Goal: Task Accomplishment & Management: Manage account settings

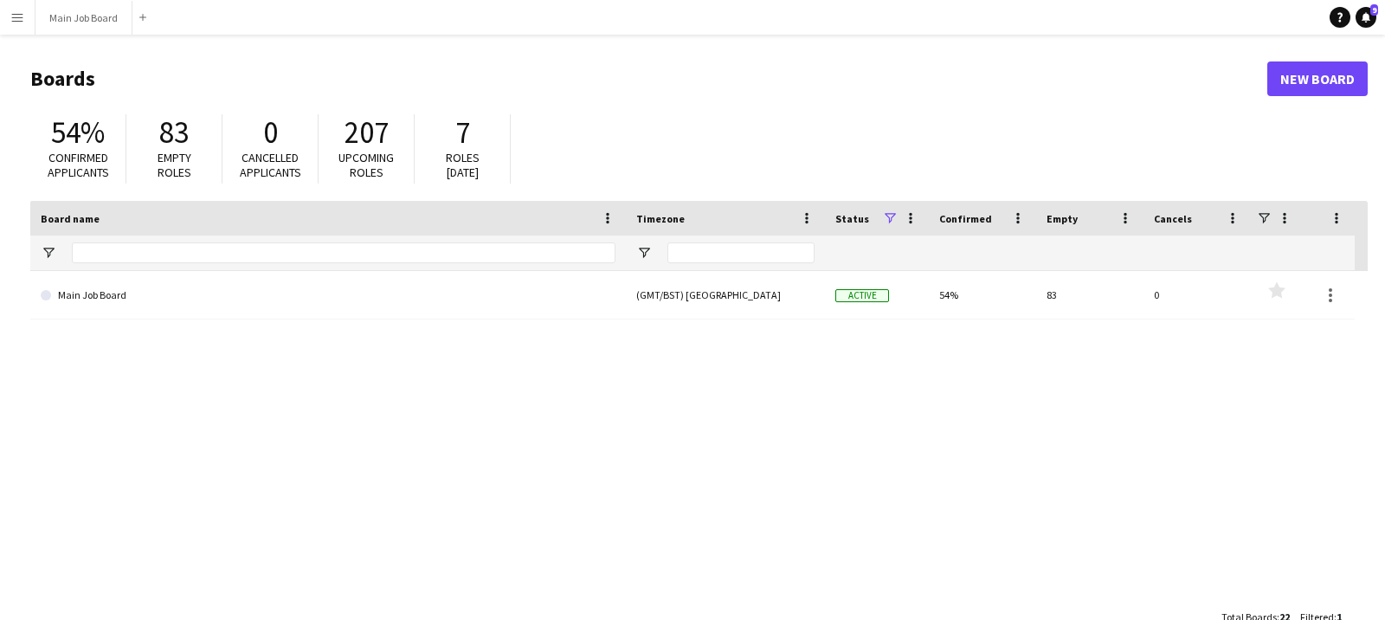
click at [18, 12] on app-icon "Menu" at bounding box center [17, 17] width 14 height 14
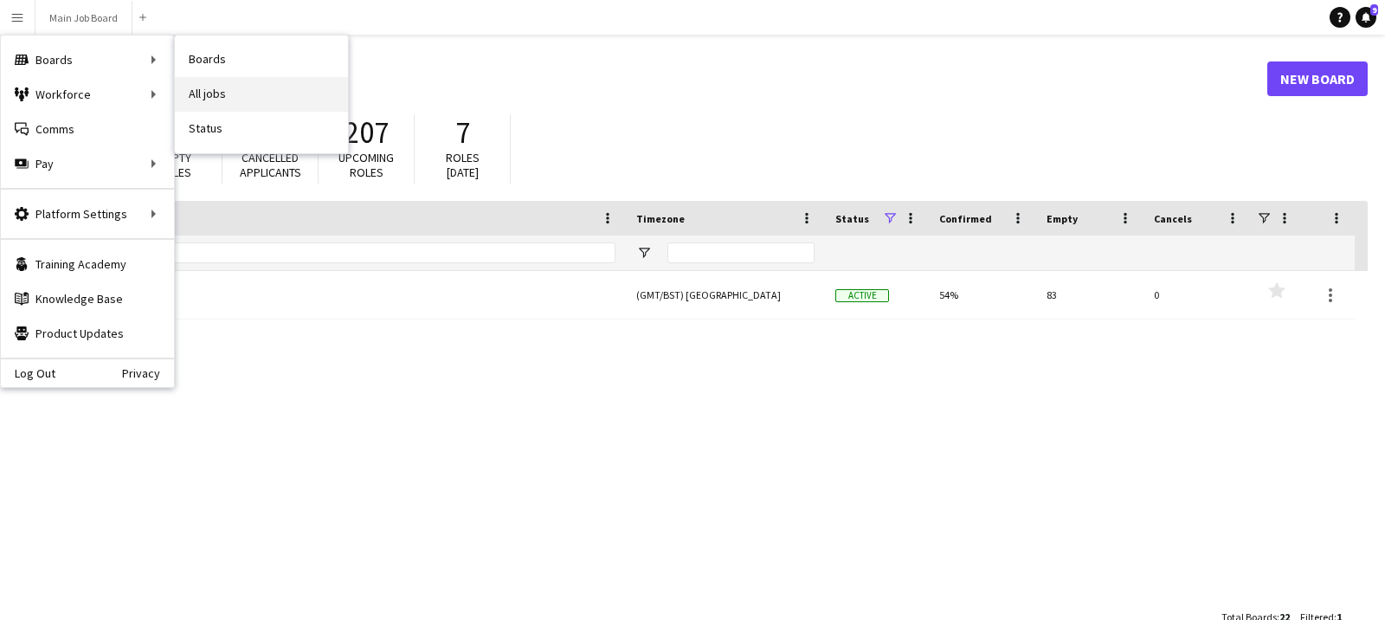
click at [252, 90] on link "All jobs" at bounding box center [261, 94] width 173 height 35
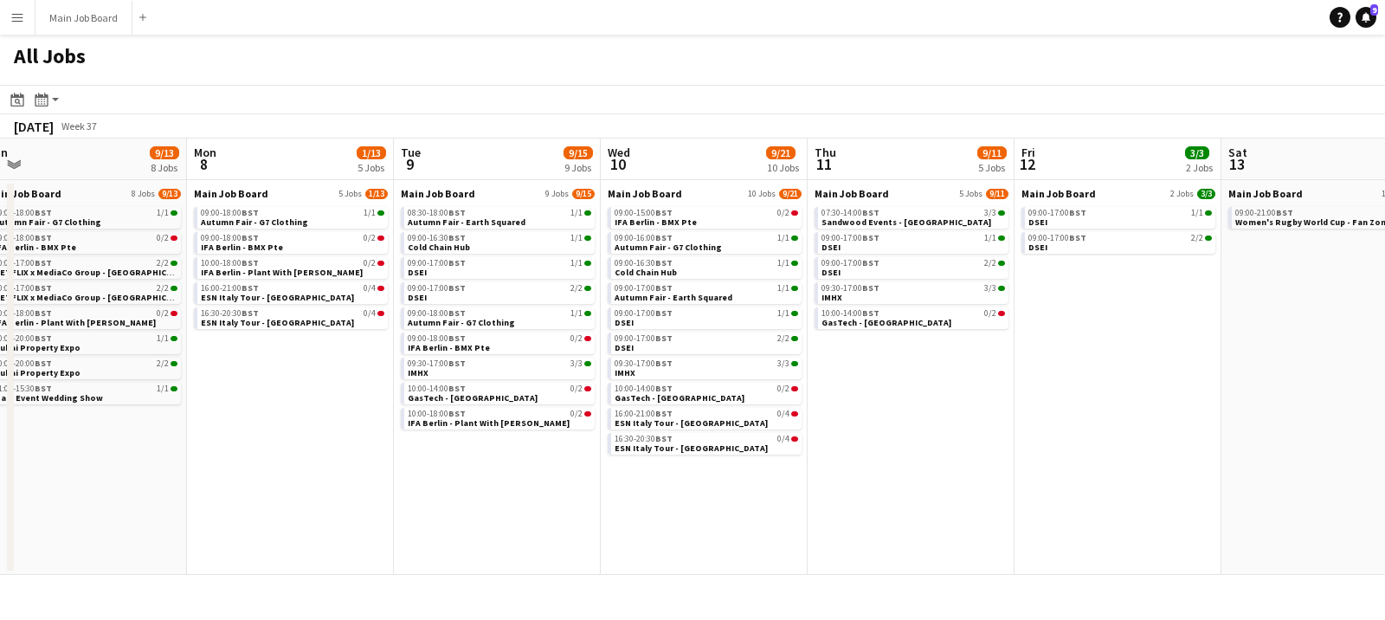
scroll to position [0, 698]
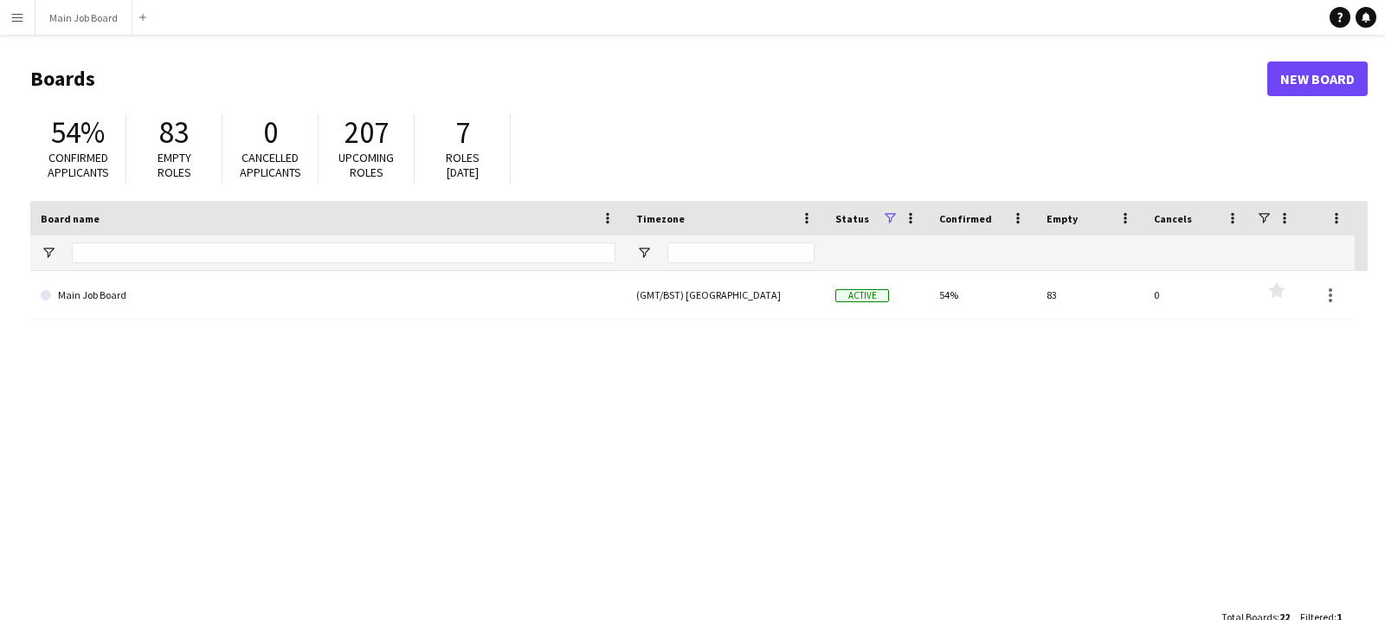
click at [12, 13] on app-icon "Menu" at bounding box center [17, 17] width 14 height 14
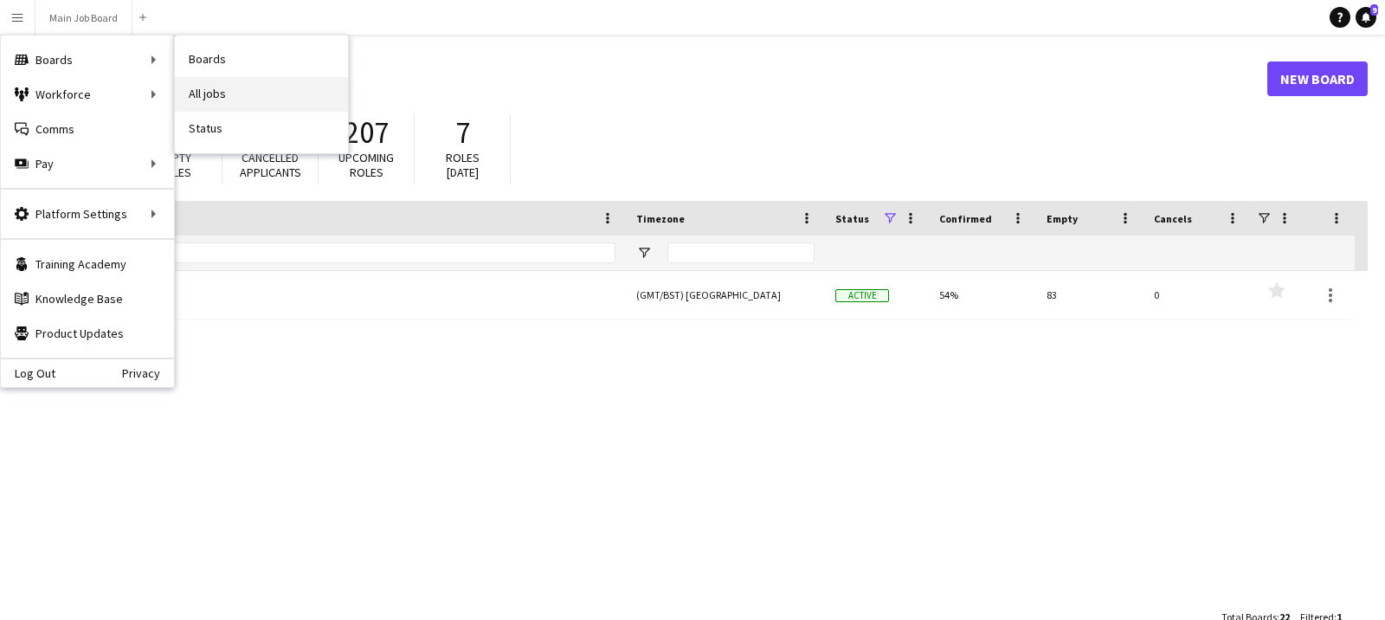
click at [245, 90] on link "All jobs" at bounding box center [261, 94] width 173 height 35
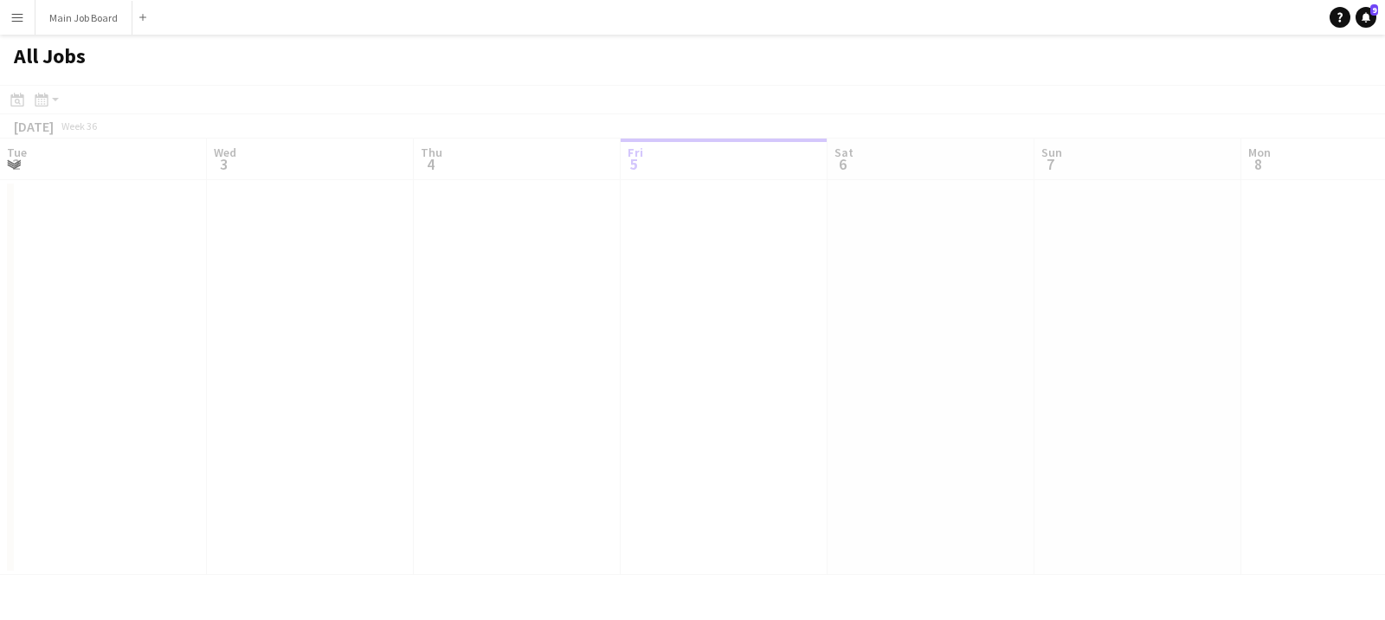
scroll to position [0, 413]
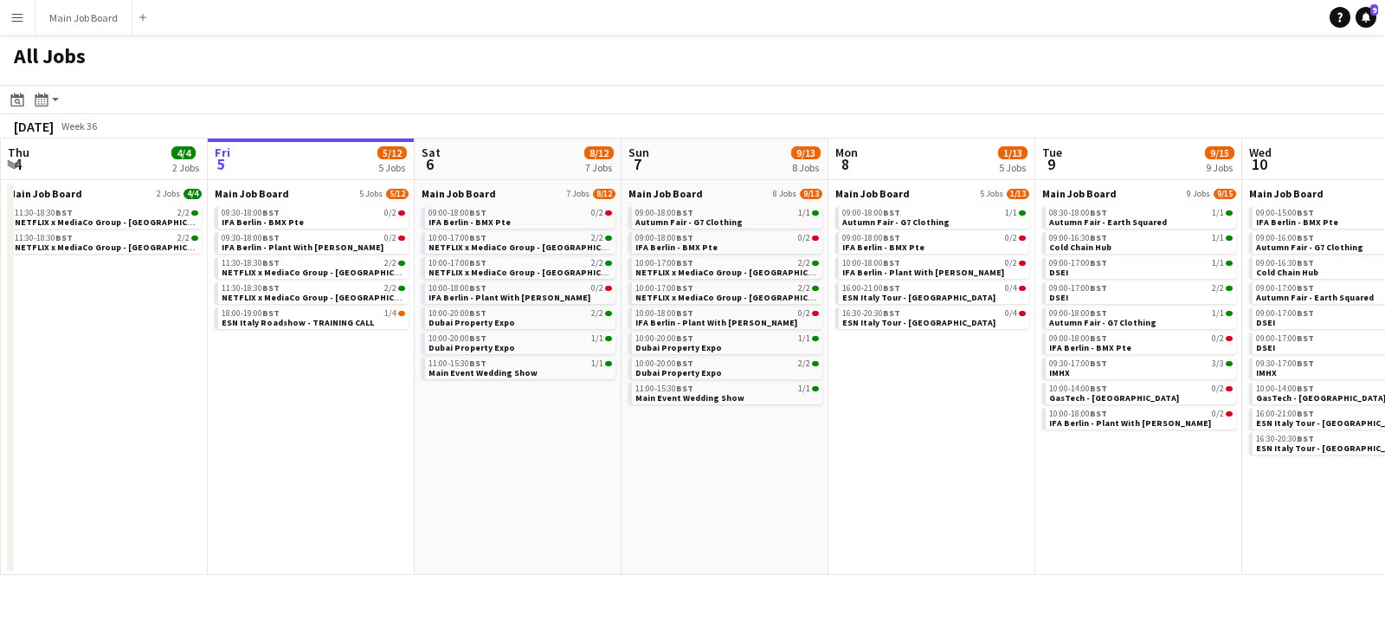
click at [15, 18] on app-icon "Menu" at bounding box center [17, 17] width 14 height 14
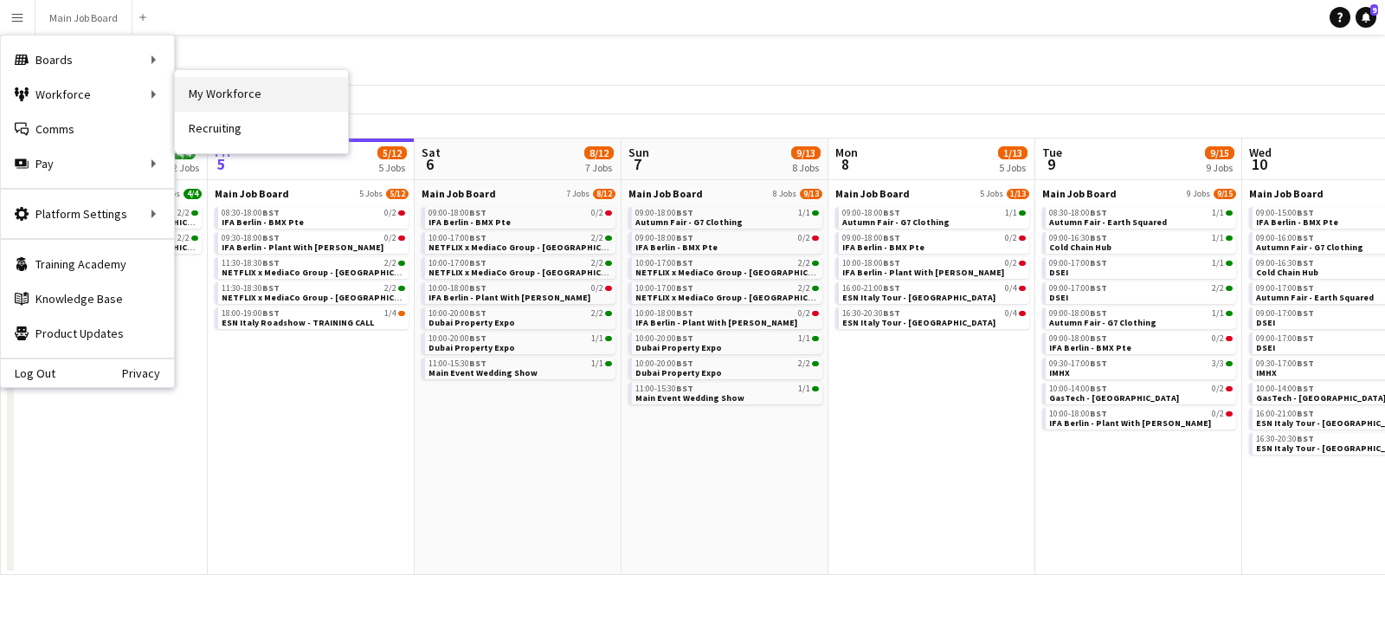
click at [205, 91] on link "My Workforce" at bounding box center [261, 94] width 173 height 35
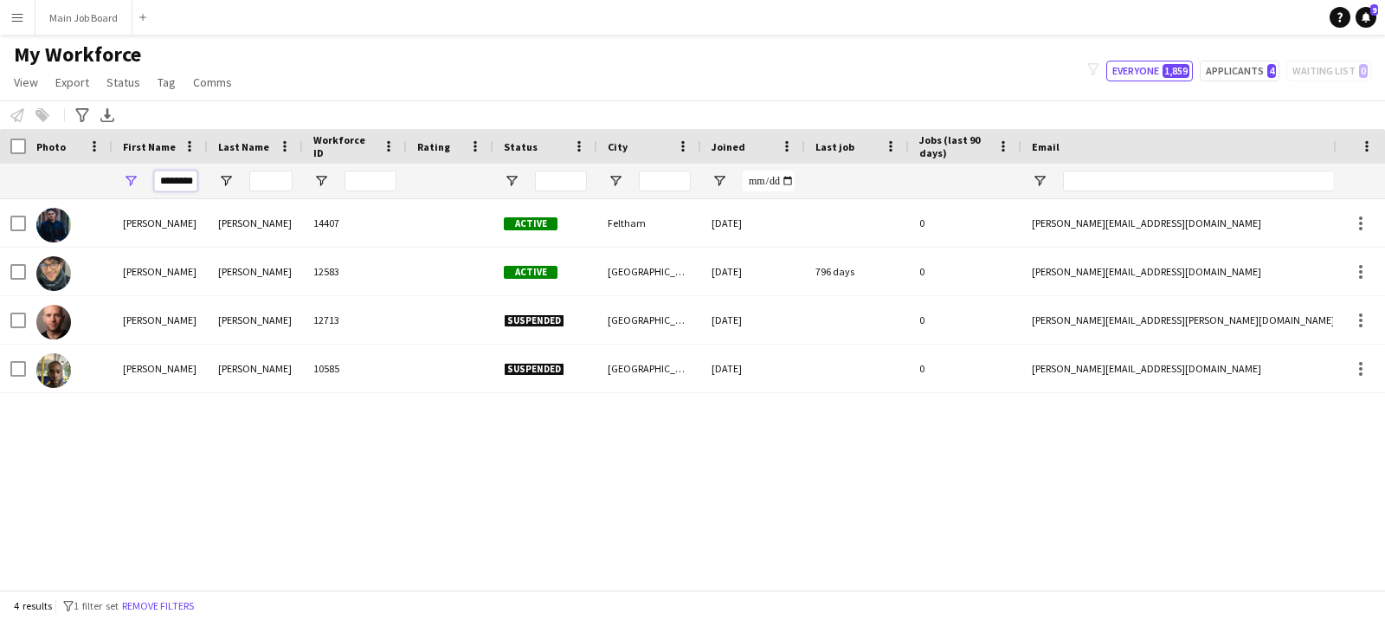
click at [176, 184] on input "********" at bounding box center [175, 181] width 43 height 21
type input "********"
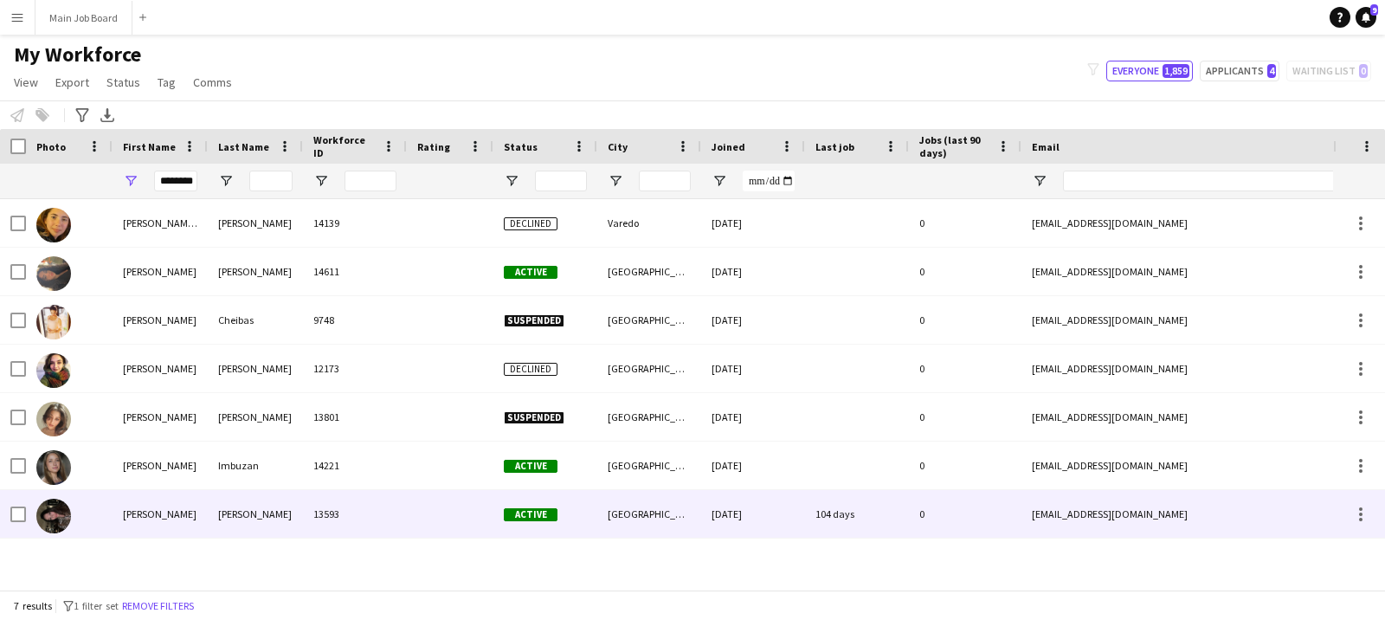
click at [254, 500] on div "[PERSON_NAME]" at bounding box center [255, 514] width 95 height 48
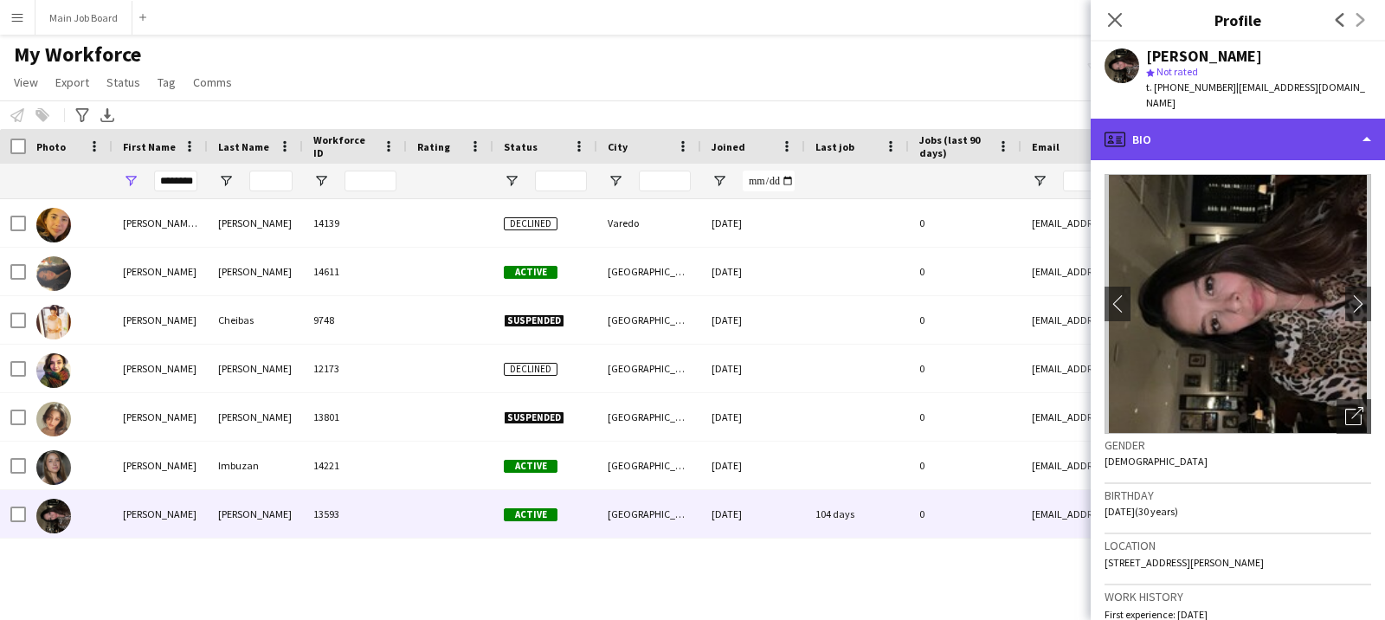
click at [1214, 119] on div "profile Bio" at bounding box center [1238, 140] width 294 height 42
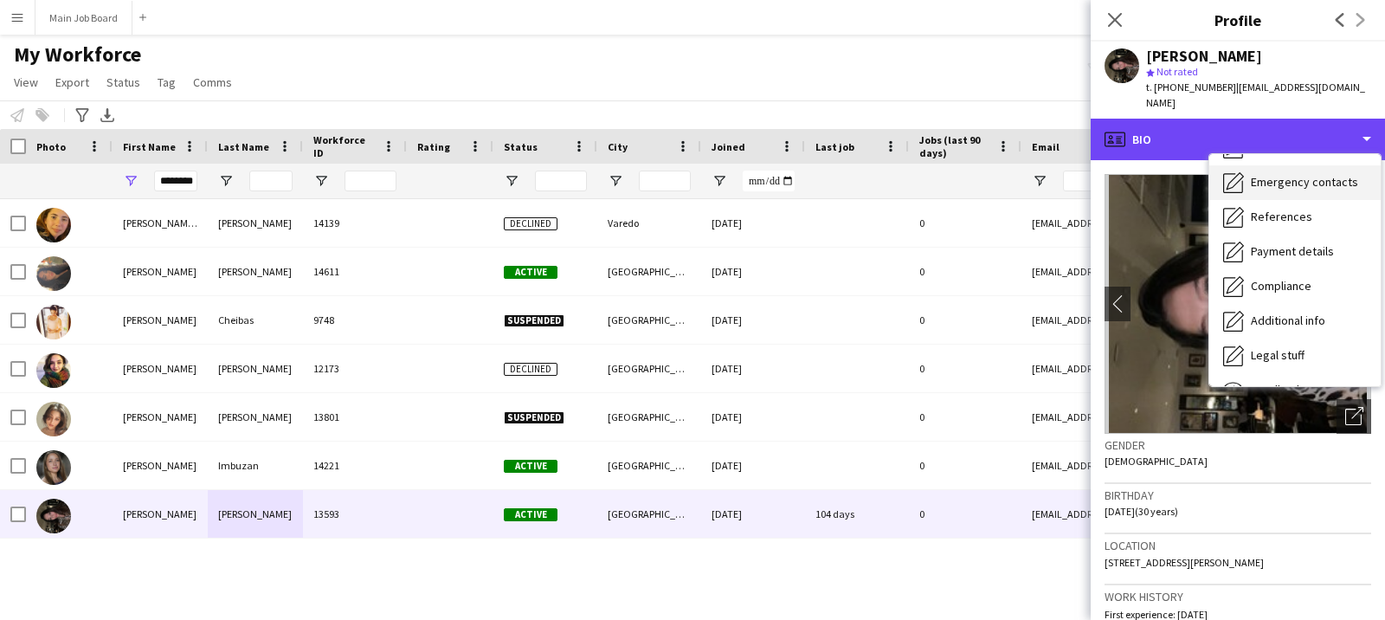
scroll to position [197, 0]
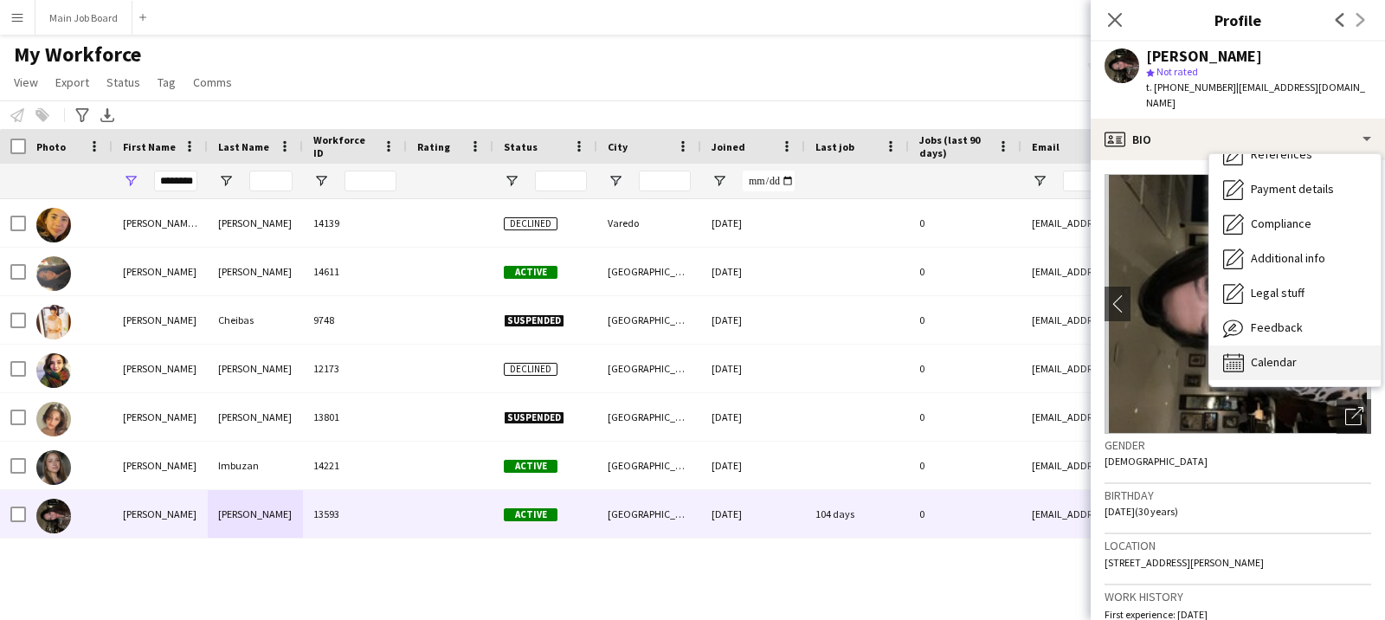
click at [1299, 358] on div "Calendar Calendar" at bounding box center [1294, 362] width 171 height 35
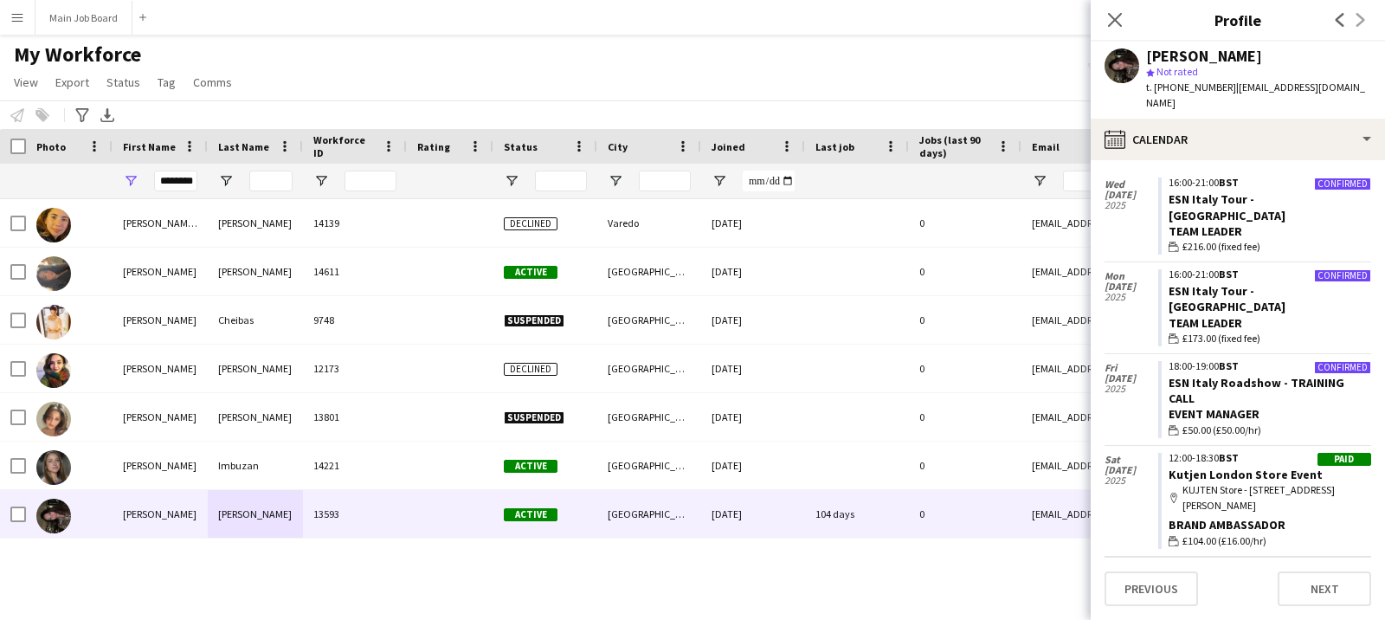
scroll to position [148, 0]
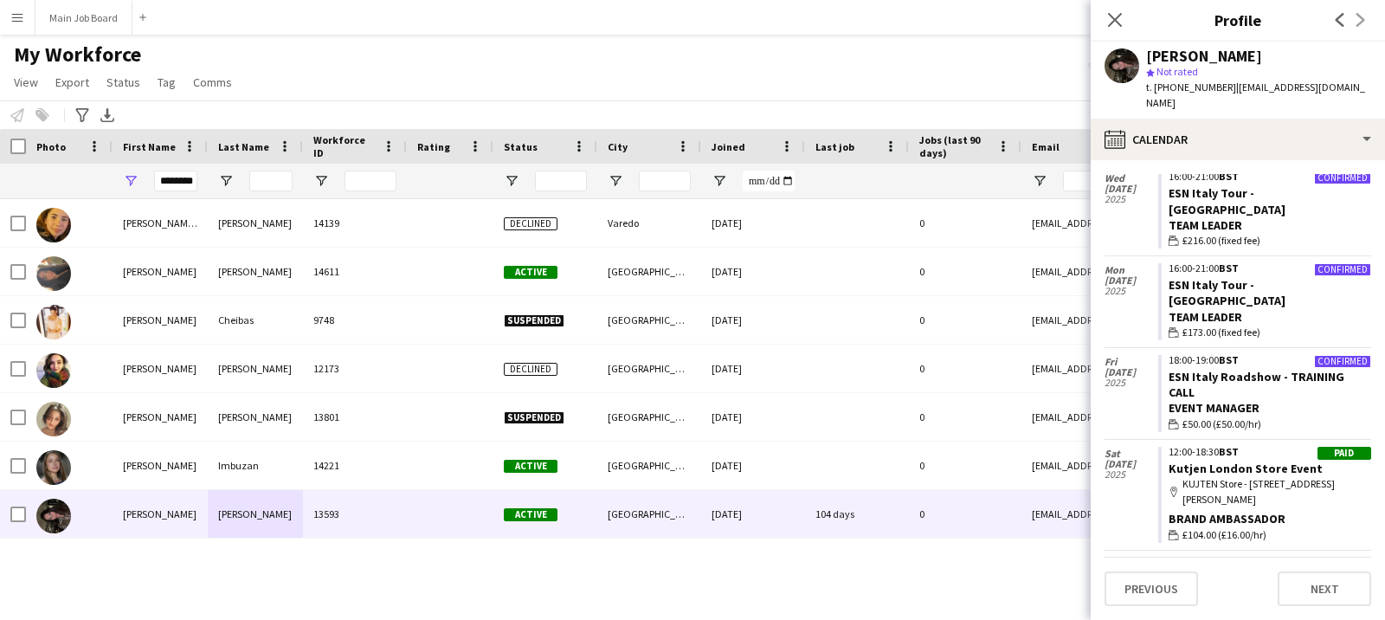
click at [16, 20] on app-icon "Menu" at bounding box center [17, 17] width 14 height 14
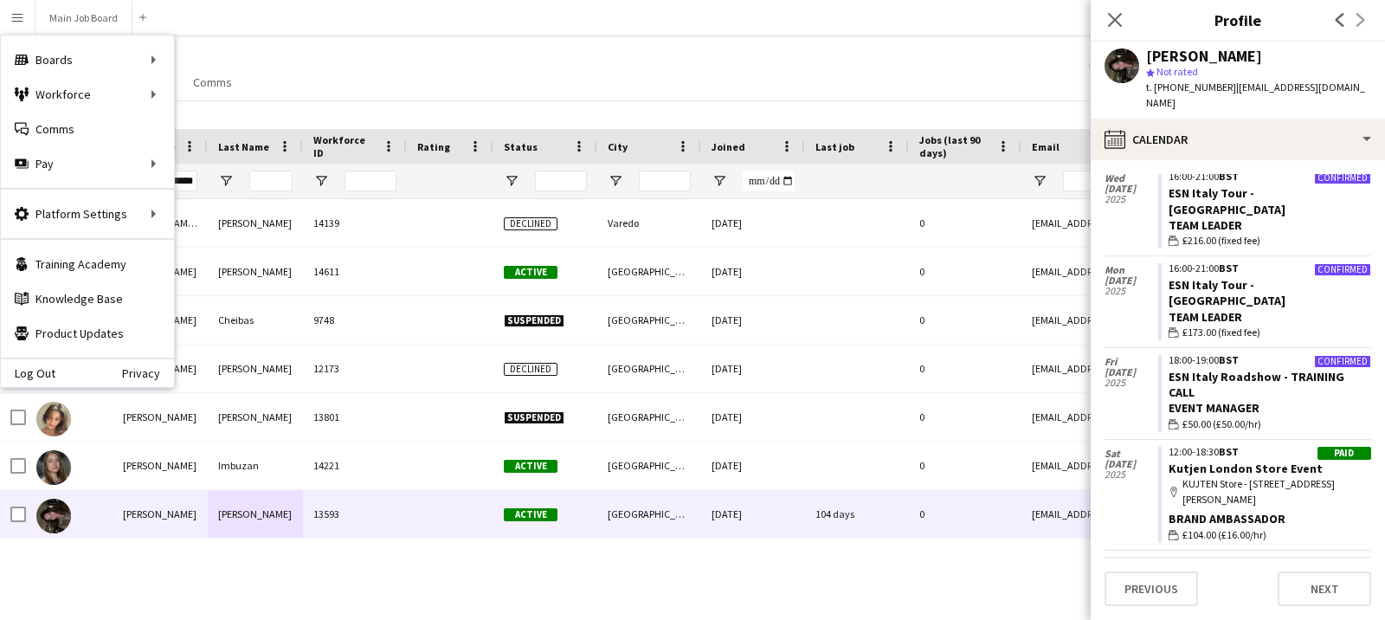
click at [1318, 275] on div "Confirmed 16:00-21:00 BST ESN Italy Tour - MESTRE Team Leader wallet £173.00 (f…" at bounding box center [1264, 301] width 213 height 91
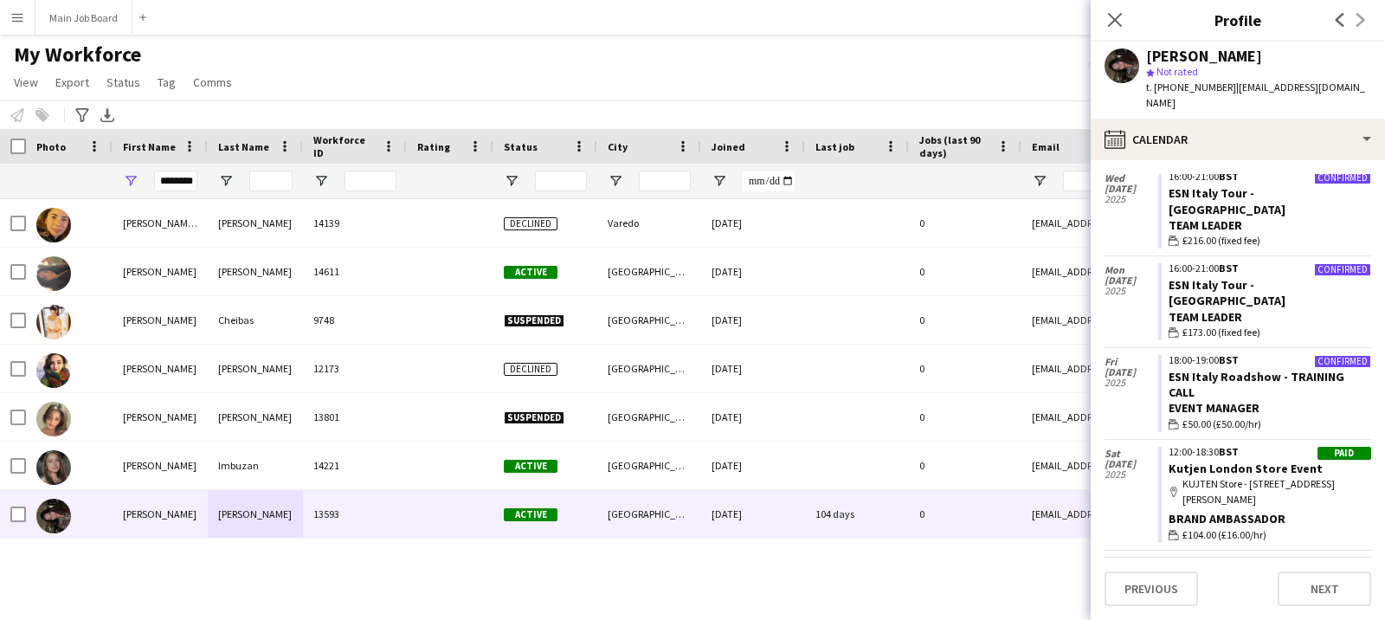
click at [1244, 348] on div "Confirmed 18:00-19:00 BST ESN Italy Roadshow - TRAINING CALL Event Manager wall…" at bounding box center [1264, 393] width 213 height 91
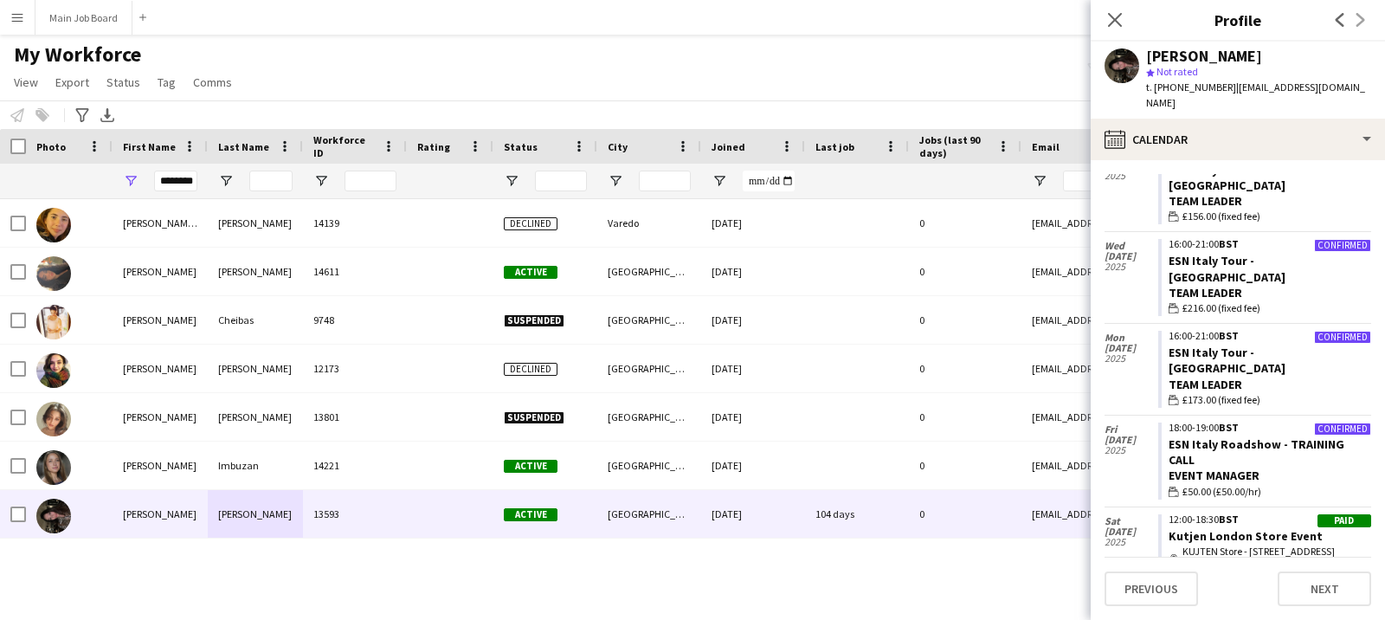
scroll to position [74, 0]
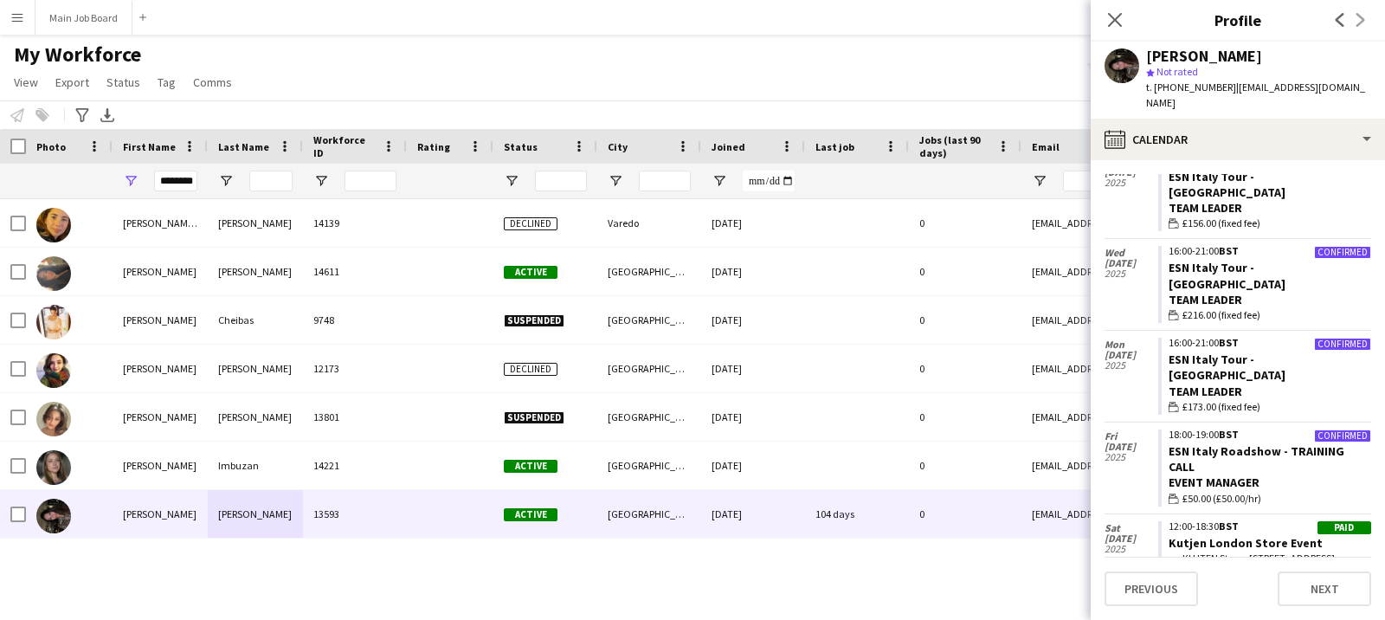
click at [28, 16] on button "Menu" at bounding box center [17, 17] width 35 height 35
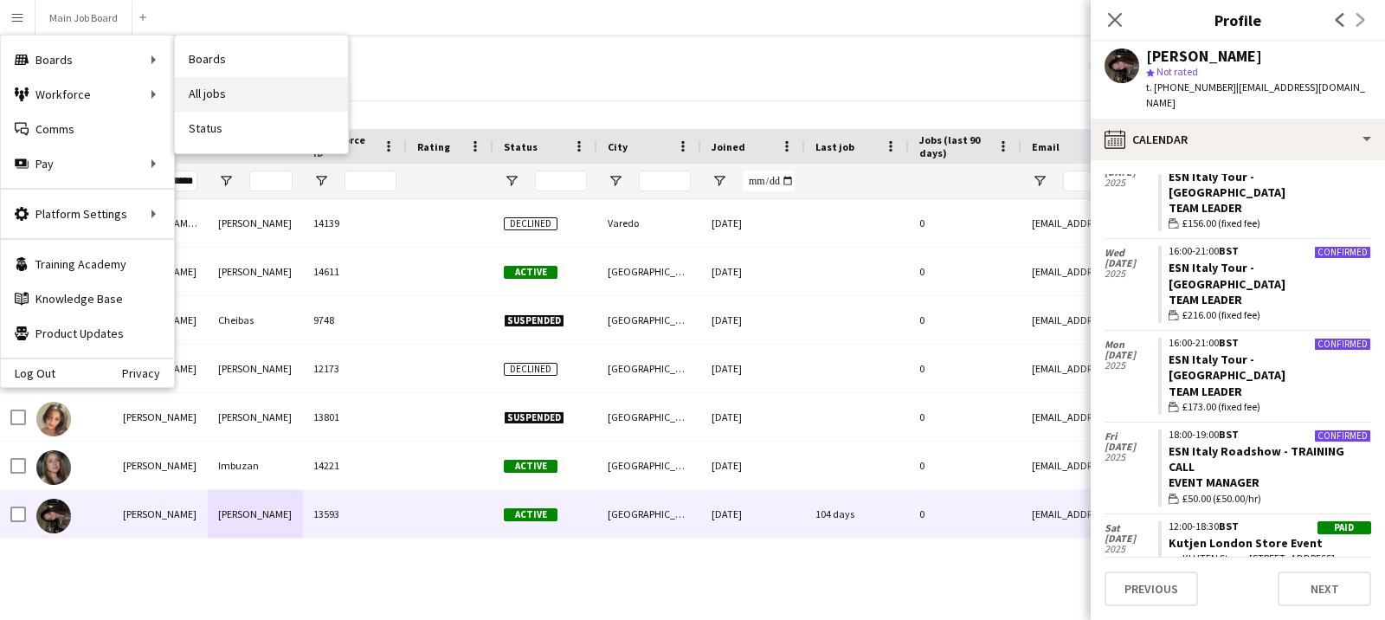
click at [190, 93] on link "All jobs" at bounding box center [261, 94] width 173 height 35
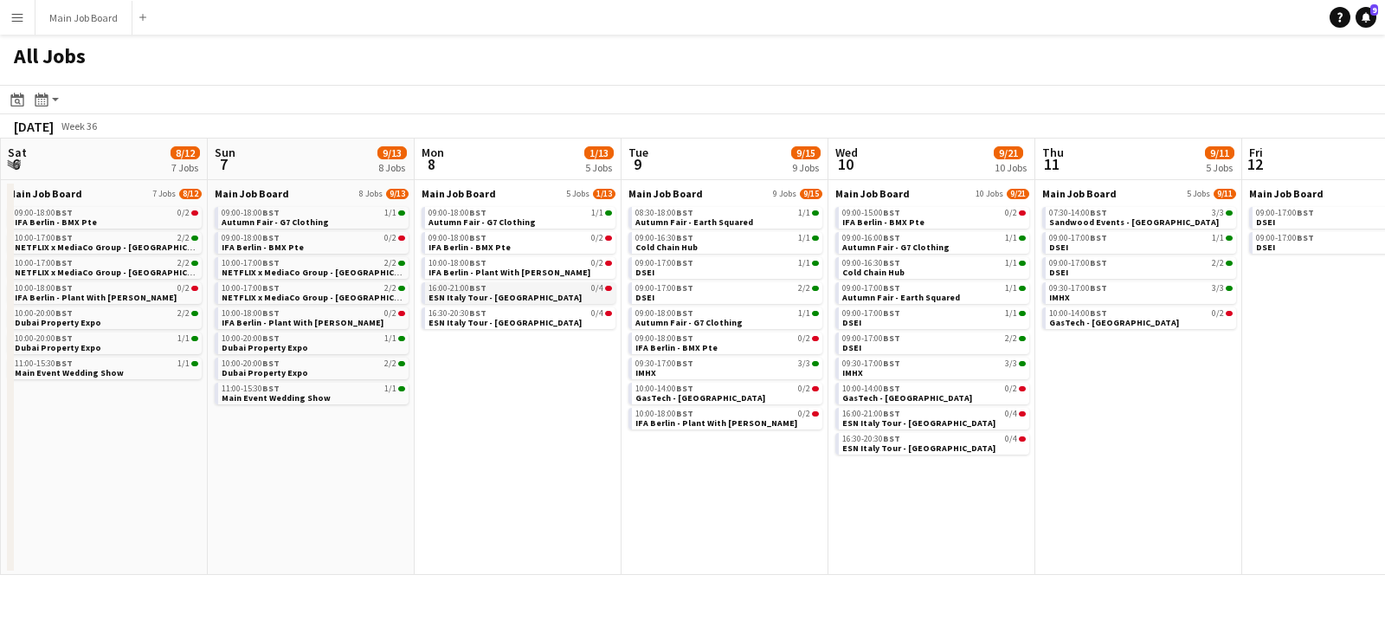
scroll to position [0, 621]
click at [516, 297] on link "16:00-21:00 BST 0/4 ESN Italy Tour - MILAN" at bounding box center [520, 292] width 184 height 20
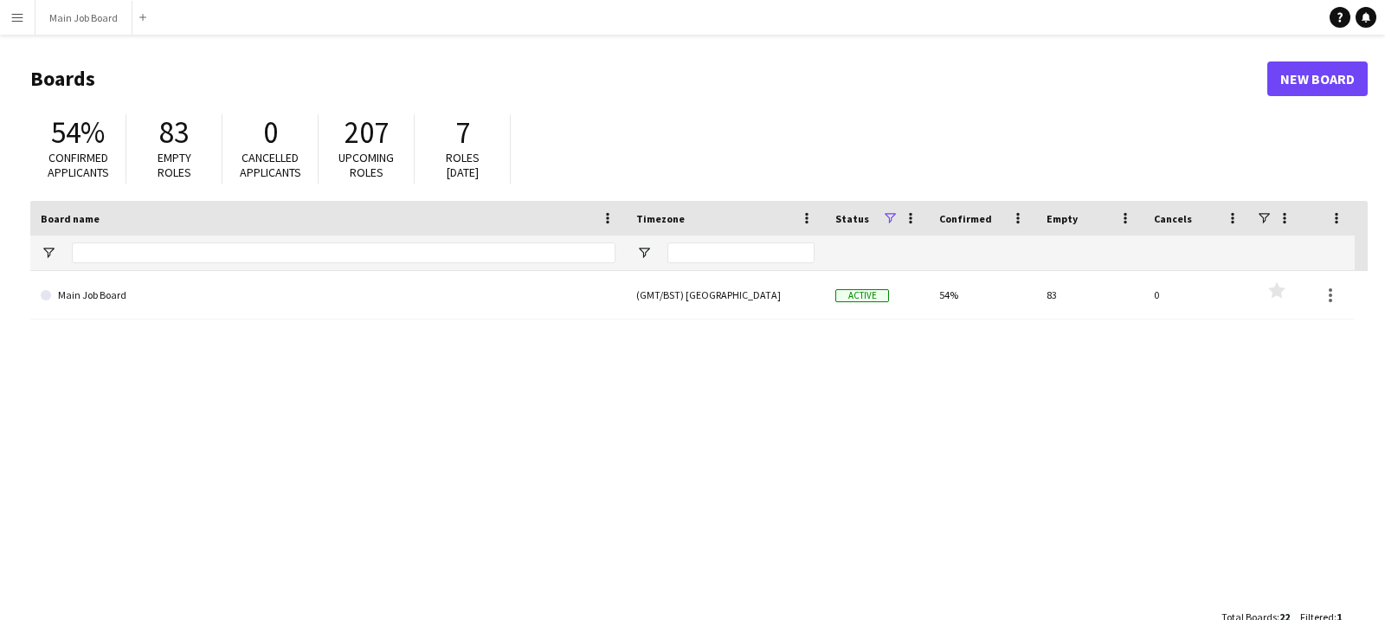
click at [26, 22] on button "Menu" at bounding box center [17, 17] width 35 height 35
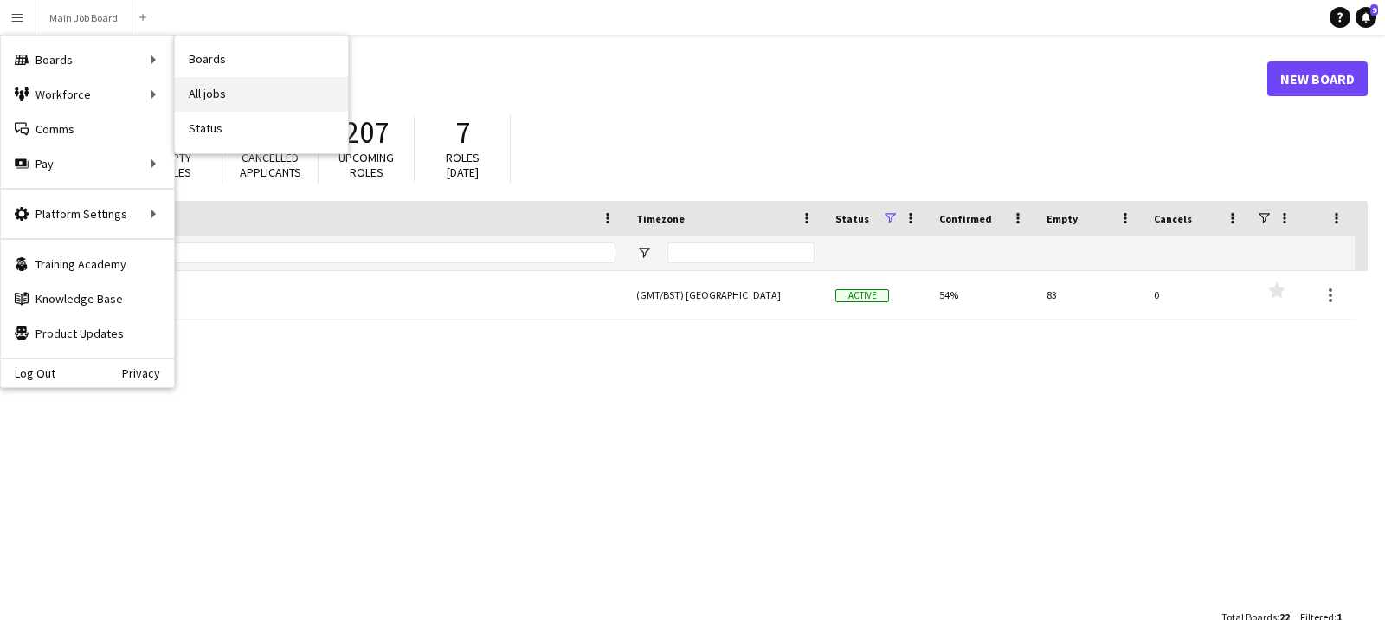
click at [220, 89] on link "All jobs" at bounding box center [261, 94] width 173 height 35
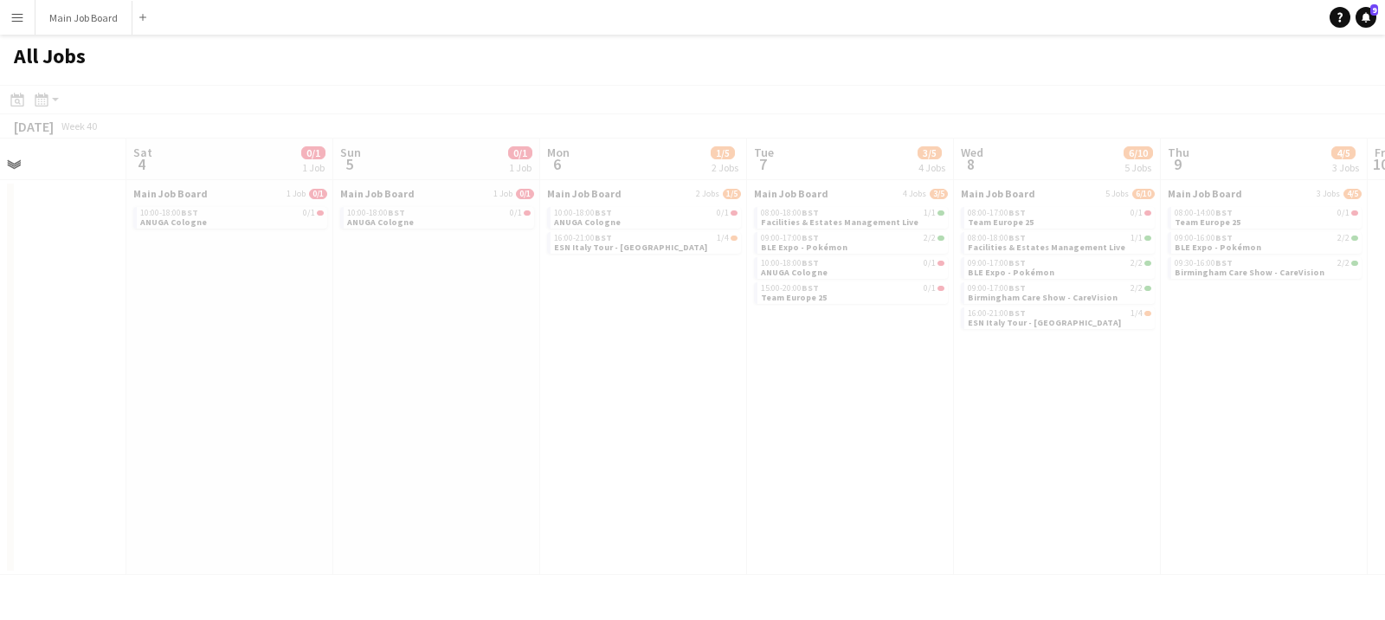
scroll to position [0, 560]
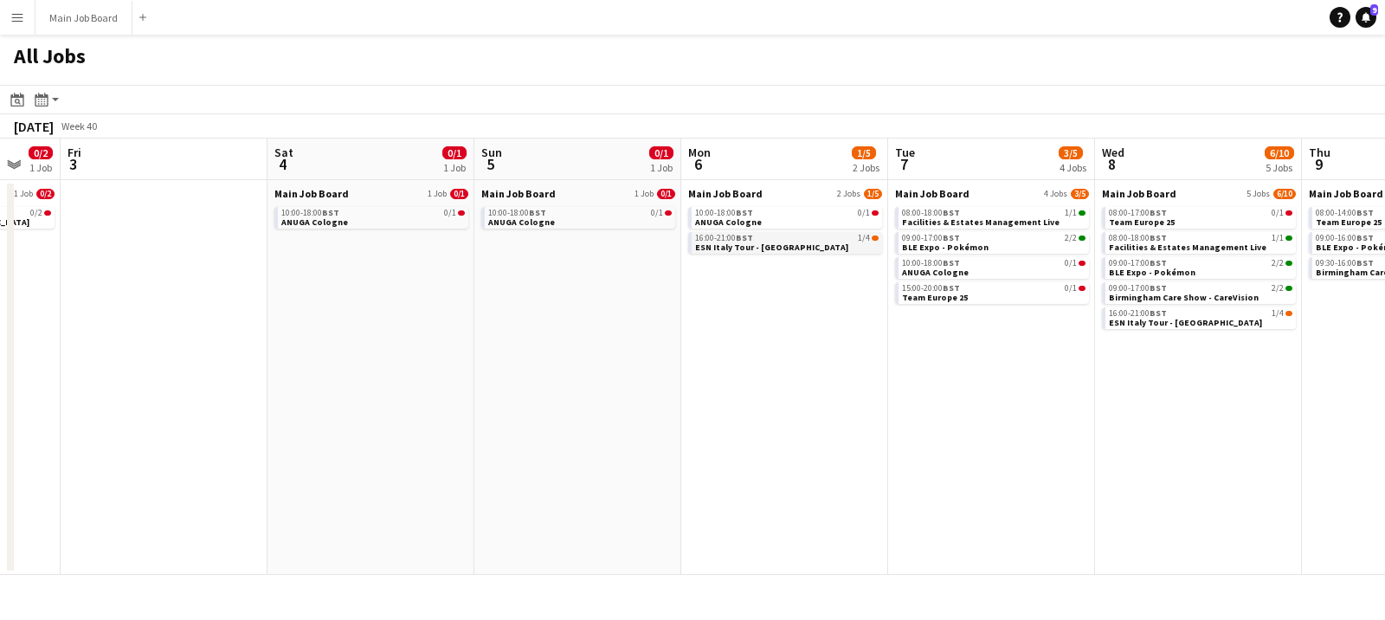
click at [730, 246] on span "ESN Italy Tour - [GEOGRAPHIC_DATA]" at bounding box center [771, 247] width 153 height 11
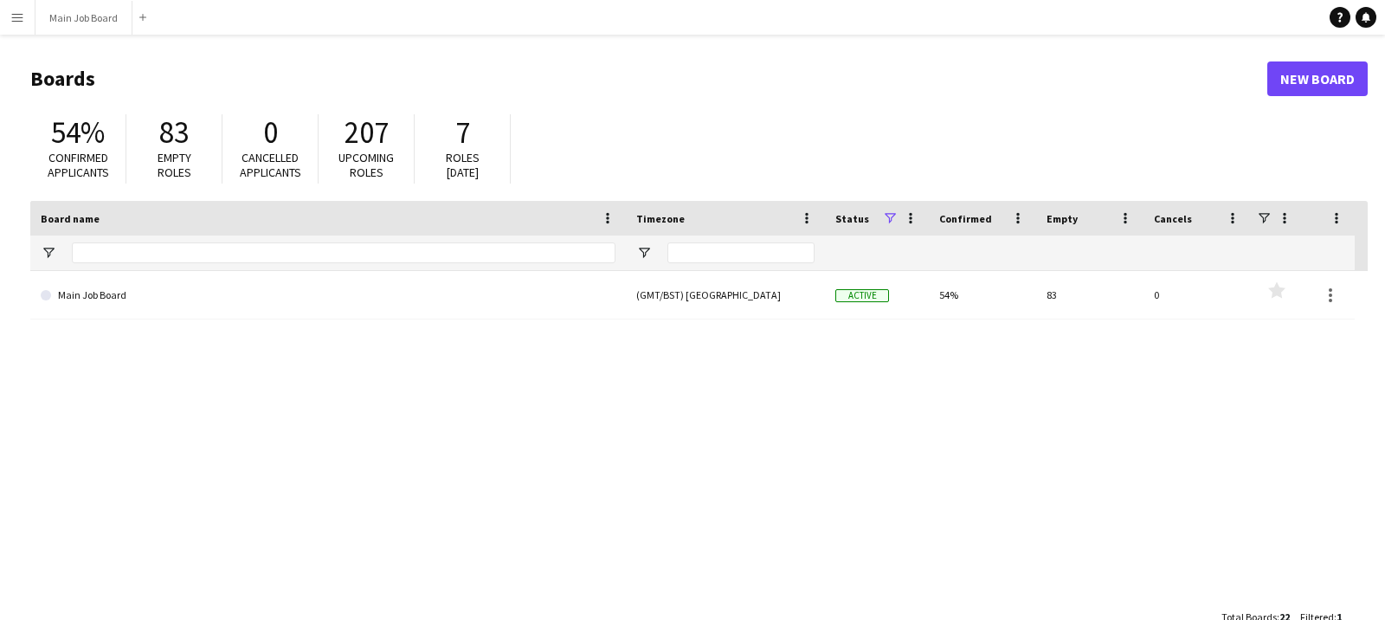
click at [16, 28] on button "Menu" at bounding box center [17, 17] width 35 height 35
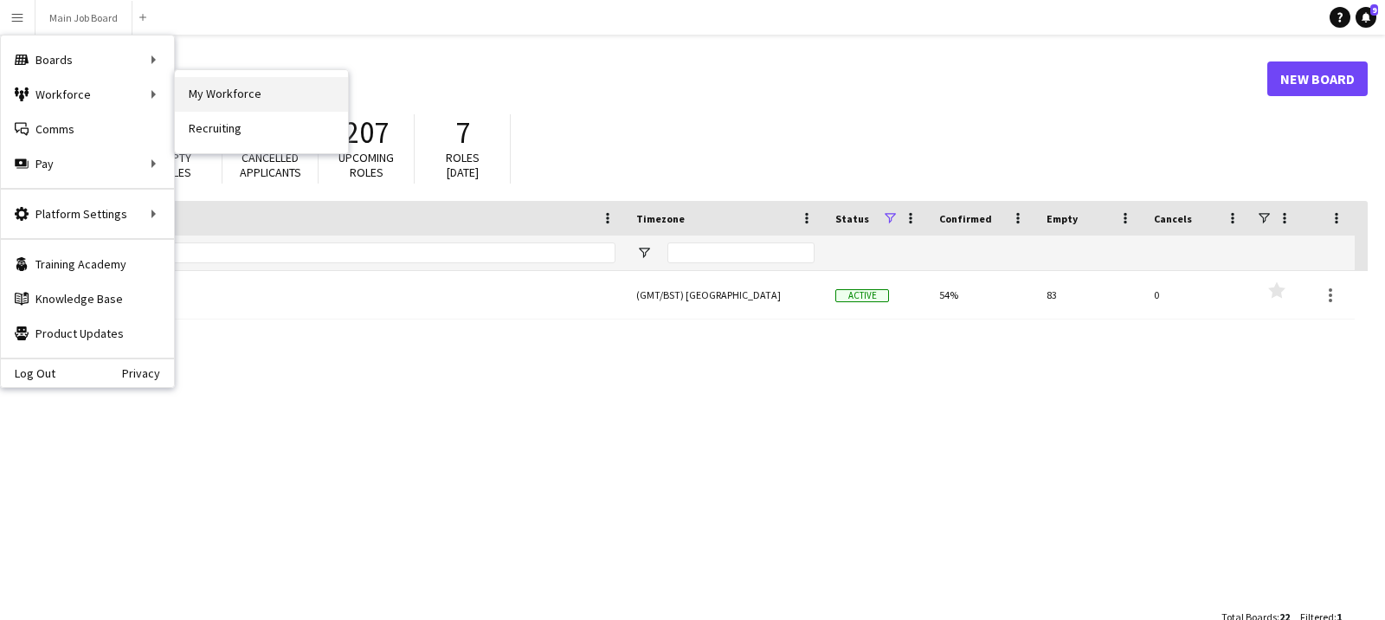
click at [203, 98] on link "My Workforce" at bounding box center [261, 94] width 173 height 35
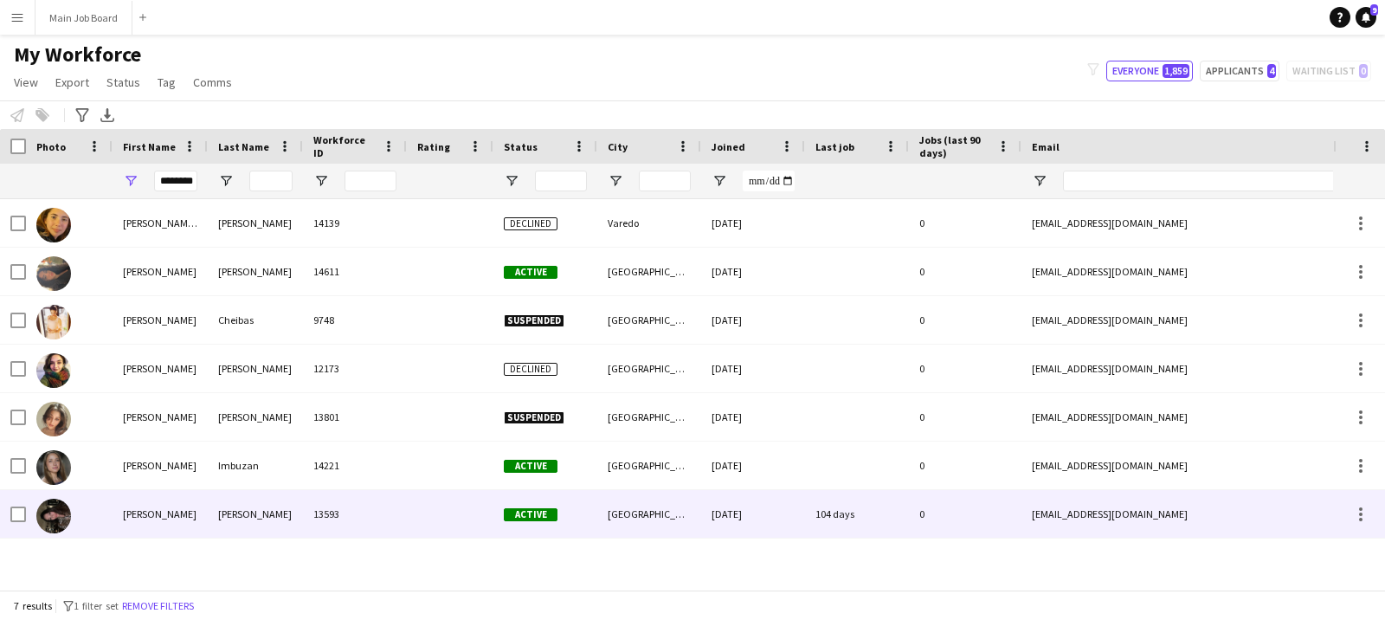
click at [253, 530] on div "Scopelliti" at bounding box center [255, 514] width 95 height 48
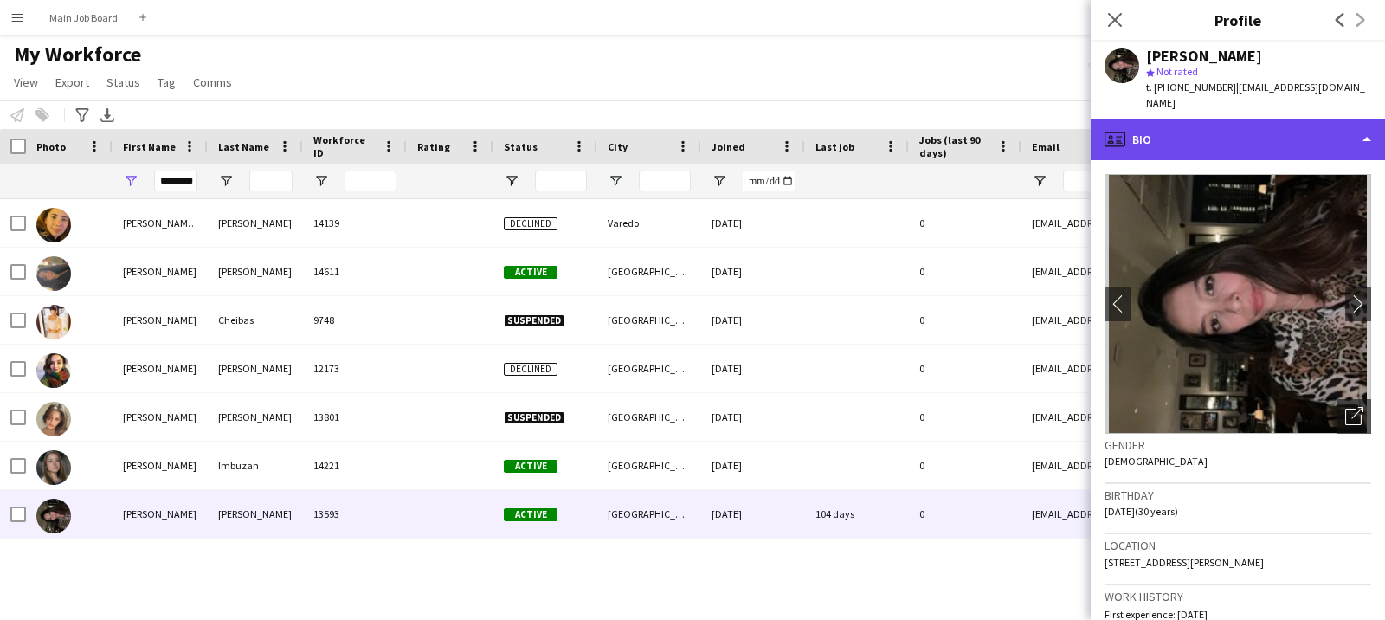
click at [1254, 124] on div "profile Bio" at bounding box center [1238, 140] width 294 height 42
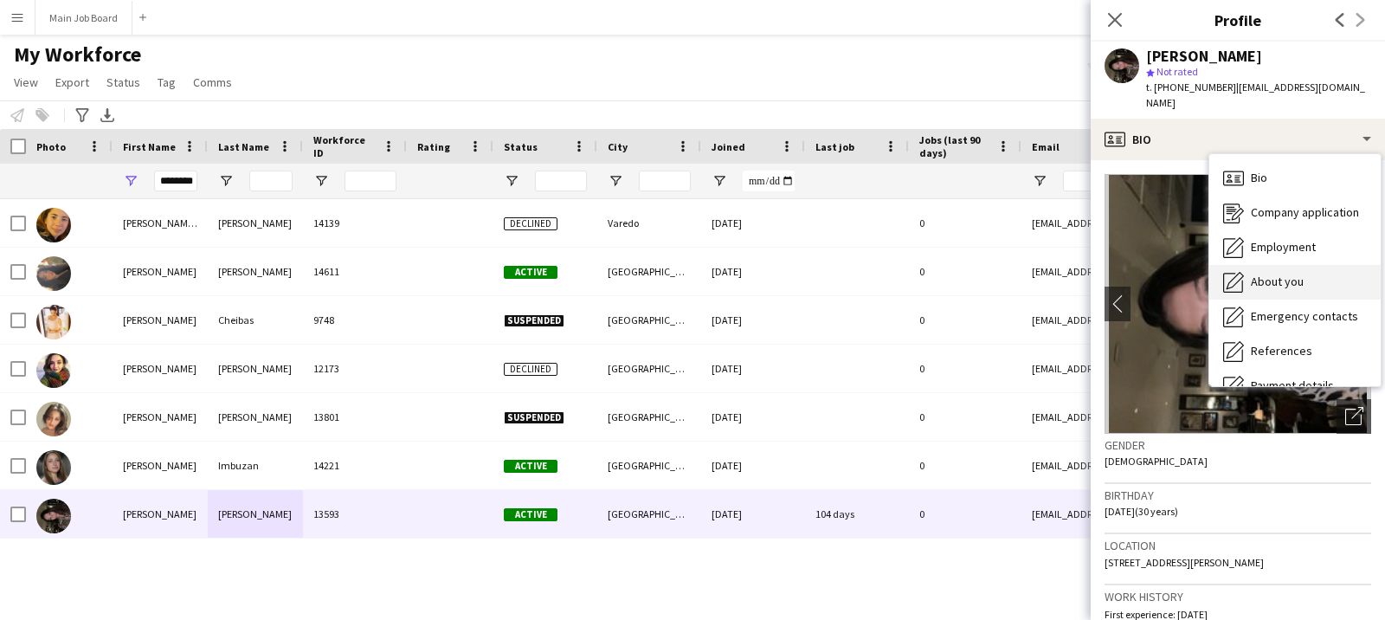
click at [1266, 274] on span "About you" at bounding box center [1277, 282] width 53 height 16
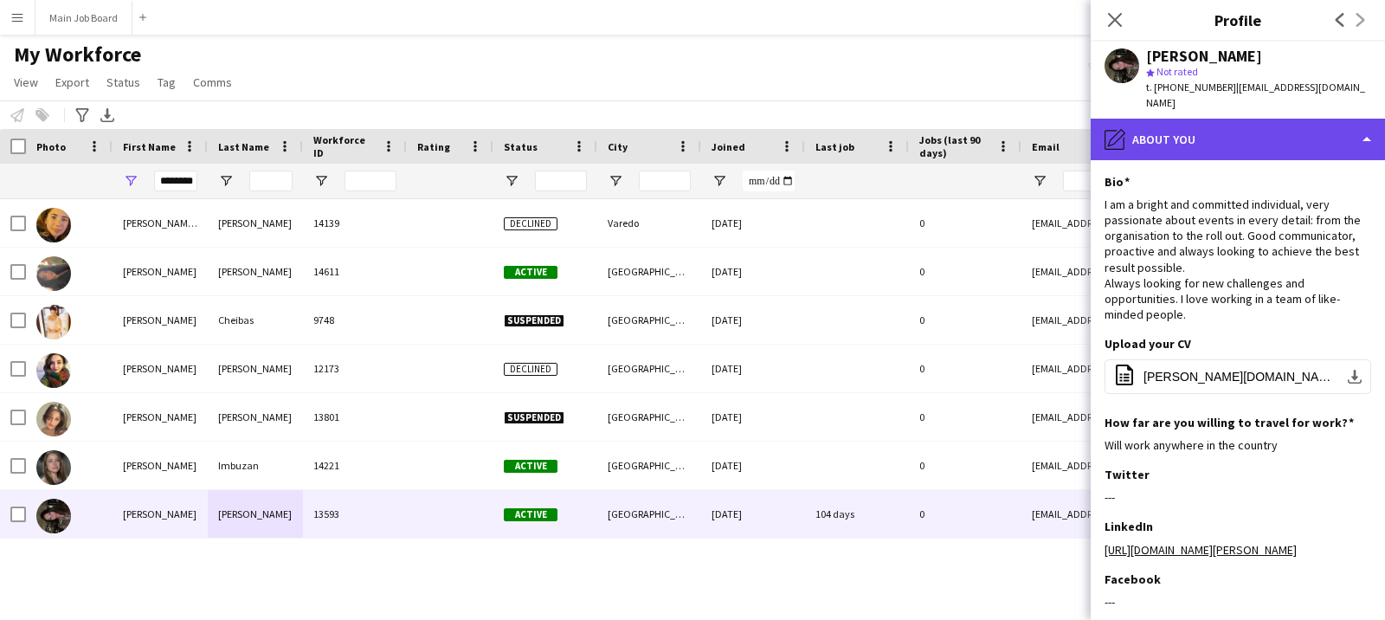
click at [1221, 123] on div "pencil4 About you" at bounding box center [1238, 140] width 294 height 42
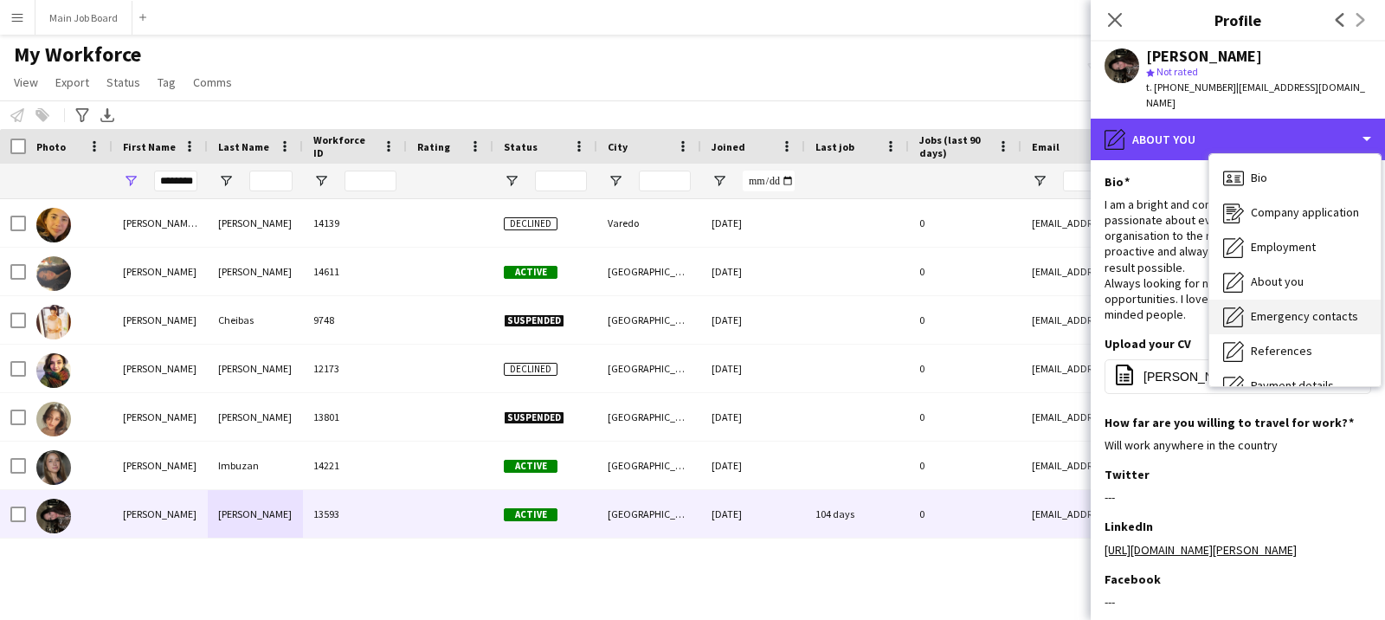
scroll to position [197, 0]
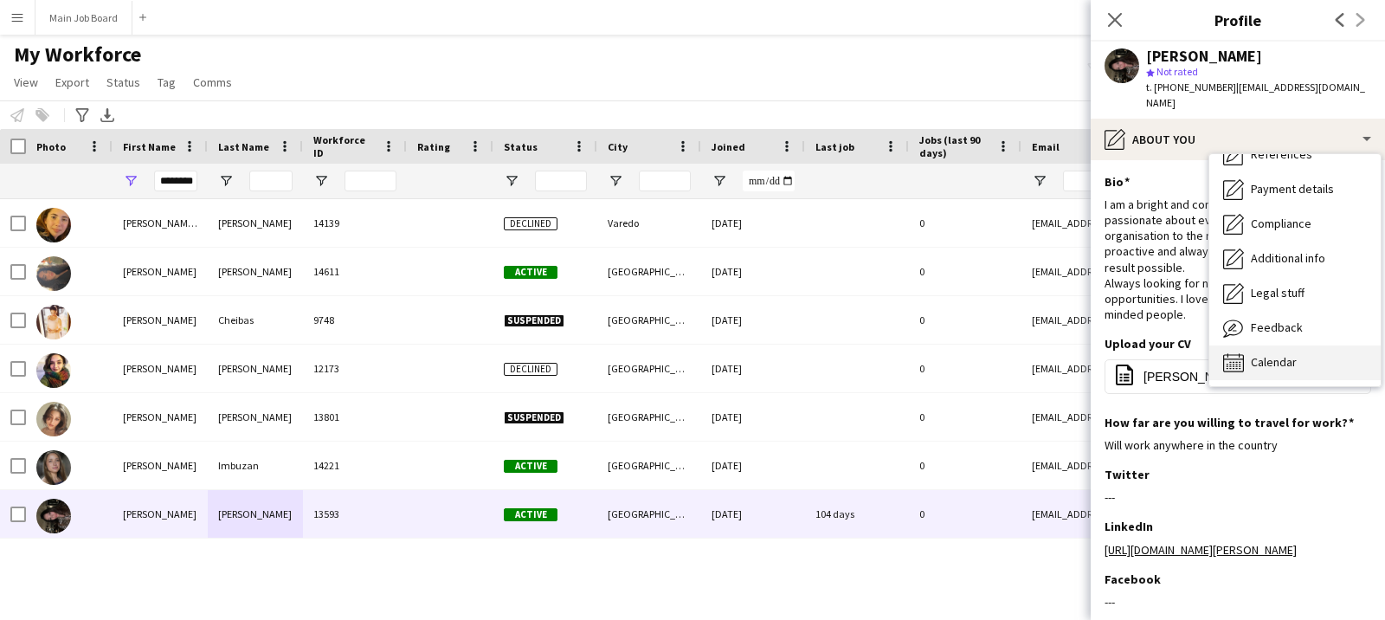
click at [1283, 354] on span "Calendar" at bounding box center [1274, 362] width 46 height 16
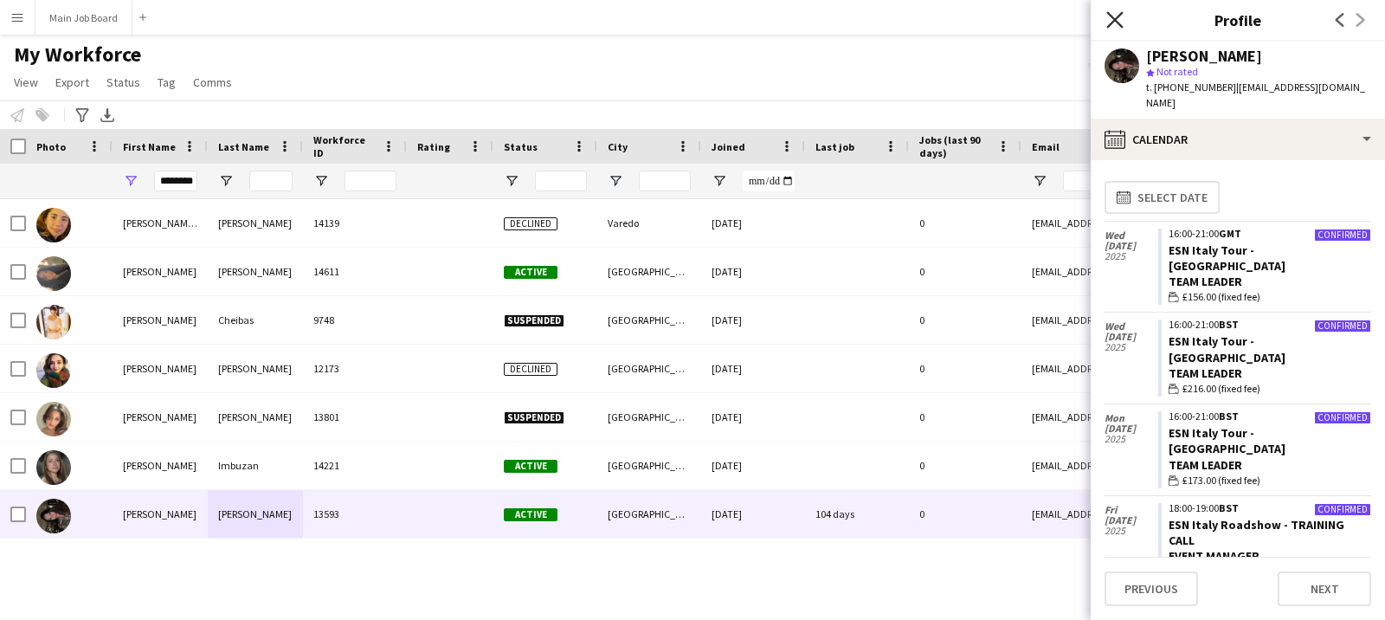
click at [1114, 22] on icon "Close pop-in" at bounding box center [1114, 19] width 16 height 16
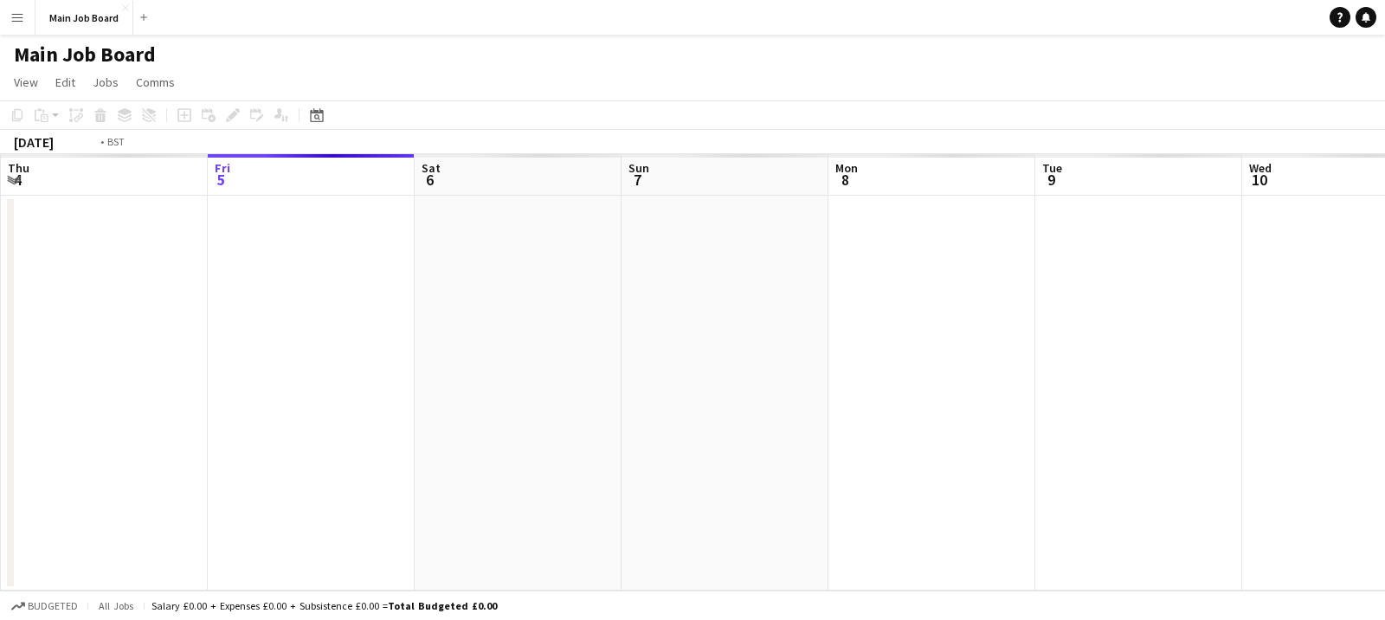
scroll to position [0, 595]
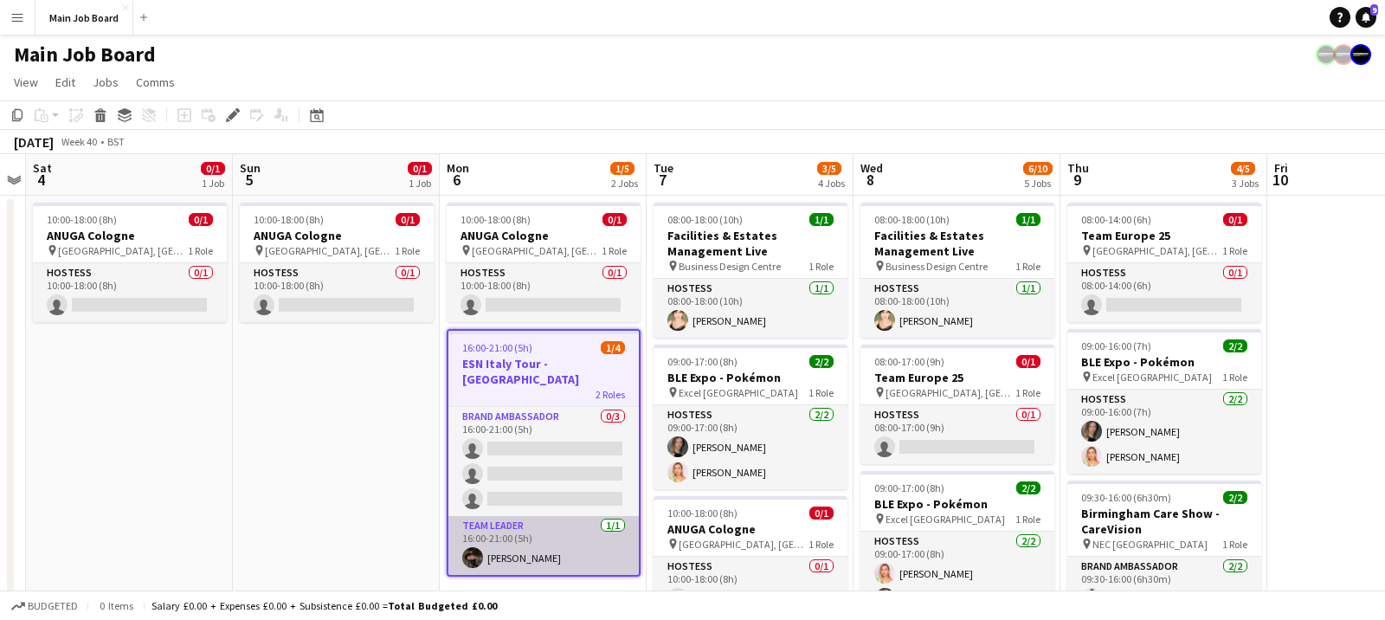
click at [519, 534] on app-card-role "Team Leader 1/1 16:00-21:00 (5h) Cristina Scopelliti" at bounding box center [543, 545] width 190 height 59
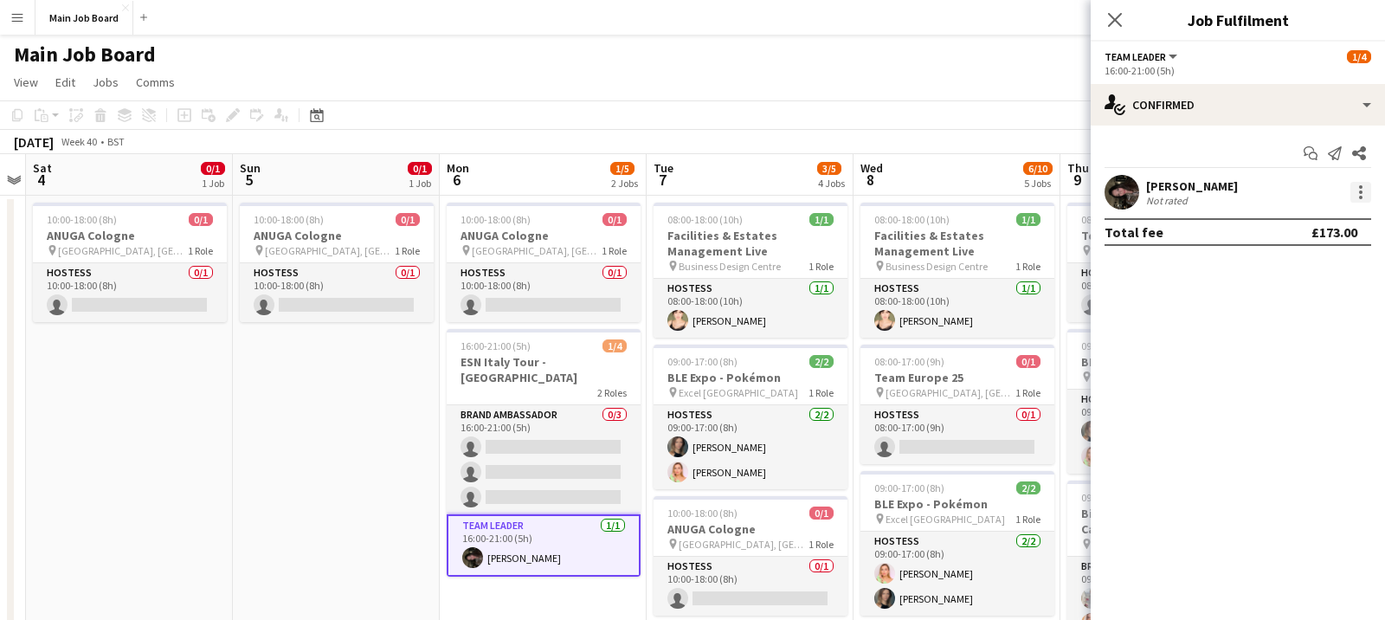
click at [1360, 196] on div at bounding box center [1360, 197] width 3 height 3
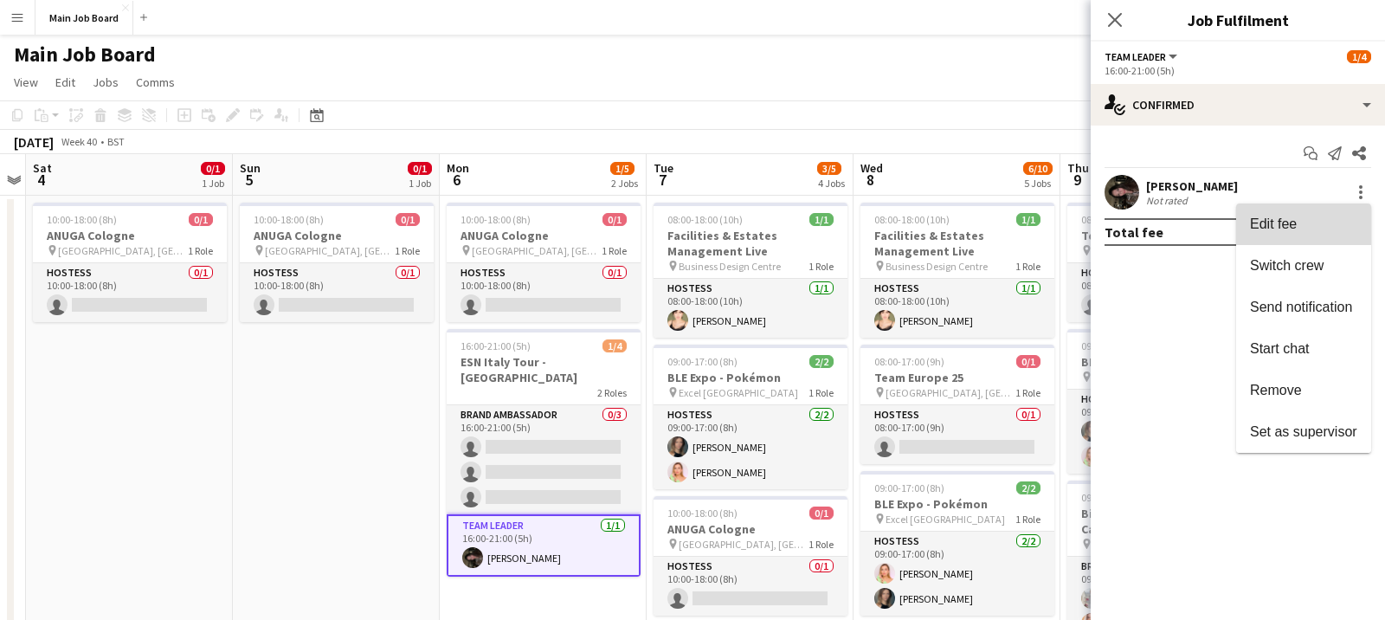
click at [1305, 220] on span "Edit fee" at bounding box center [1303, 224] width 107 height 16
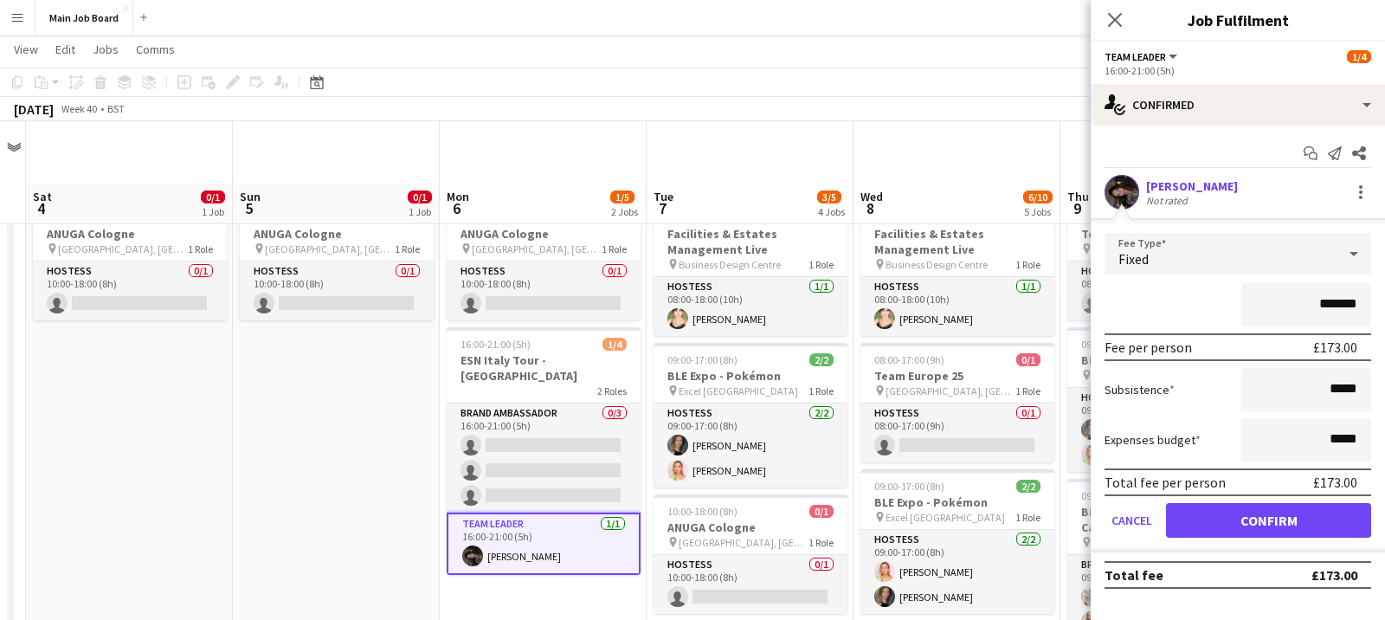
scroll to position [75, 0]
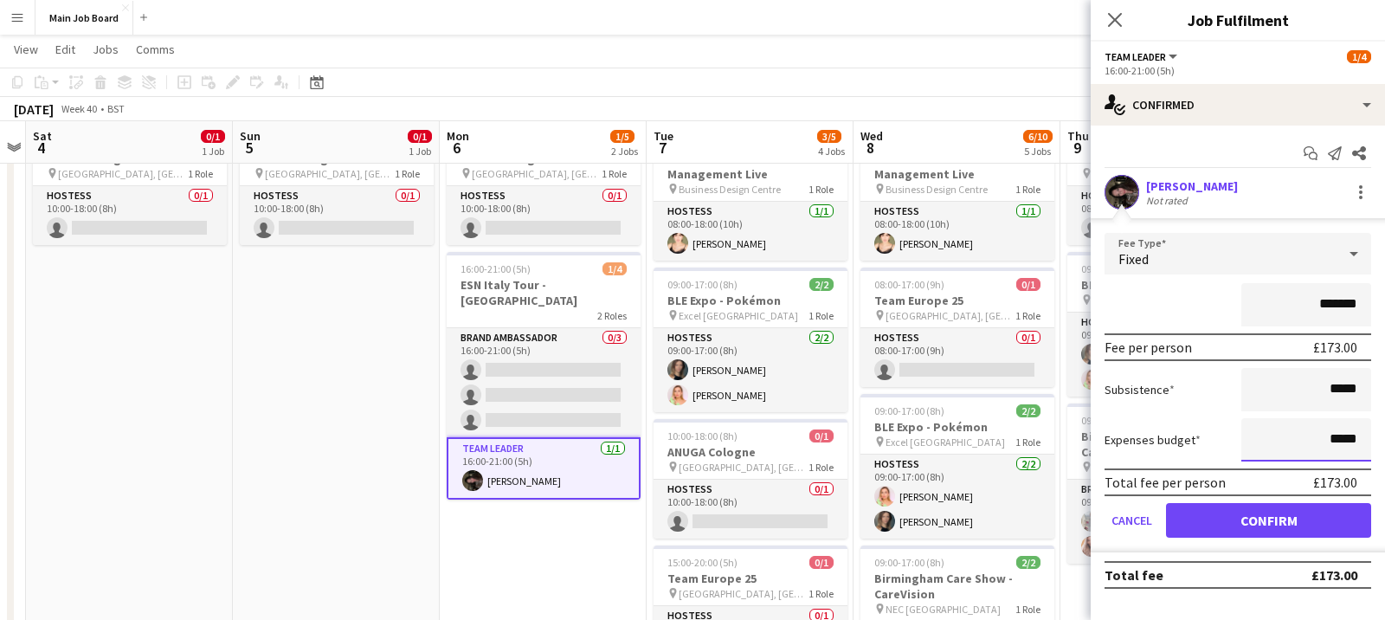
click at [1314, 450] on input "*****" at bounding box center [1306, 439] width 130 height 43
type input "**"
type input "******"
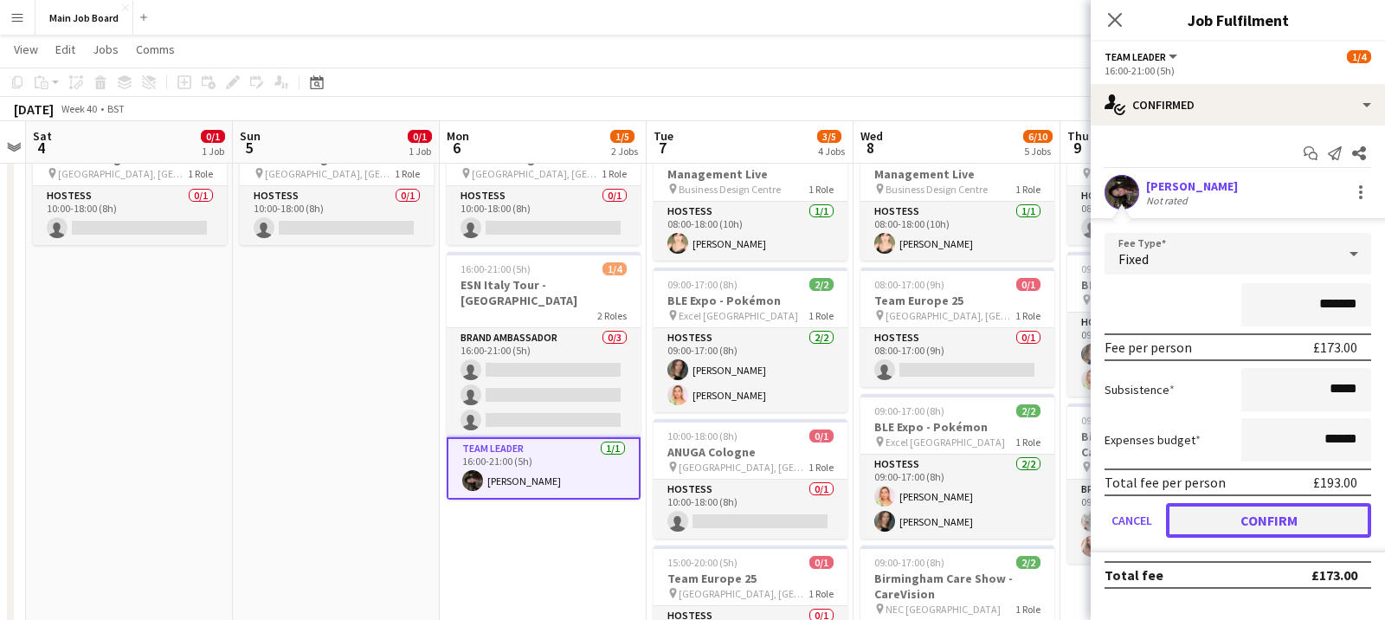
click at [1311, 518] on button "Confirm" at bounding box center [1268, 520] width 205 height 35
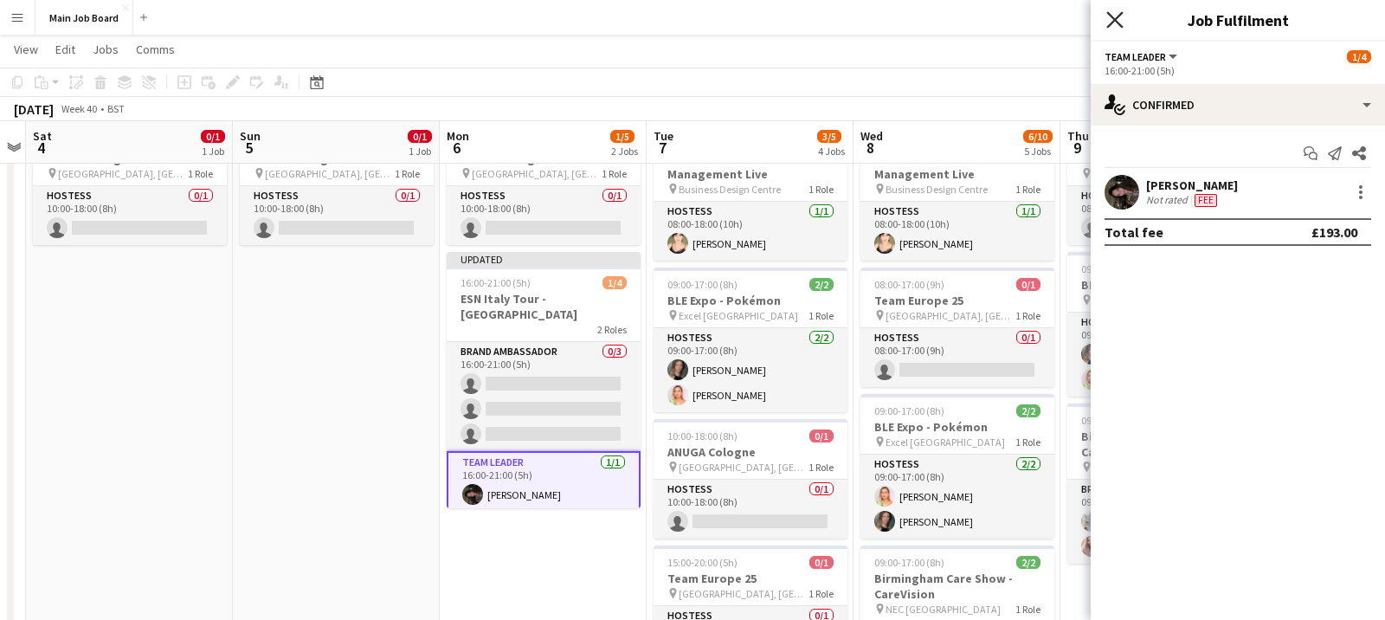
click at [1117, 22] on icon at bounding box center [1114, 19] width 16 height 16
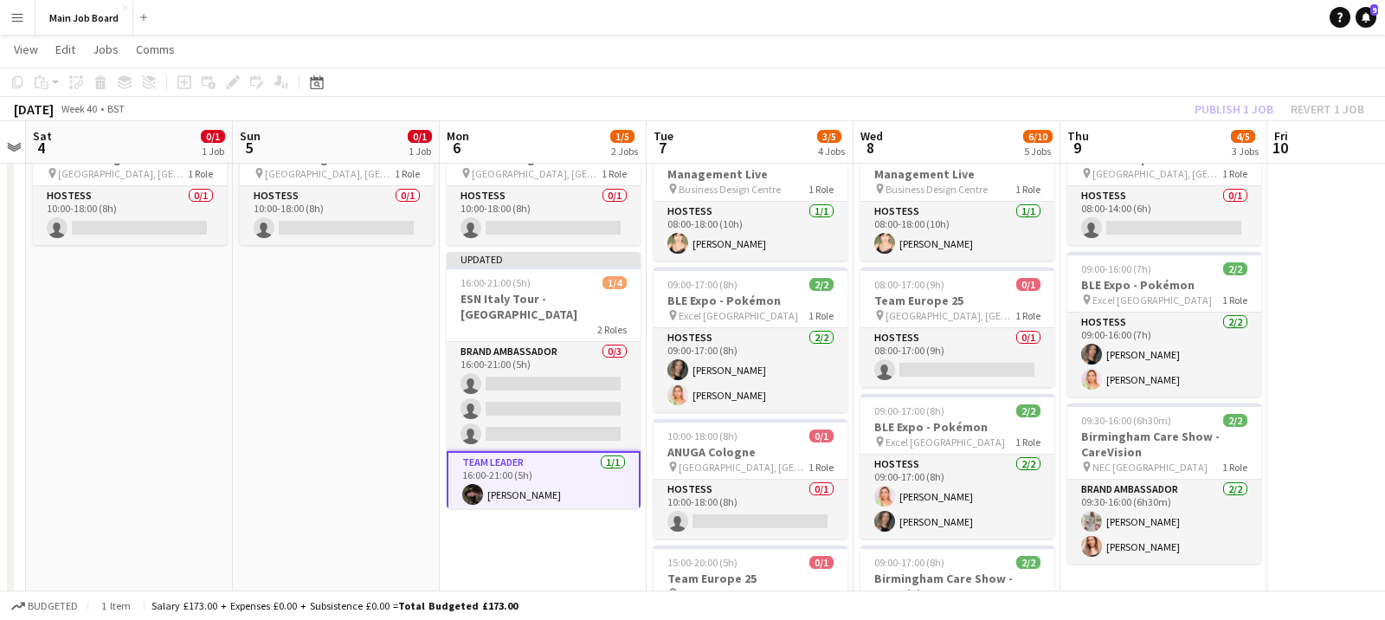
click at [566, 463] on app-card-role "Team Leader 1/1 16:00-21:00 (5h) Cristina Scopelliti" at bounding box center [544, 482] width 194 height 62
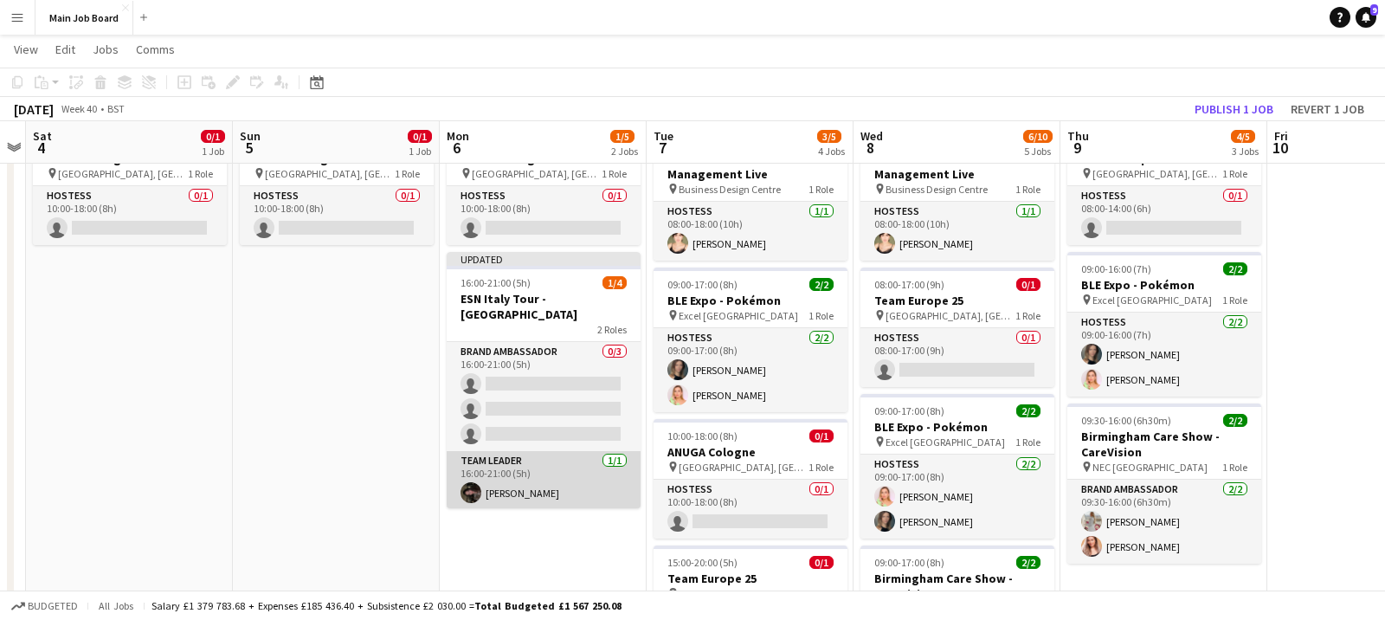
click at [532, 470] on app-card-role "Team Leader 1/1 16:00-21:00 (5h) Cristina Scopelliti" at bounding box center [544, 480] width 194 height 59
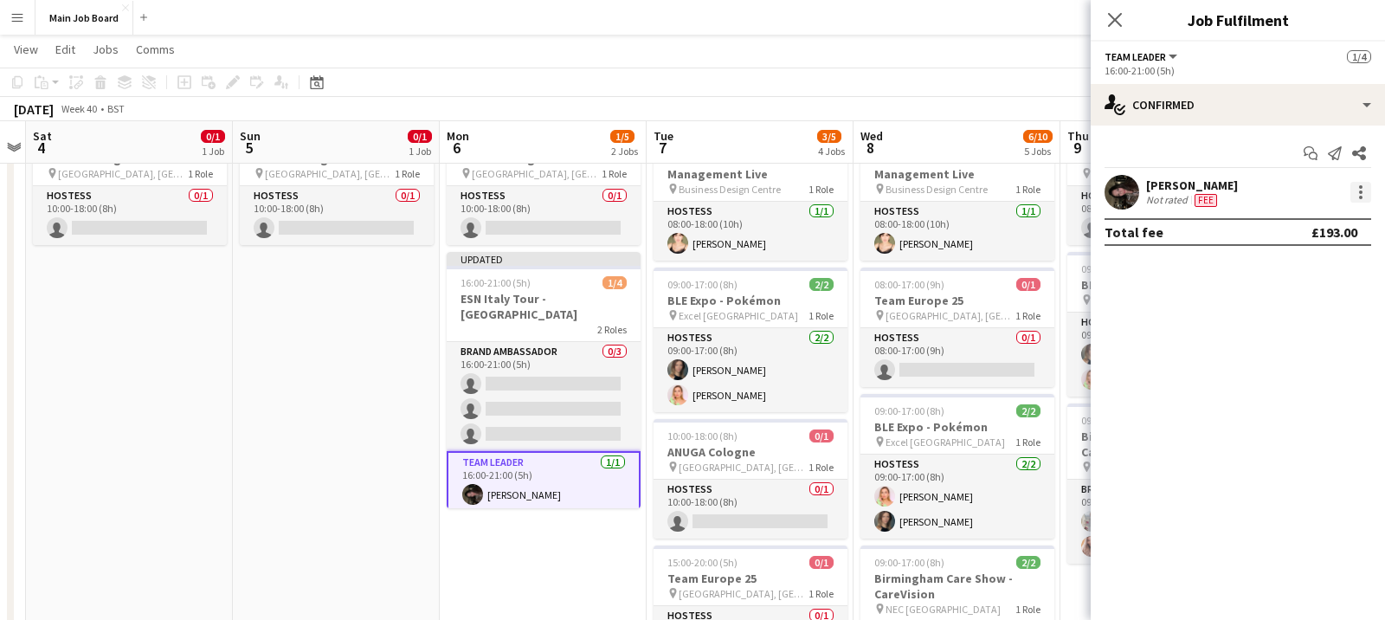
click at [1366, 189] on div at bounding box center [1360, 192] width 21 height 21
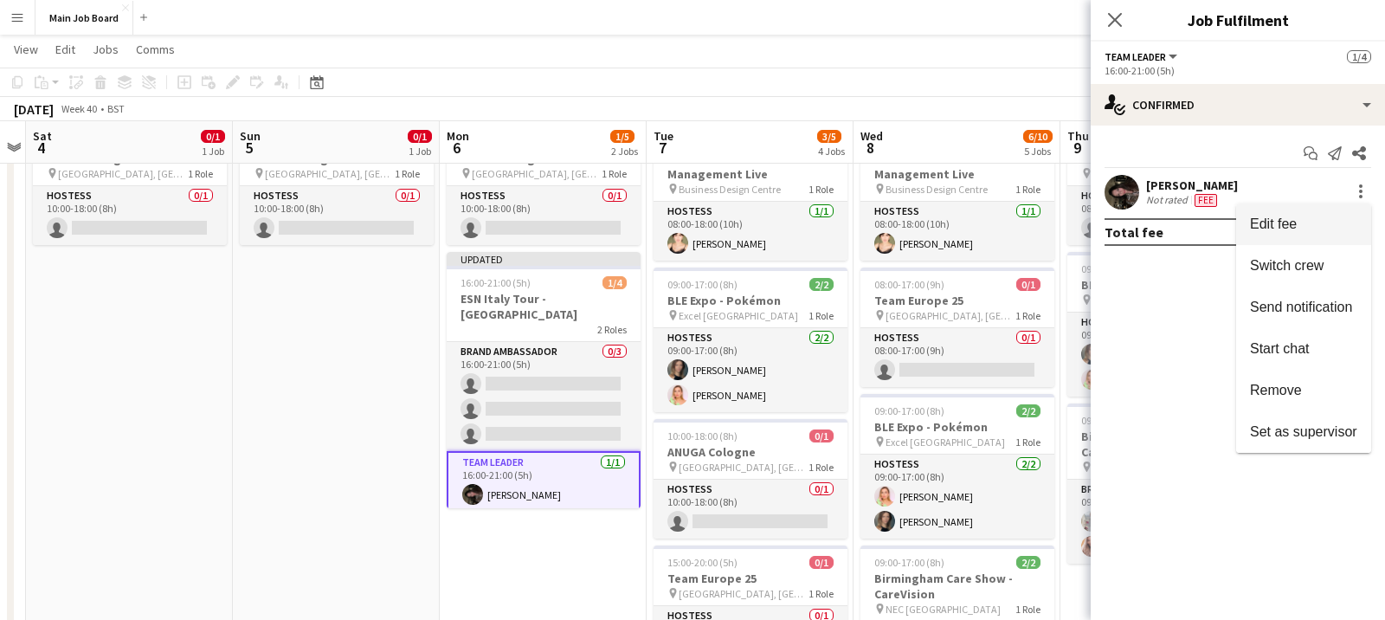
click at [1306, 228] on span "Edit fee" at bounding box center [1303, 224] width 107 height 16
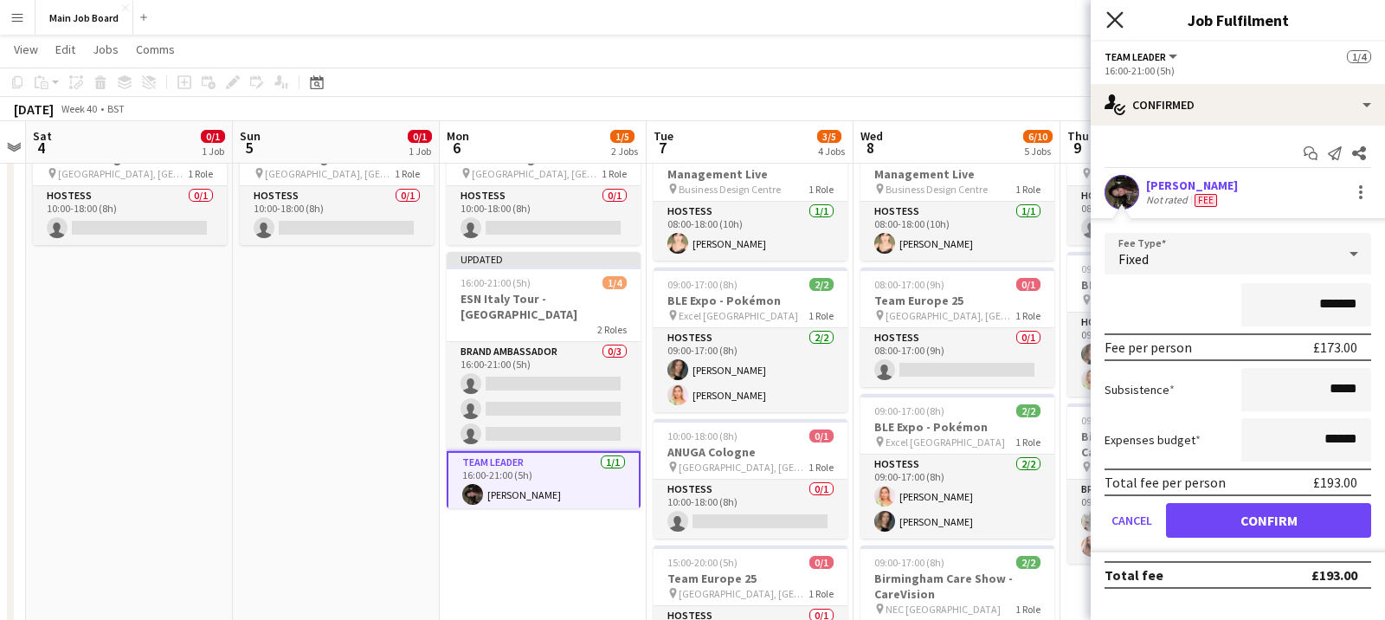
click at [1116, 18] on icon at bounding box center [1114, 19] width 16 height 16
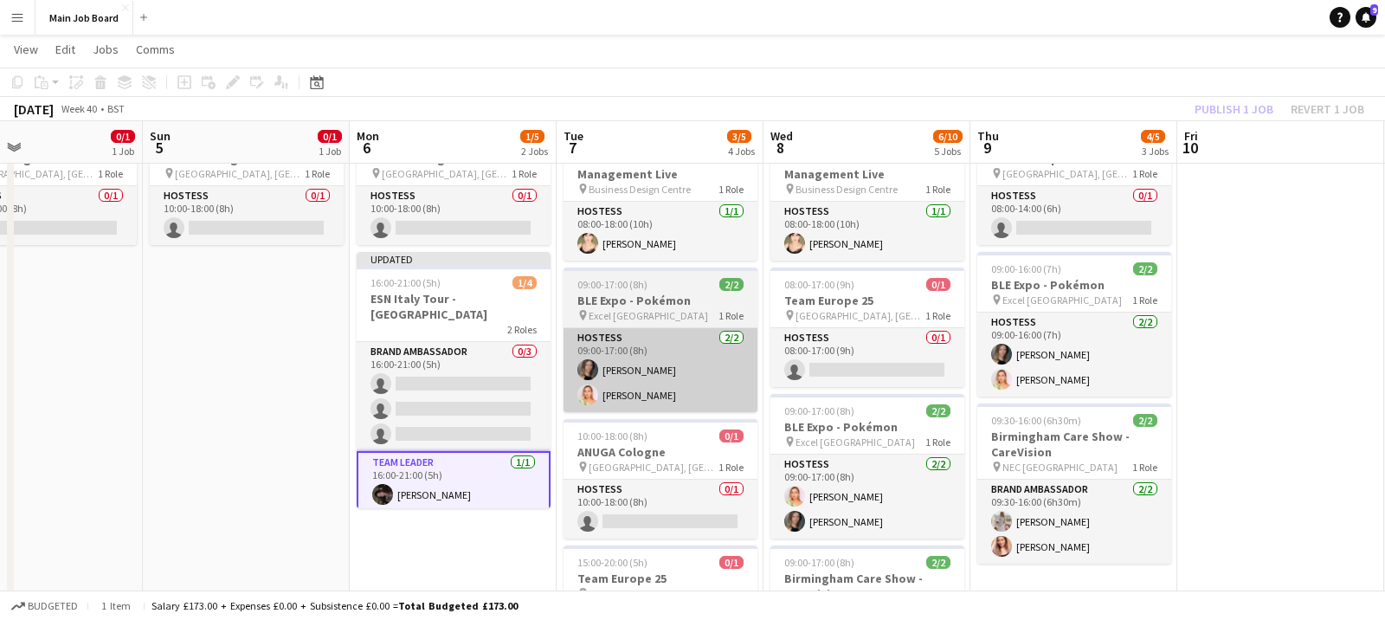
scroll to position [0, 577]
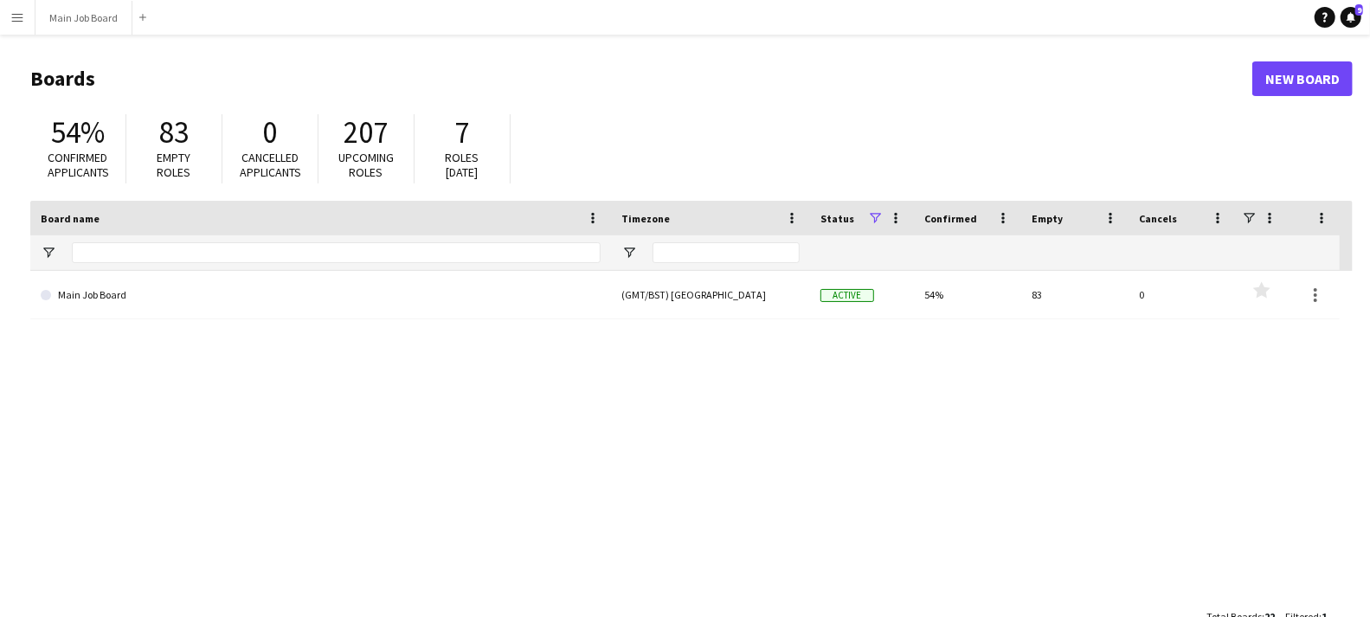
click at [7, 29] on button "Menu" at bounding box center [17, 17] width 35 height 35
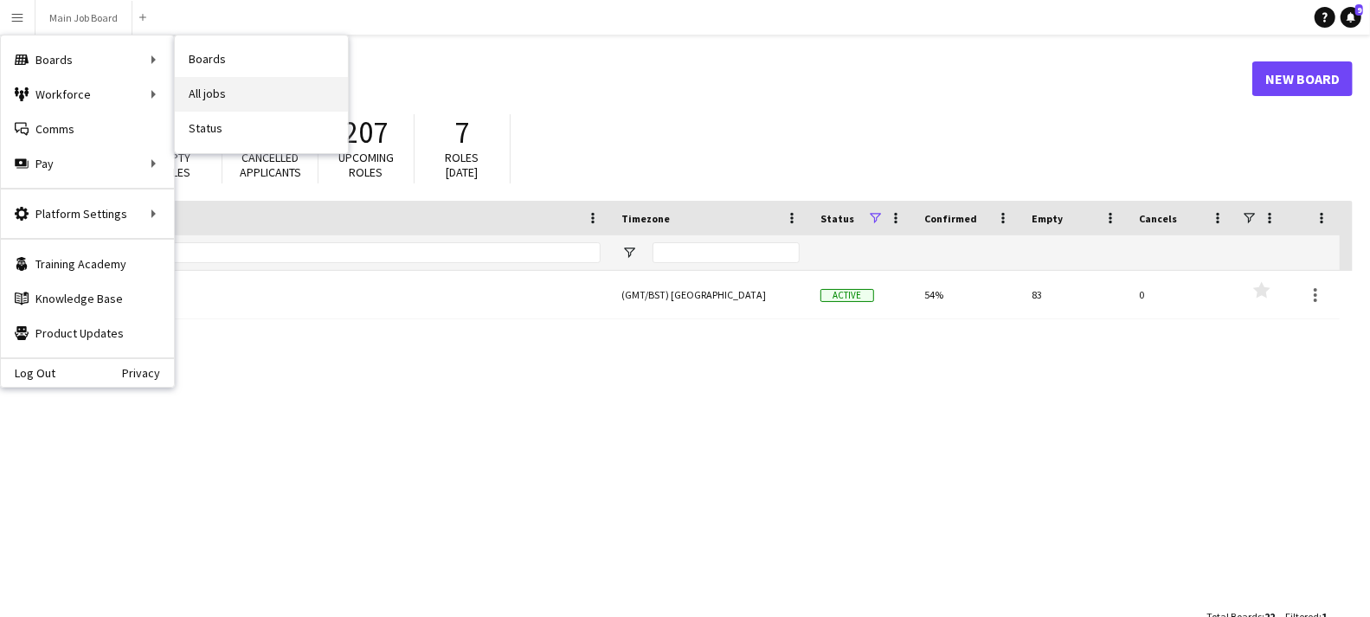
click at [198, 95] on link "All jobs" at bounding box center [261, 94] width 173 height 35
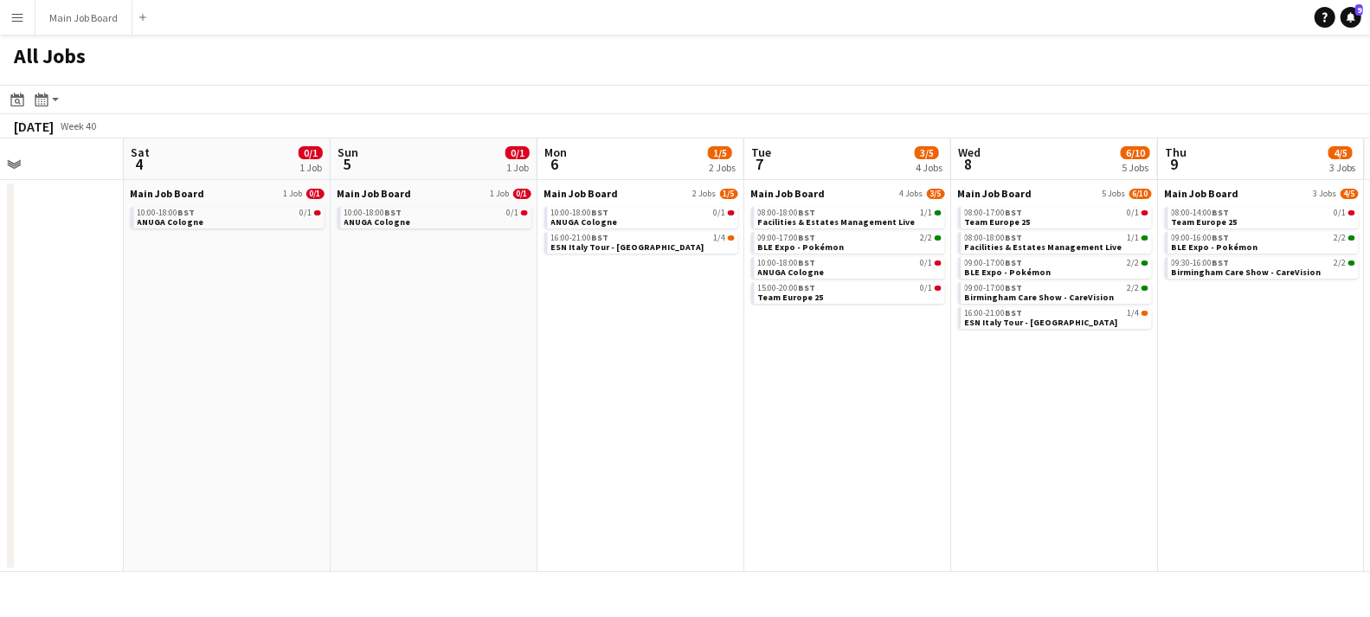
scroll to position [0, 572]
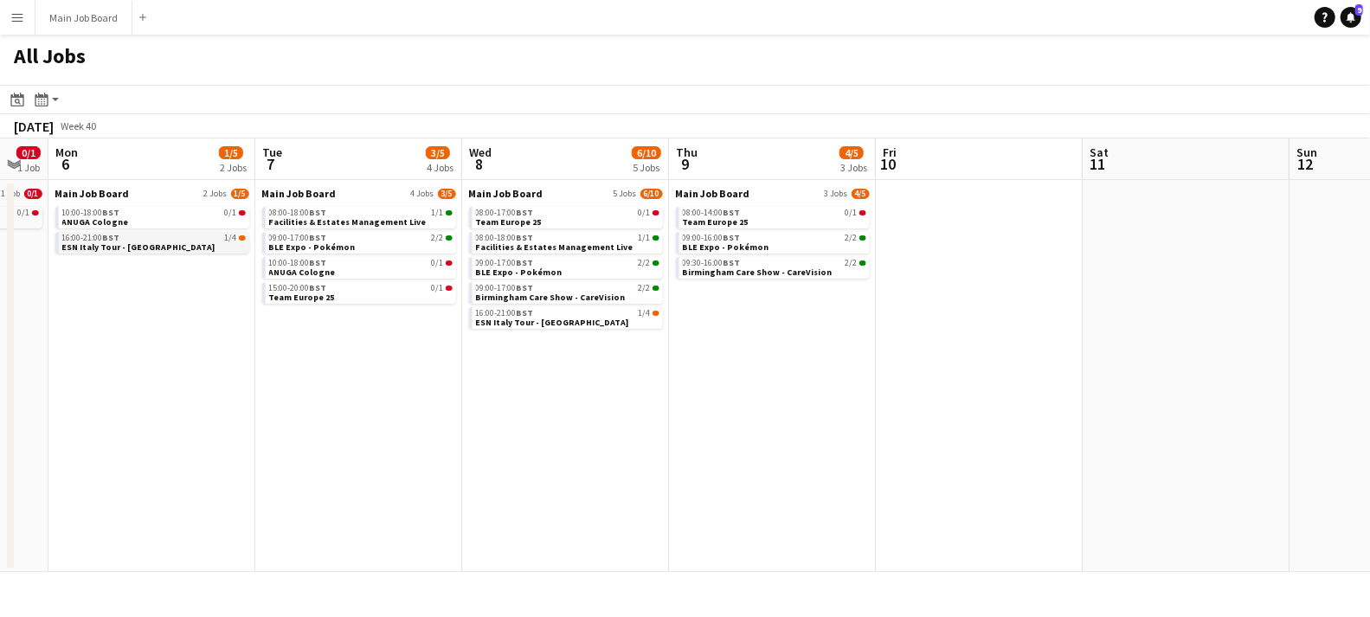
click at [156, 244] on link "16:00-21:00 BST 1/4 ESN Italy Tour - MESTRE" at bounding box center [154, 242] width 184 height 20
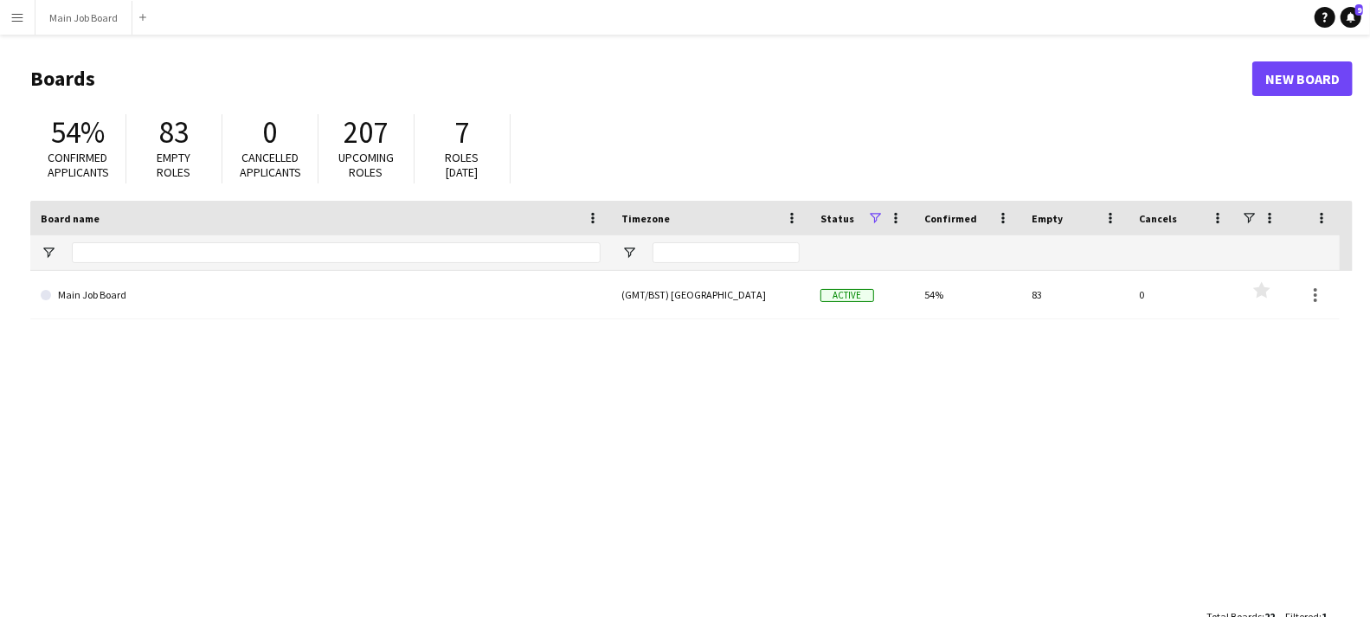
click at [19, 23] on app-icon "Menu" at bounding box center [17, 17] width 14 height 14
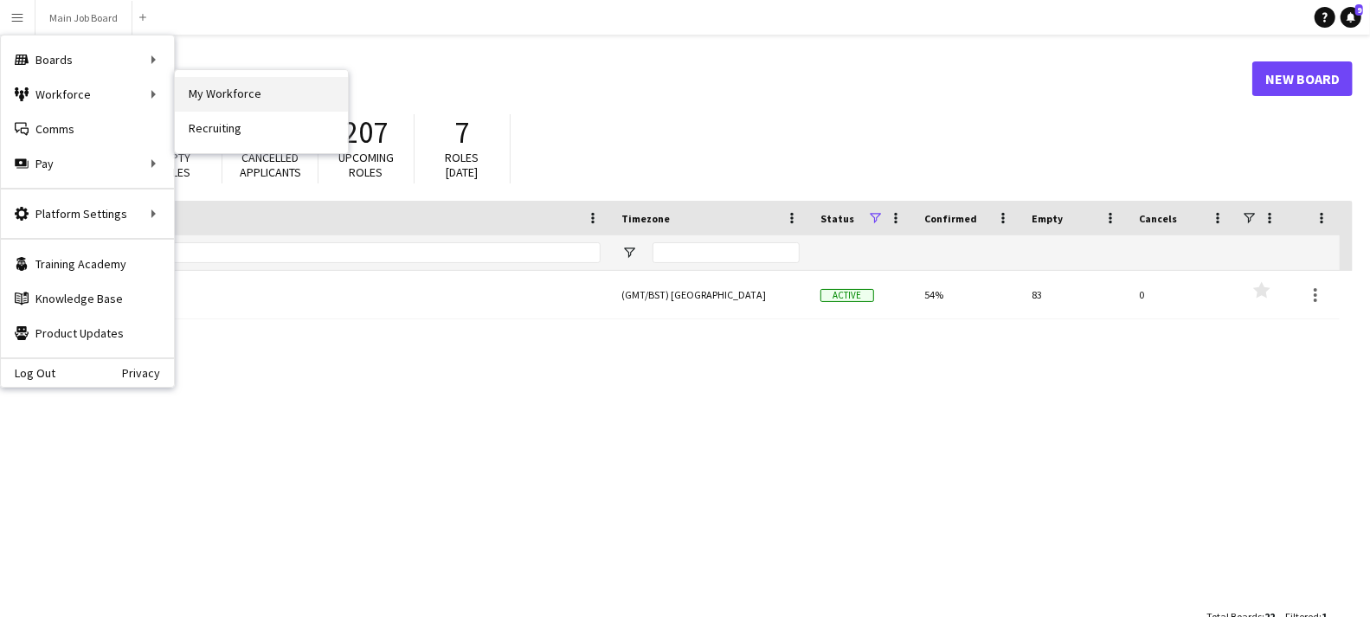
click at [214, 100] on link "My Workforce" at bounding box center [261, 94] width 173 height 35
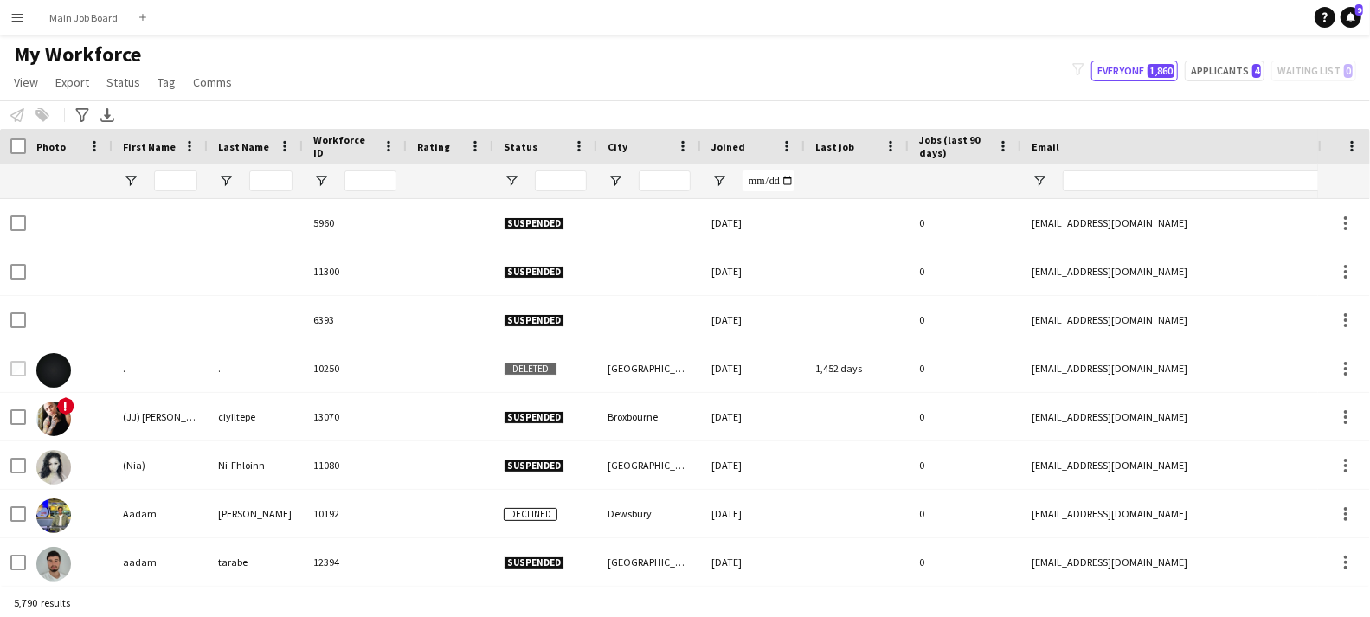
type input "********"
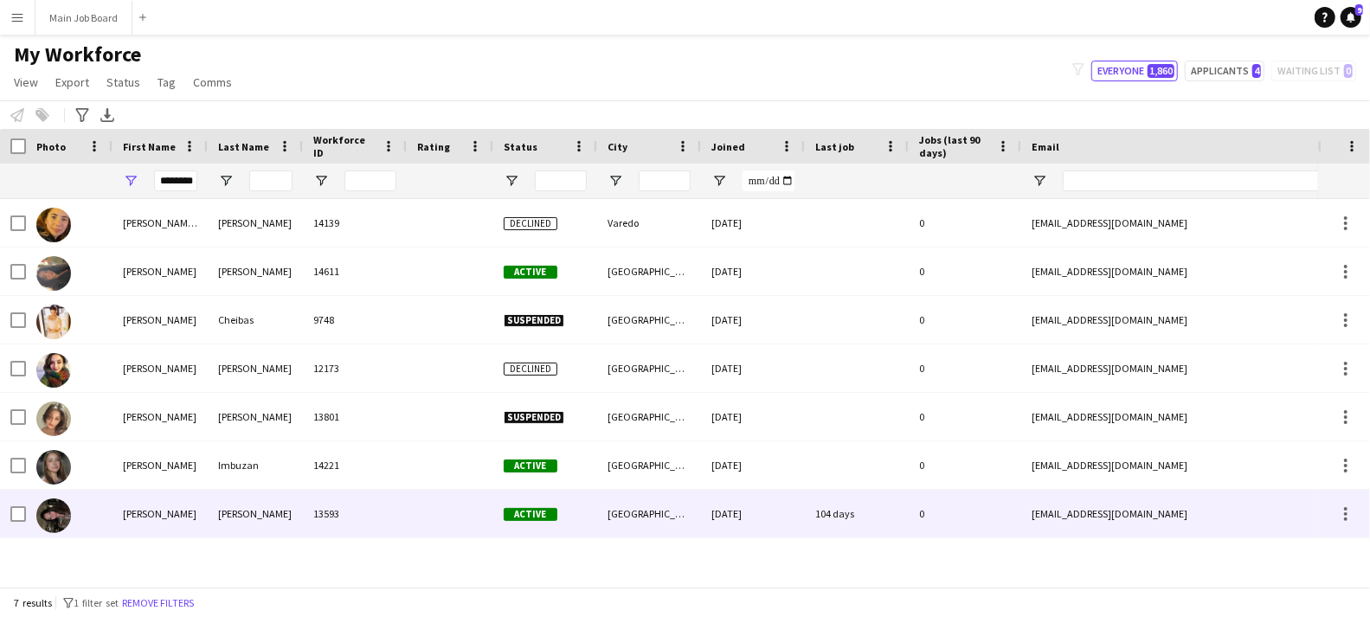
click at [307, 516] on div "13593" at bounding box center [355, 514] width 104 height 48
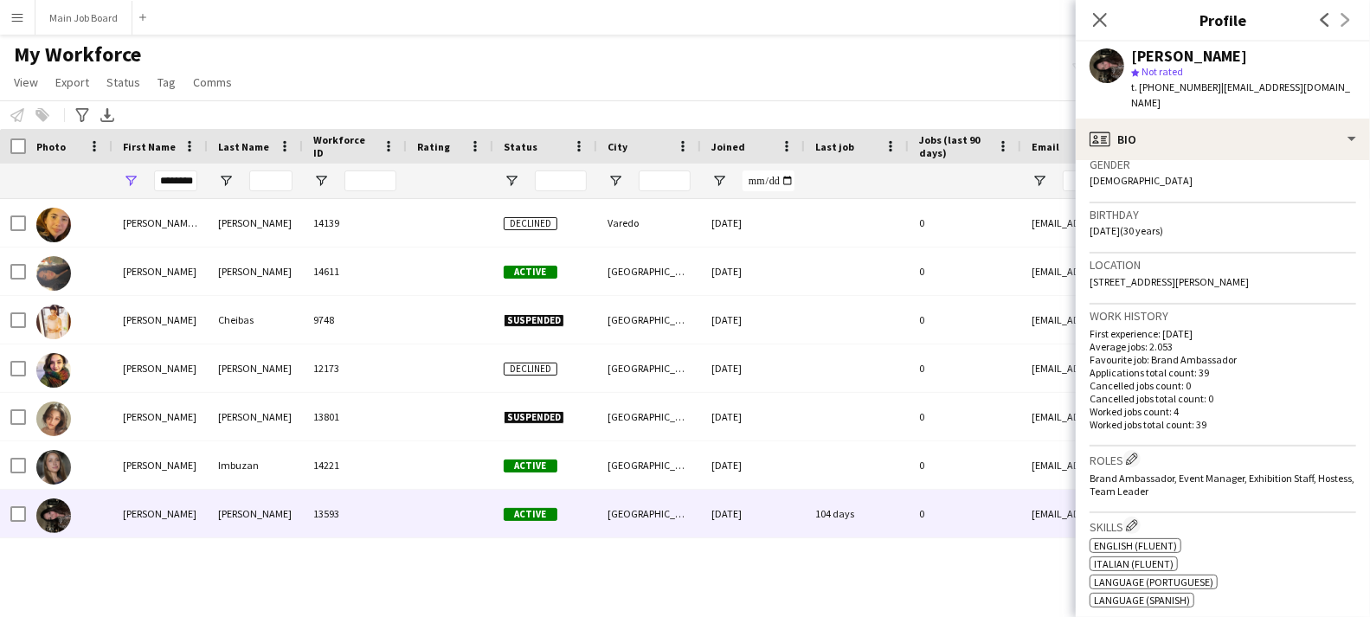
scroll to position [535, 0]
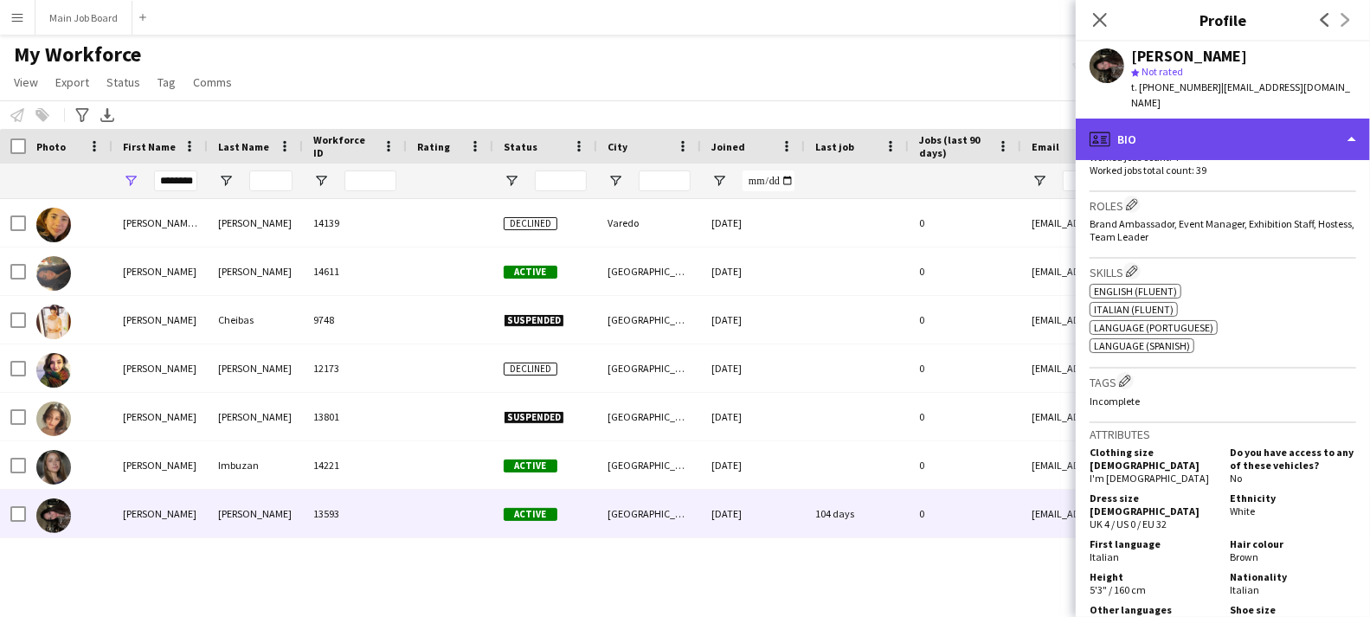
click at [1230, 139] on div "profile Bio" at bounding box center [1223, 140] width 294 height 42
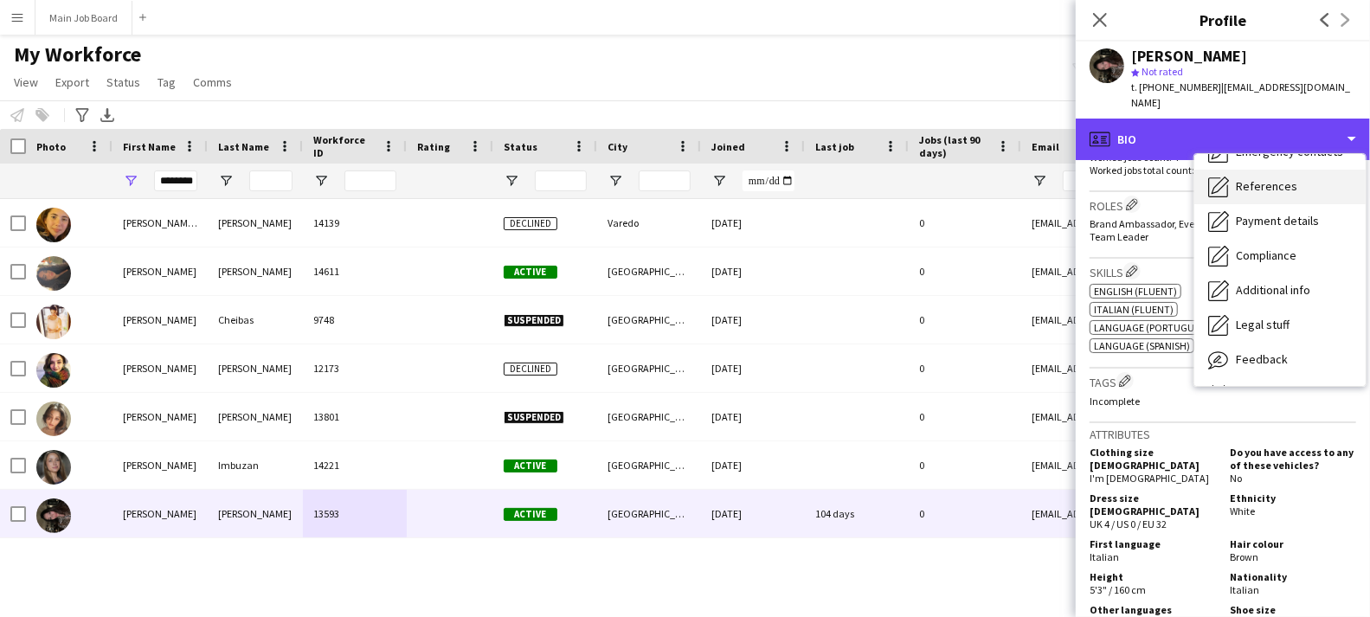
scroll to position [197, 0]
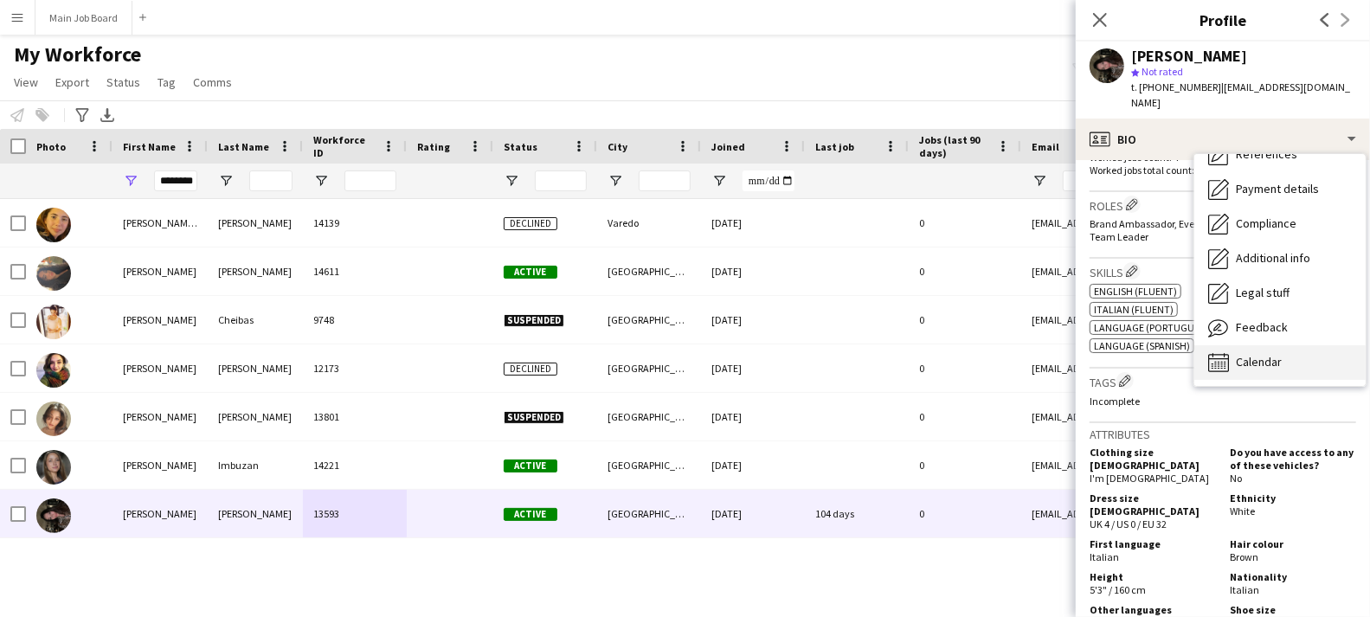
click at [1251, 354] on span "Calendar" at bounding box center [1259, 362] width 46 height 16
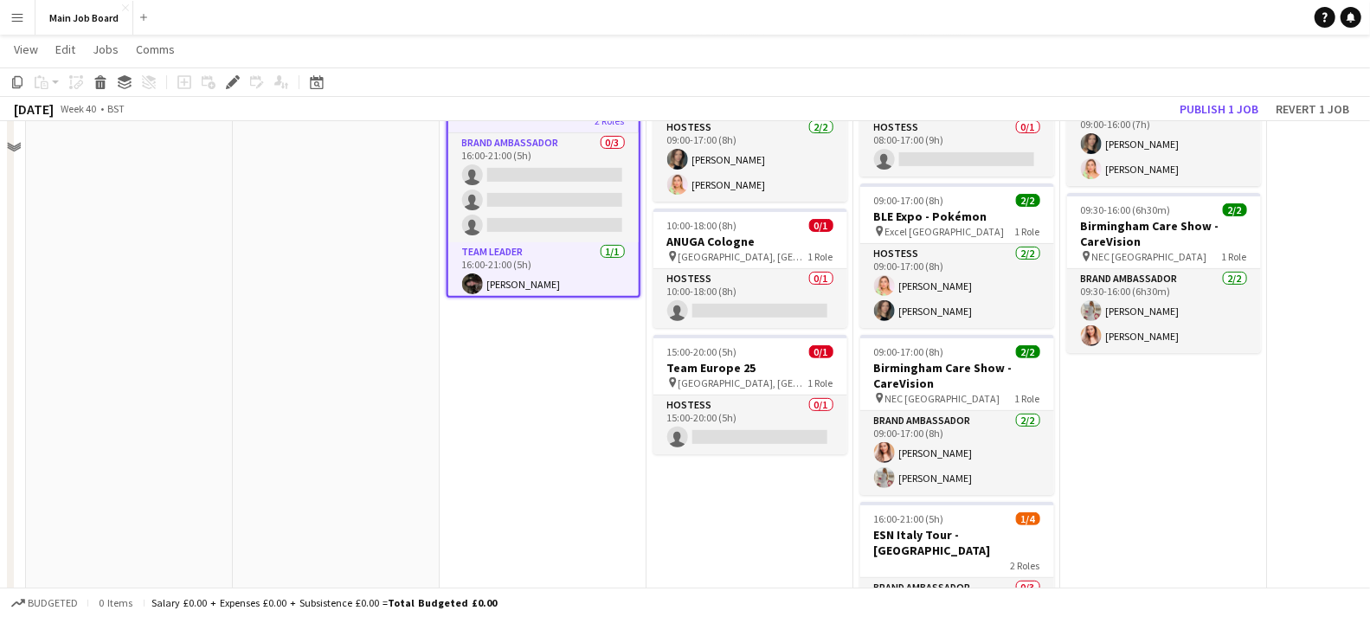
scroll to position [312, 0]
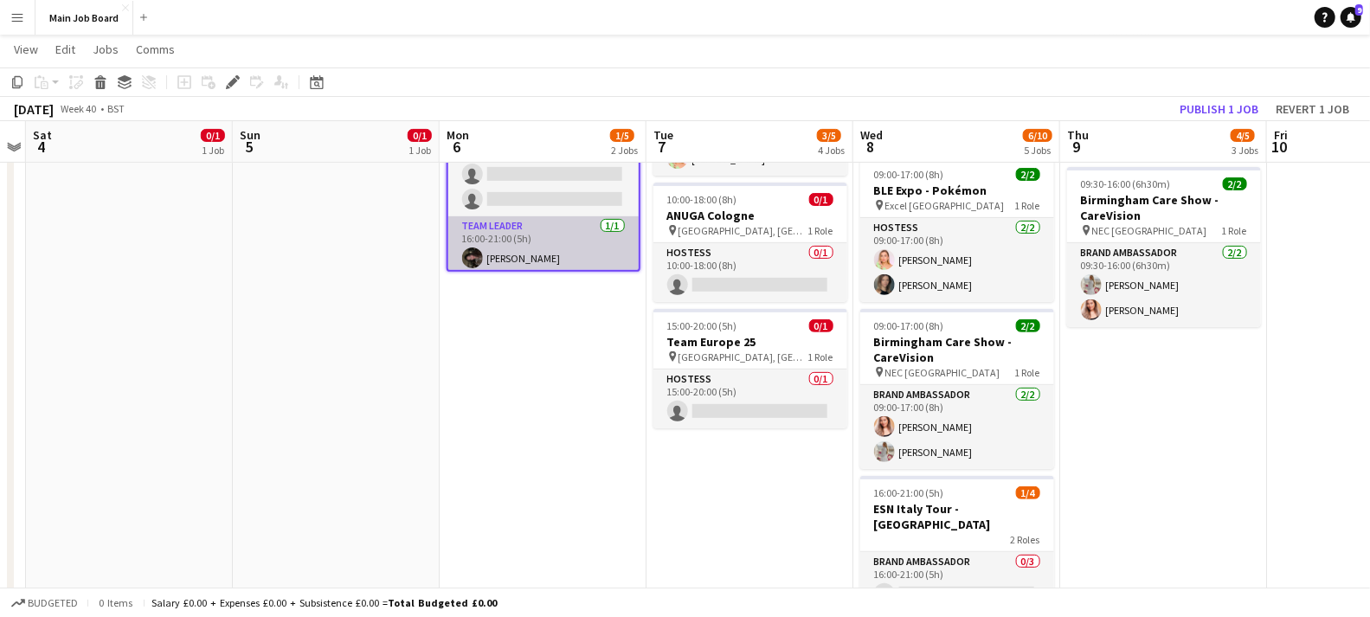
click at [525, 240] on app-card-role "Team Leader [DATE] 16:00-21:00 (5h) [PERSON_NAME]" at bounding box center [543, 245] width 190 height 59
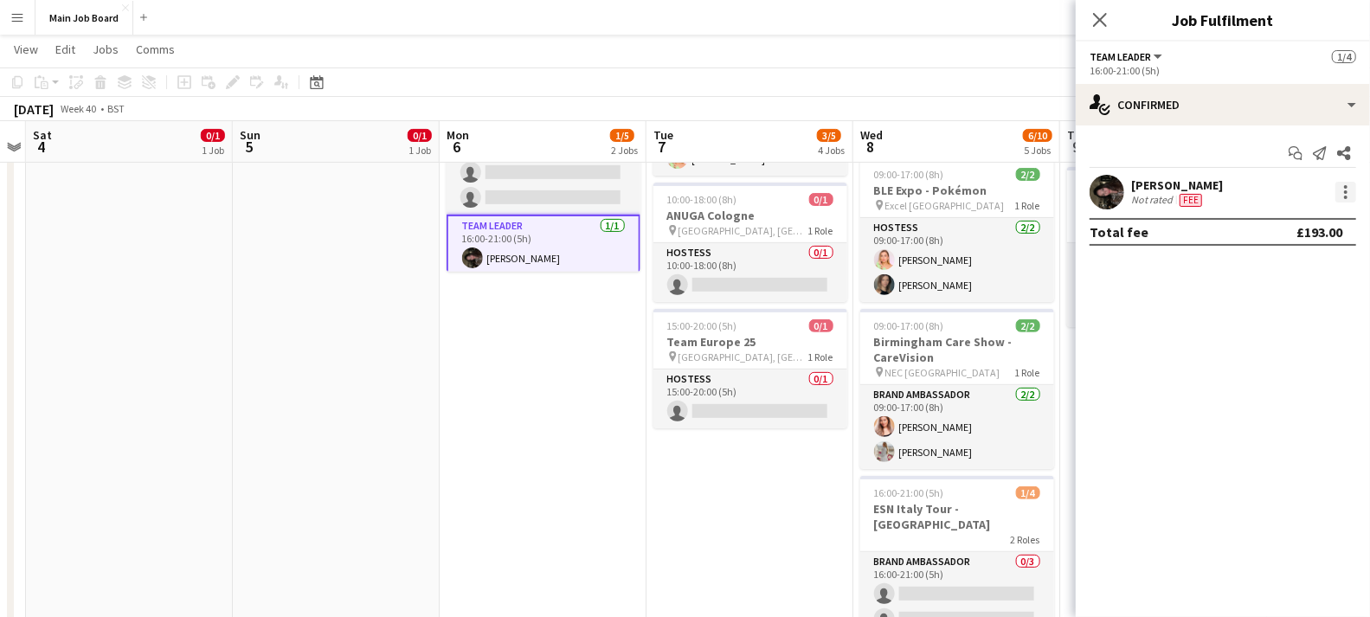
click at [1344, 194] on div at bounding box center [1346, 192] width 21 height 21
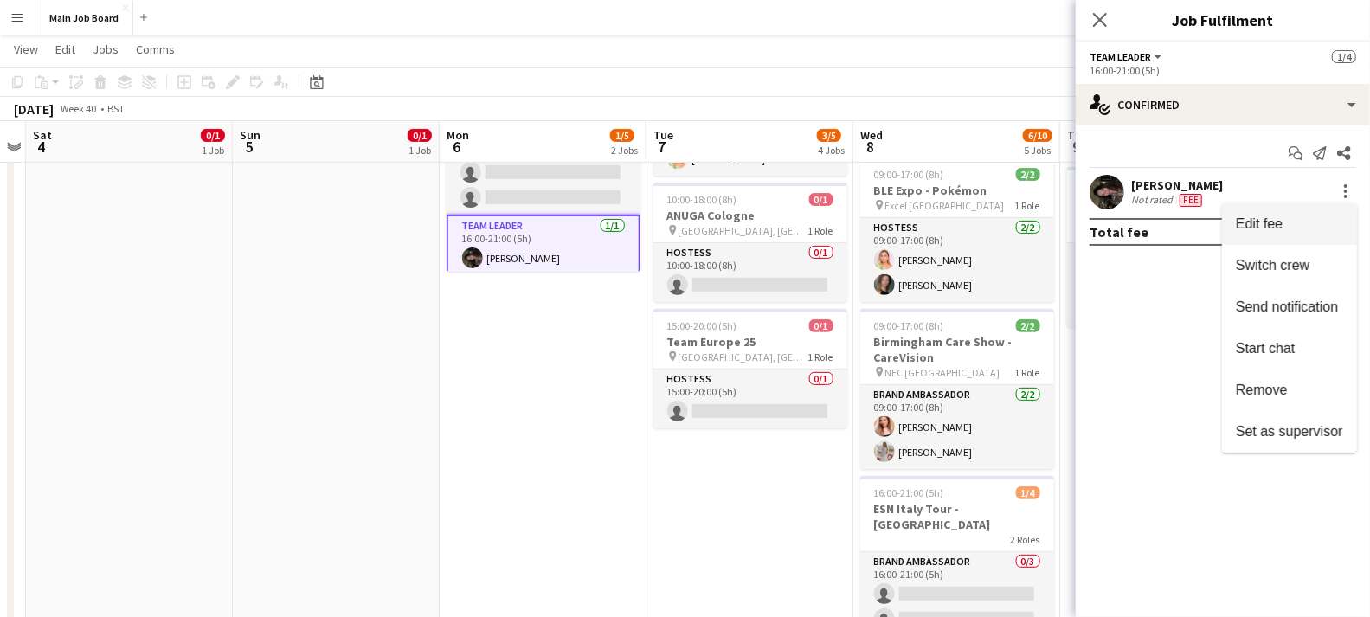
click at [1264, 221] on span "Edit fee" at bounding box center [1259, 223] width 47 height 15
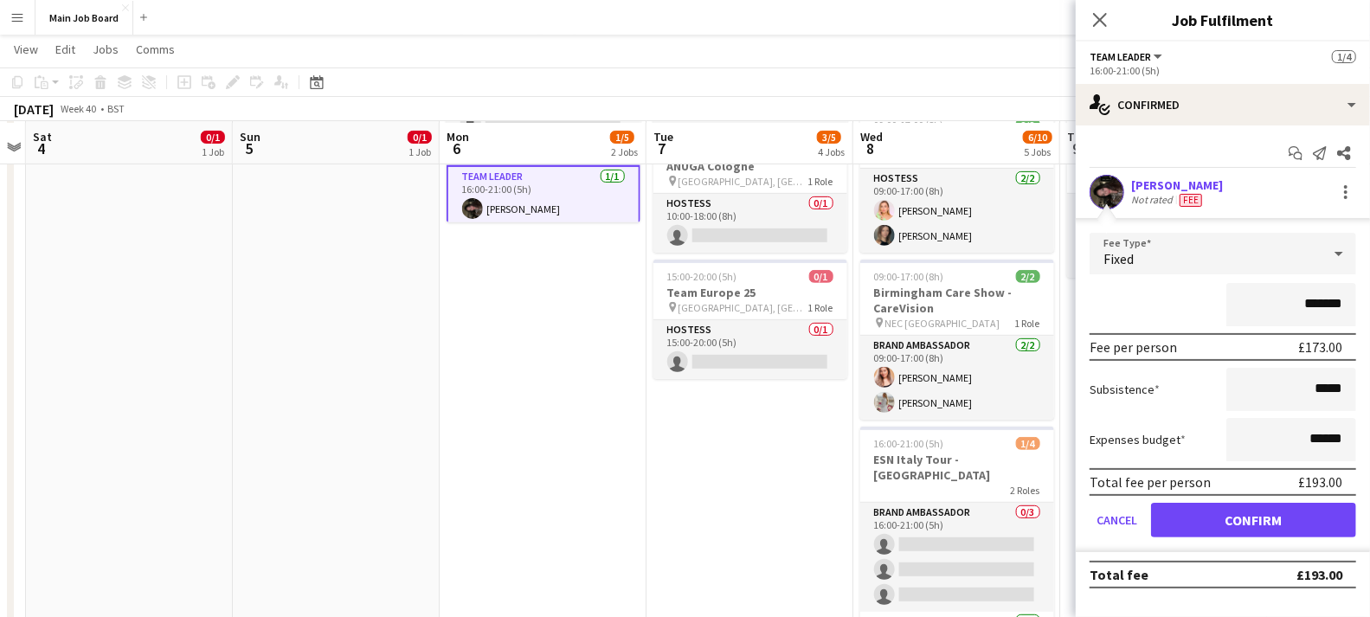
scroll to position [362, 0]
click at [1283, 423] on input "******" at bounding box center [1292, 439] width 130 height 43
type input "**"
type input "***"
click at [1096, 17] on icon "Close pop-in" at bounding box center [1100, 19] width 16 height 16
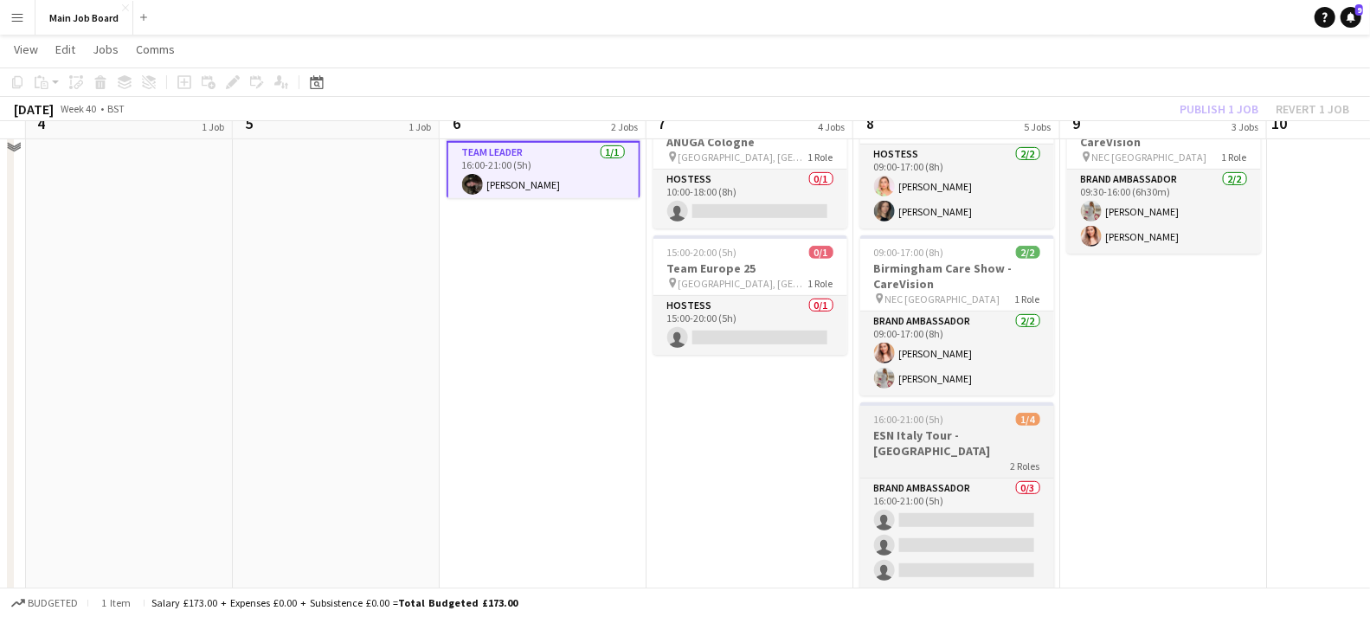
scroll to position [665, 0]
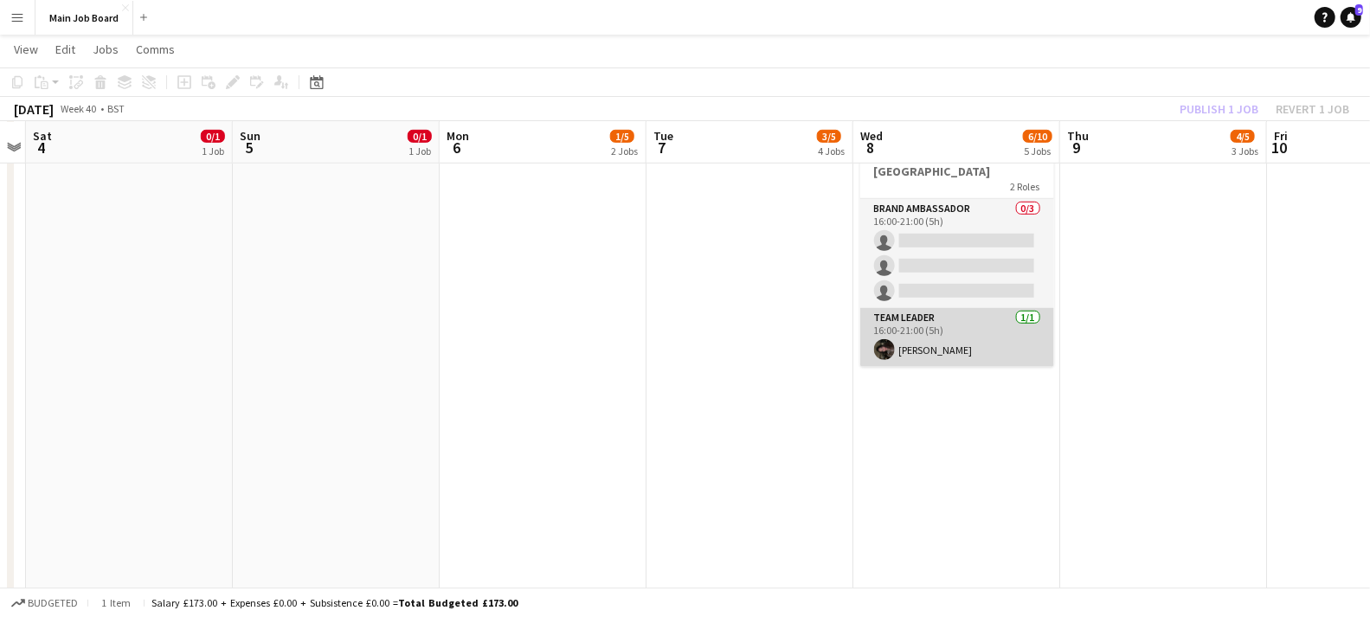
click at [942, 326] on app-card-role "Team Leader [DATE] 16:00-21:00 (5h) [PERSON_NAME]" at bounding box center [957, 337] width 194 height 59
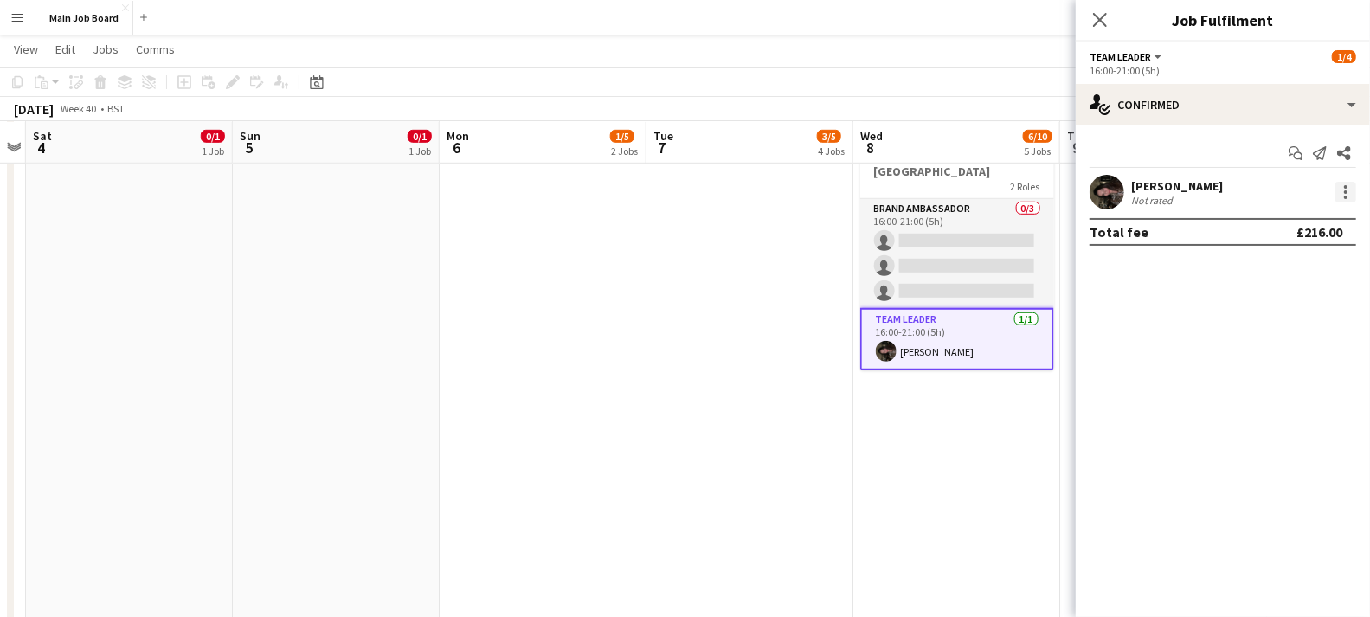
click at [1349, 198] on div at bounding box center [1346, 192] width 21 height 21
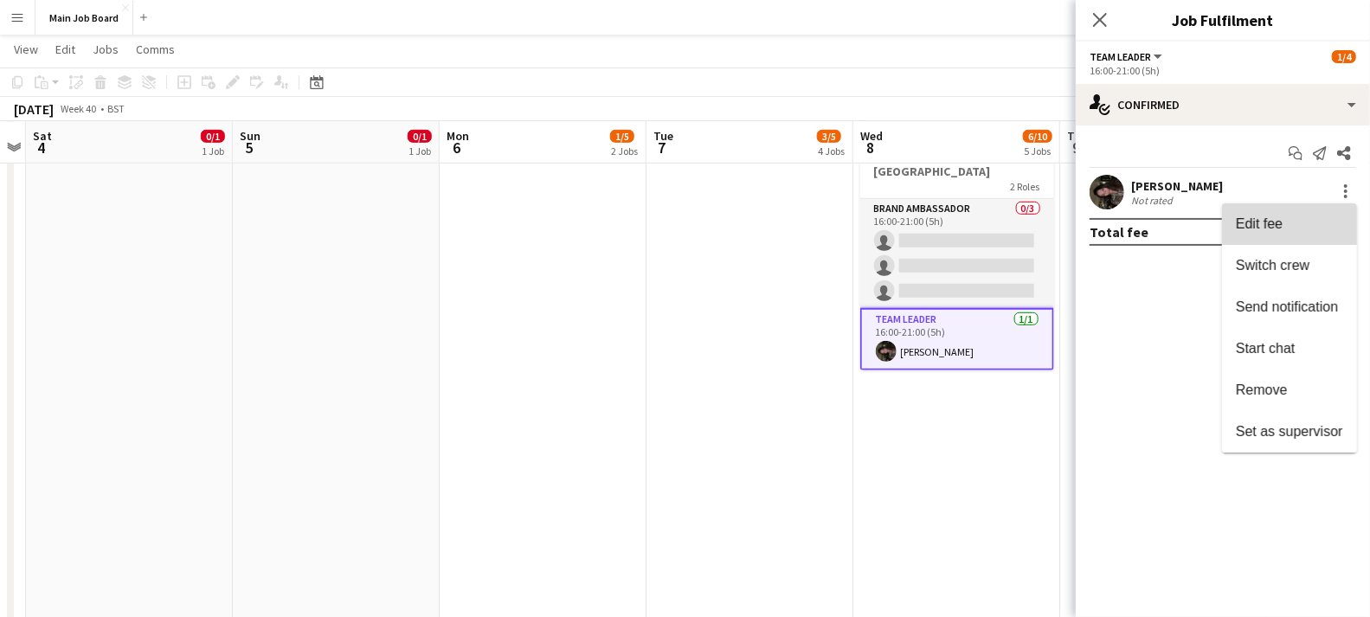
click at [1306, 234] on button "Edit fee" at bounding box center [1289, 224] width 135 height 42
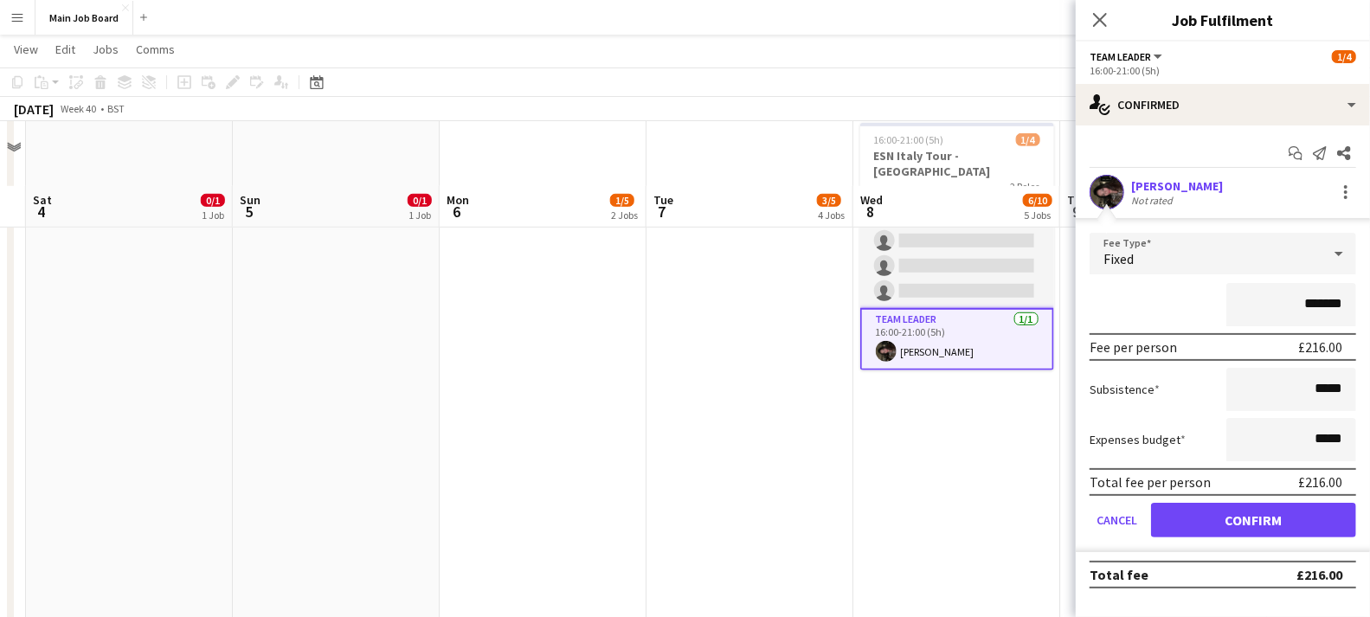
scroll to position [793, 0]
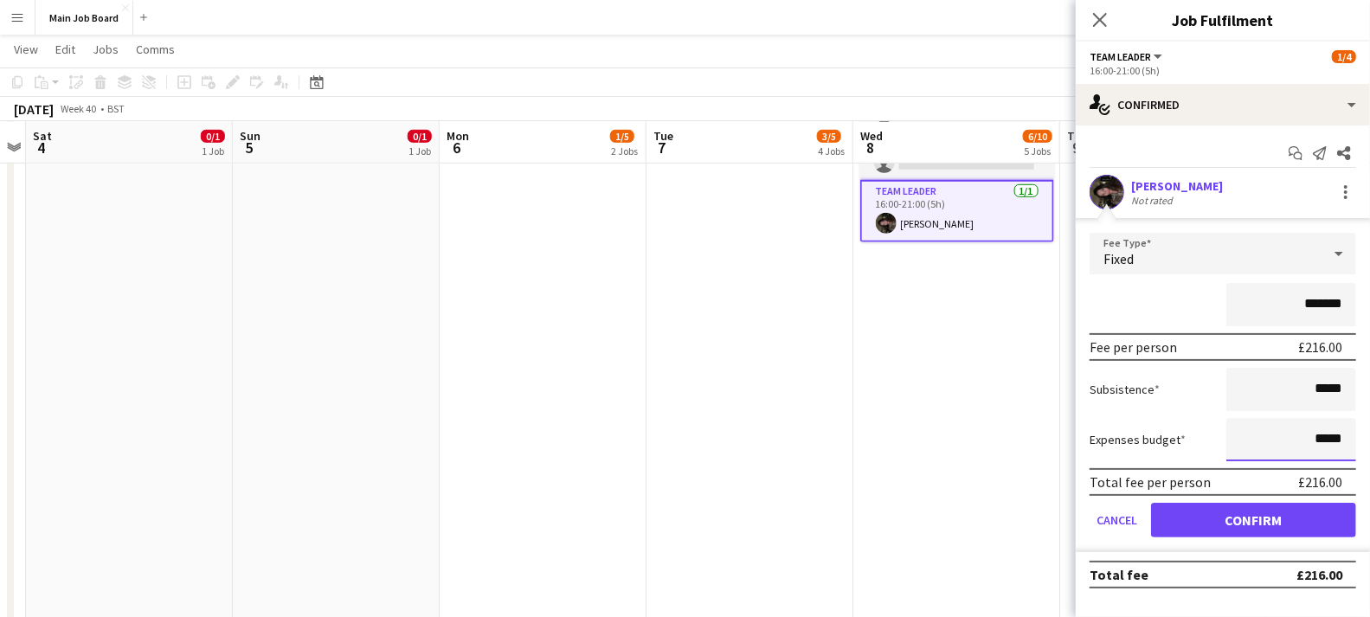
click at [1298, 442] on input "*****" at bounding box center [1292, 439] width 130 height 43
type input "******"
click at [1287, 514] on button "Confirm" at bounding box center [1253, 520] width 205 height 35
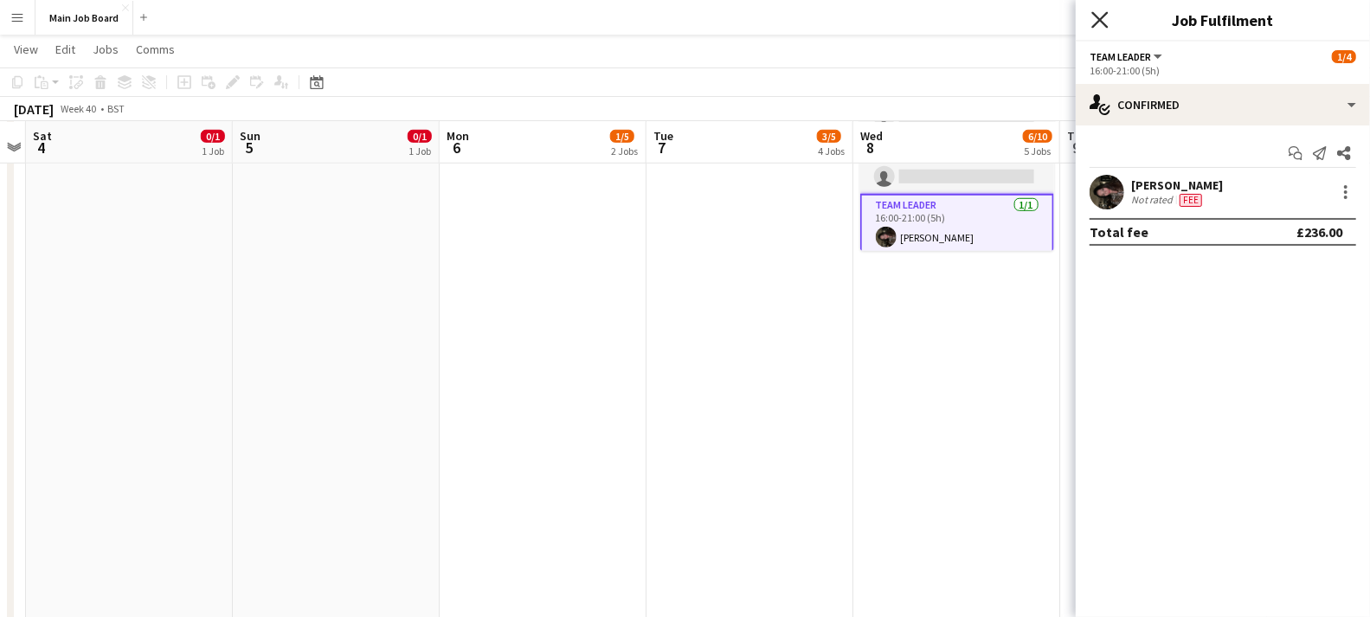
click at [1100, 23] on icon "Close pop-in" at bounding box center [1100, 19] width 16 height 16
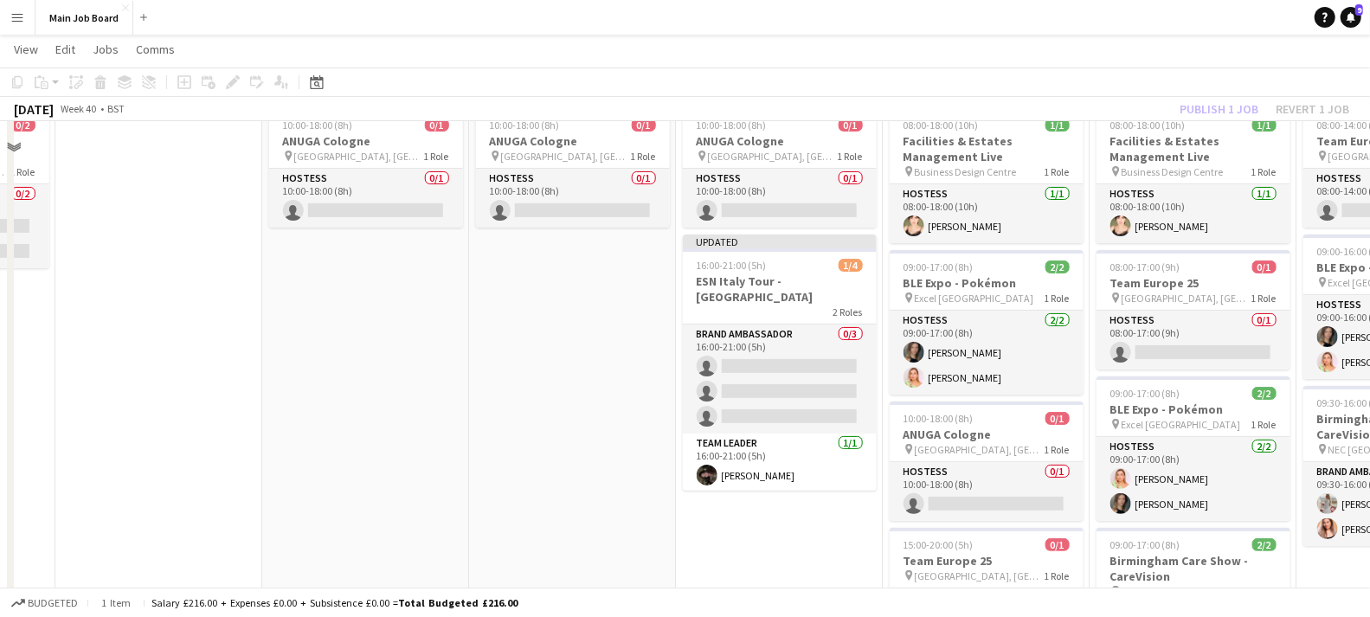
scroll to position [0, 0]
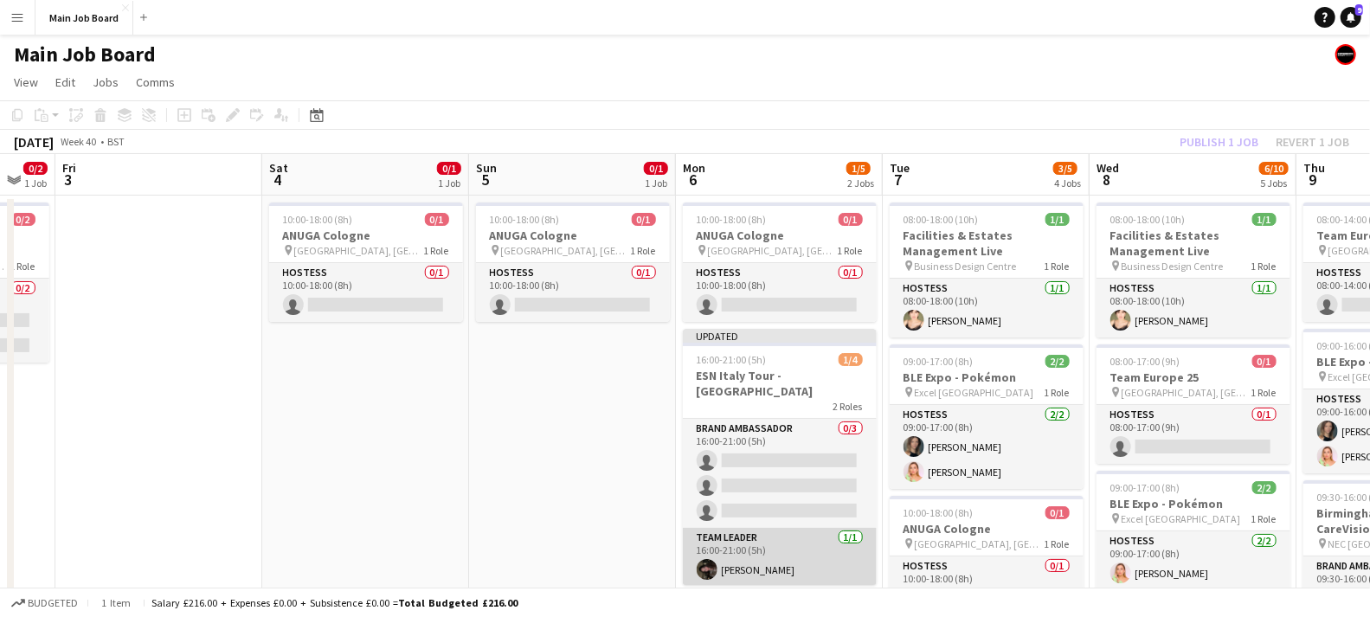
click at [751, 558] on app-card-role "Team Leader [DATE] 16:00-21:00 (5h) [PERSON_NAME]" at bounding box center [780, 557] width 194 height 59
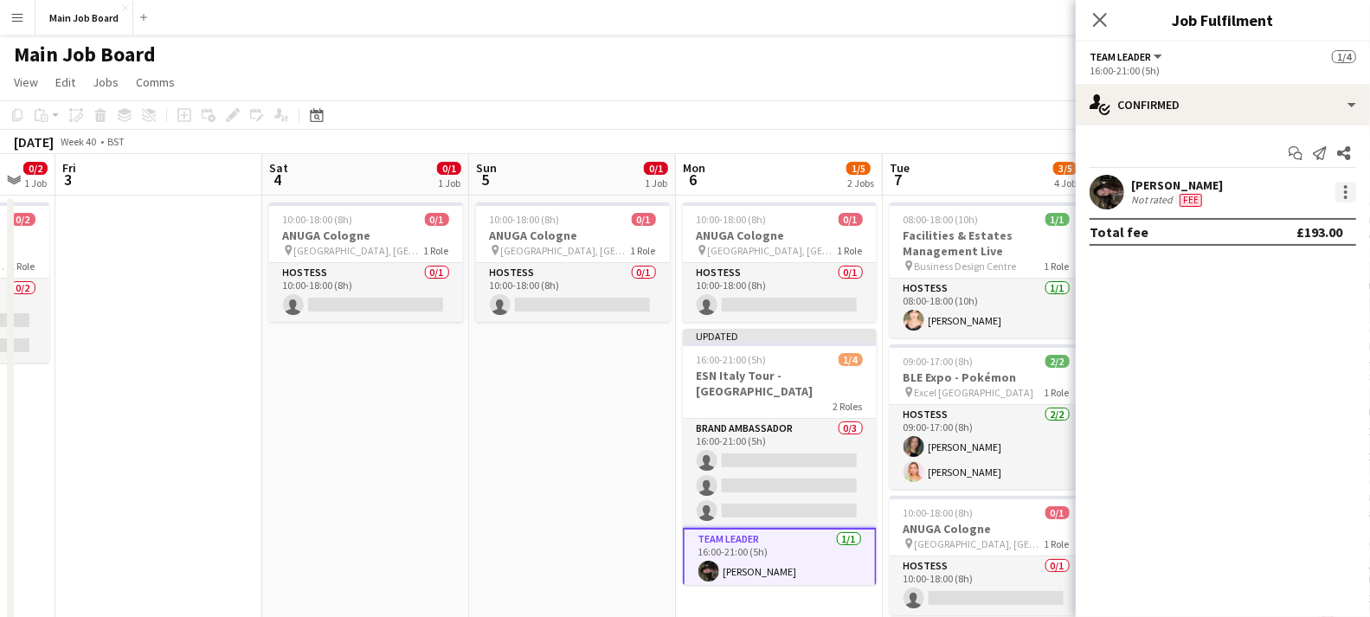
click at [1345, 190] on div at bounding box center [1345, 191] width 3 height 3
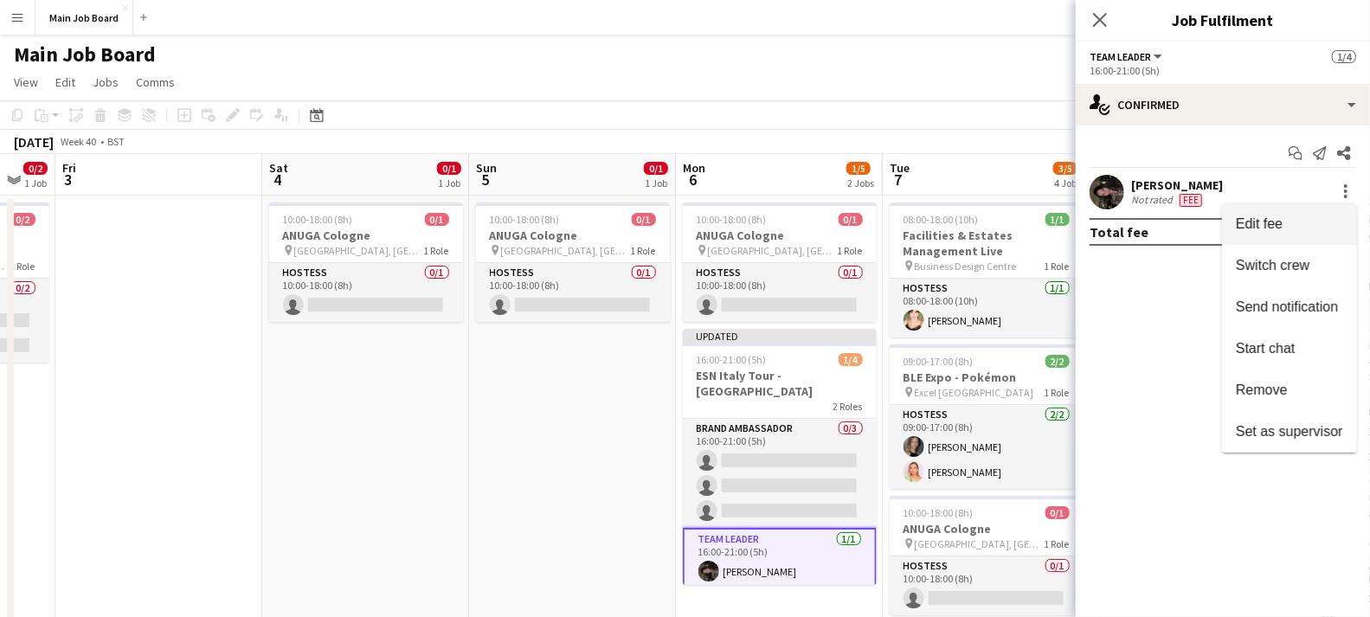
click at [1266, 226] on span "Edit fee" at bounding box center [1259, 223] width 47 height 15
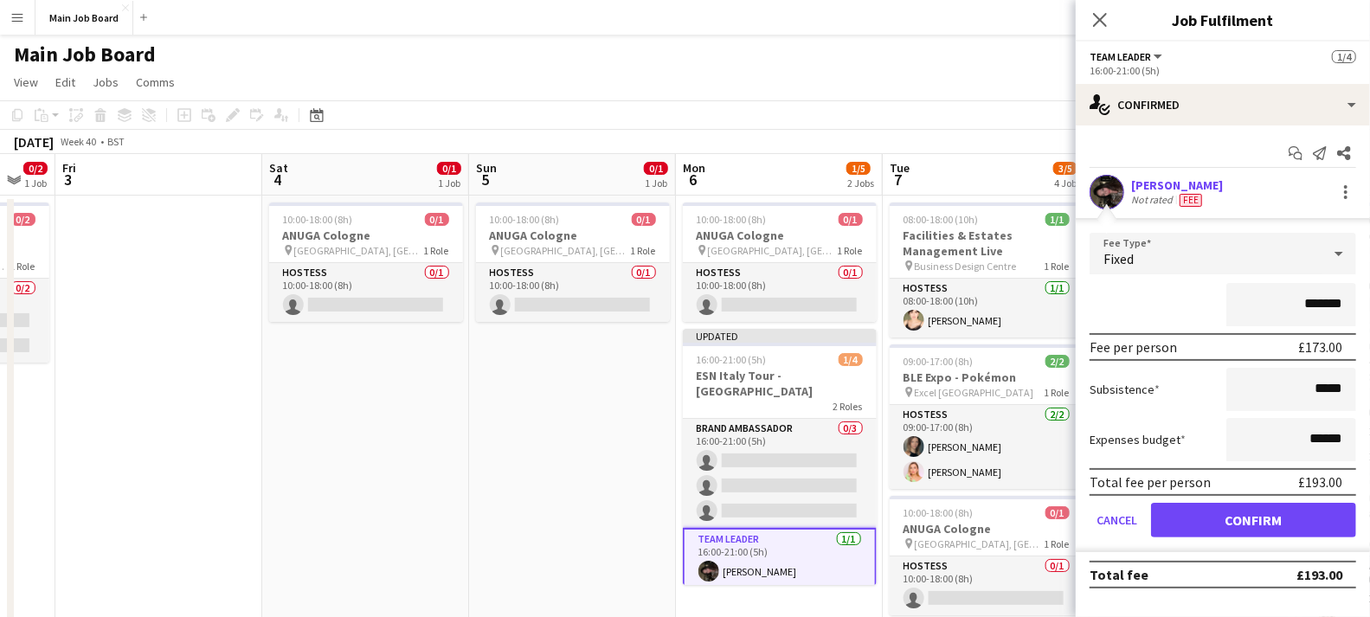
scroll to position [26, 0]
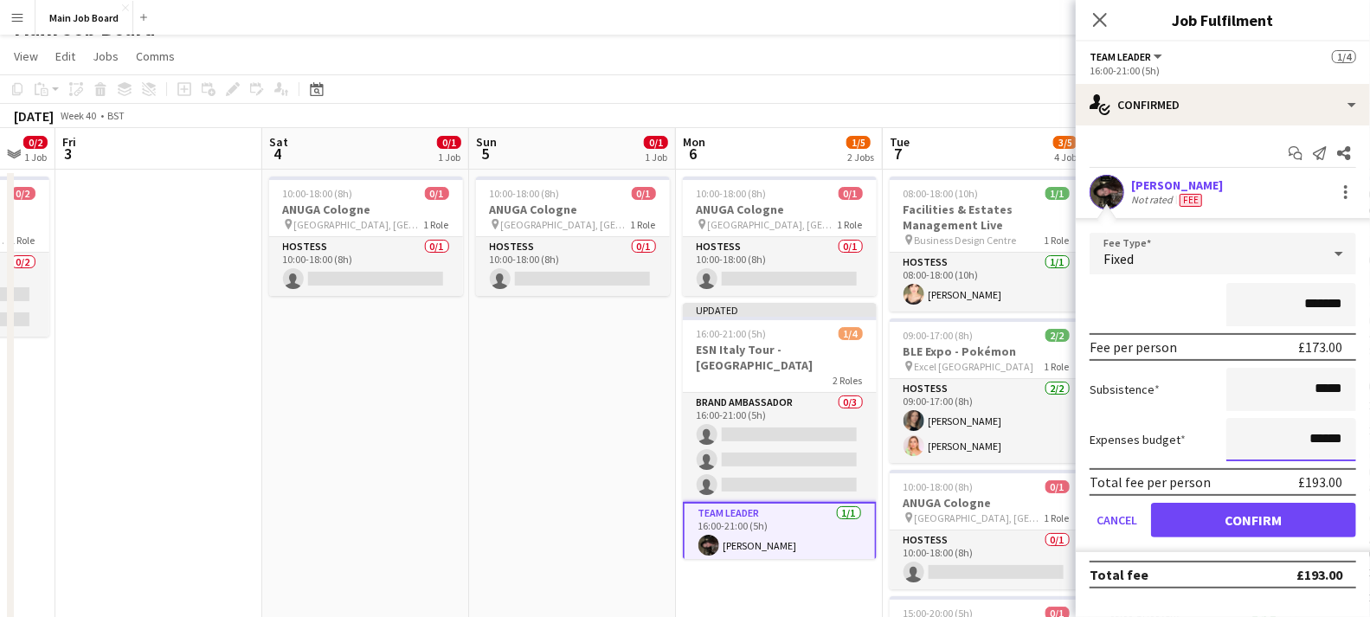
click at [1316, 427] on input "******" at bounding box center [1292, 439] width 130 height 43
click at [1285, 439] on input "*****" at bounding box center [1292, 439] width 130 height 43
click at [1347, 442] on input "*****" at bounding box center [1292, 439] width 130 height 43
type input "**"
type input "******"
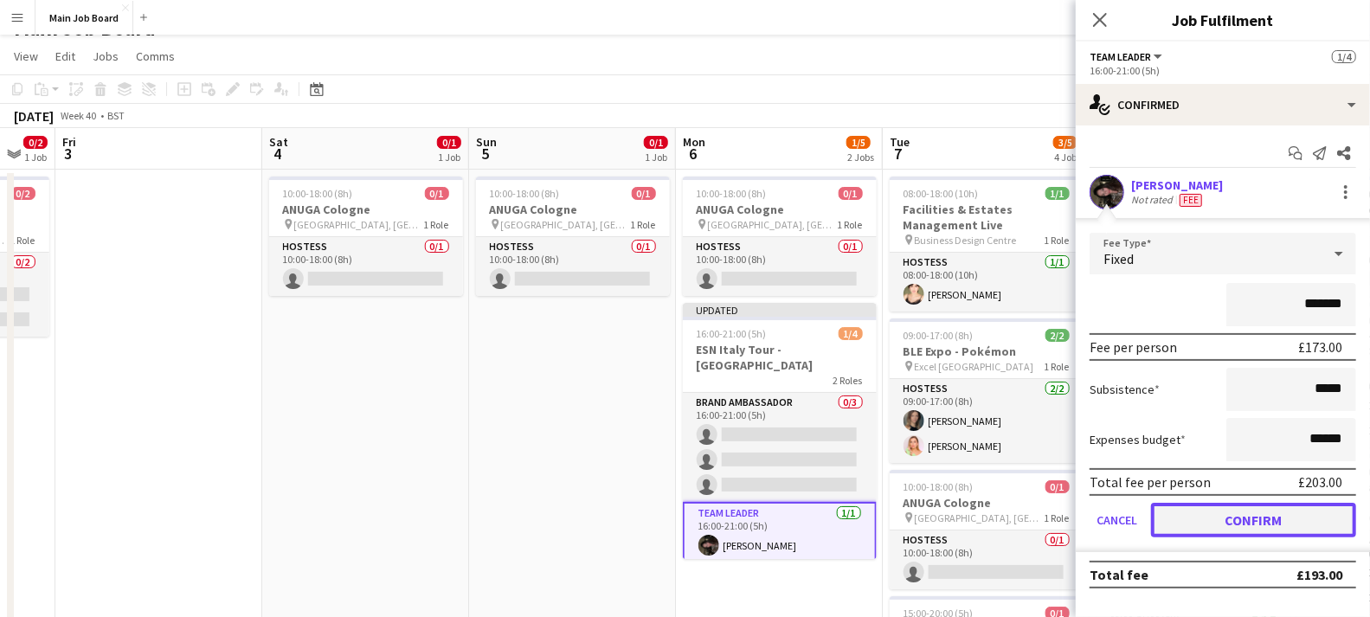
click at [1303, 512] on button "Confirm" at bounding box center [1253, 520] width 205 height 35
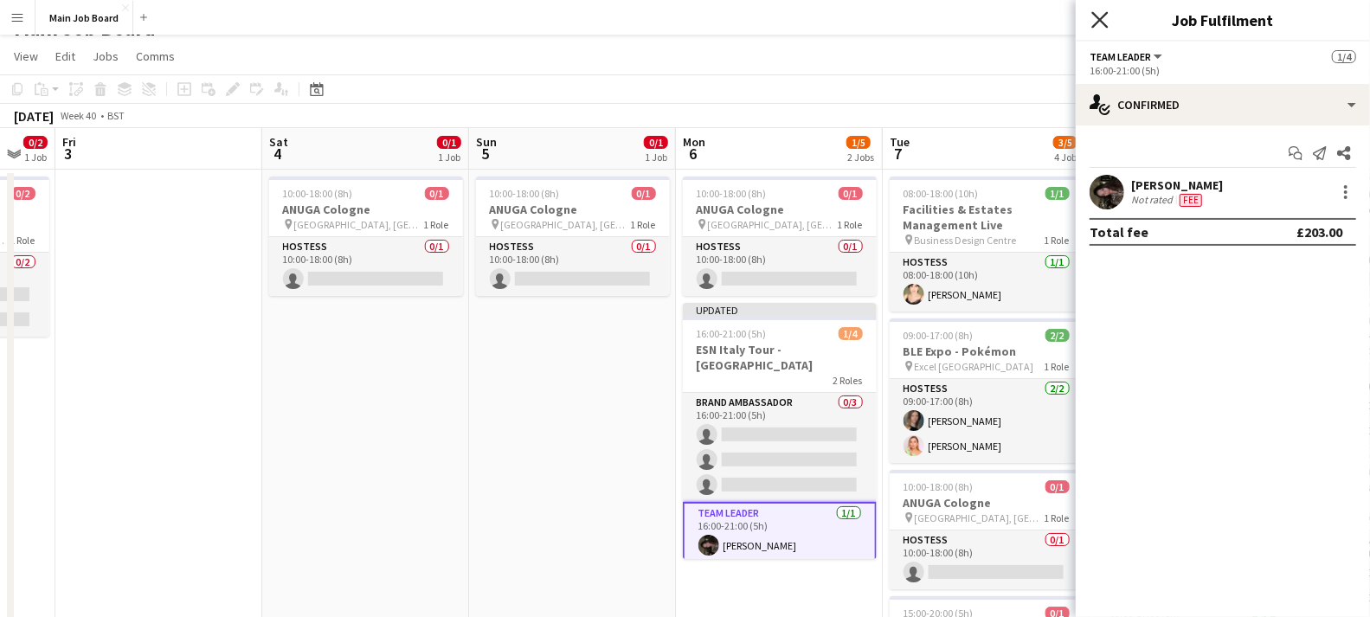
click at [1103, 27] on icon "Close pop-in" at bounding box center [1100, 19] width 16 height 16
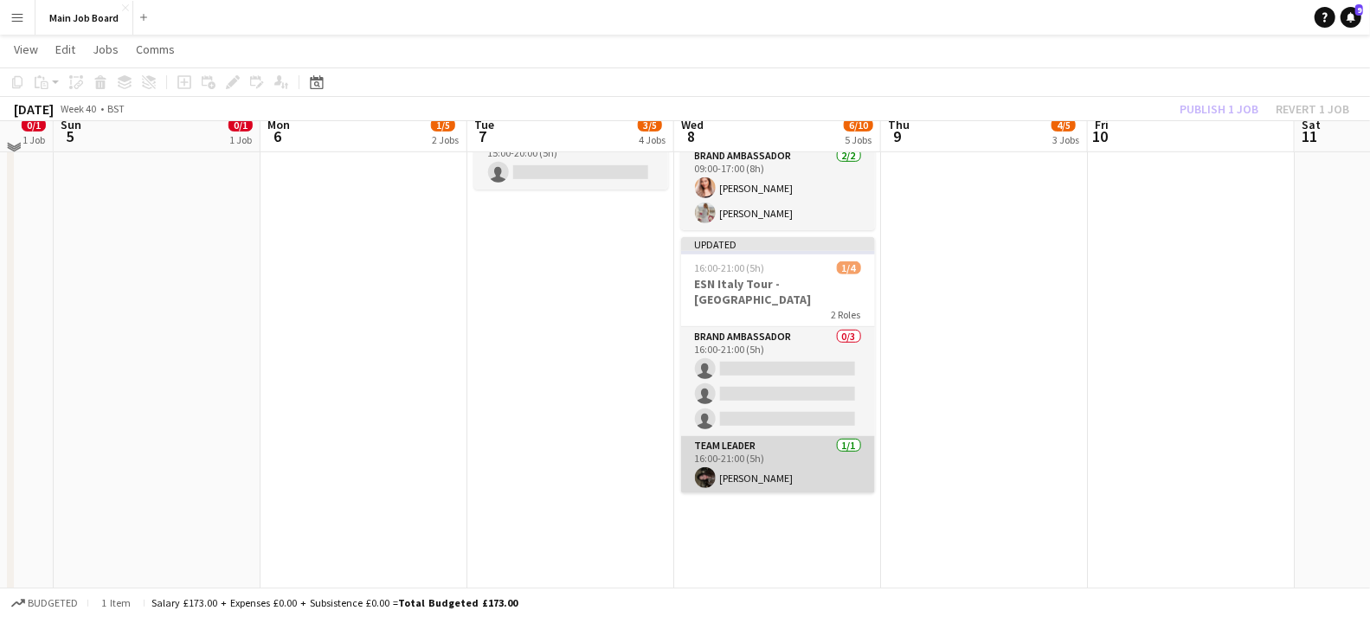
scroll to position [540, 0]
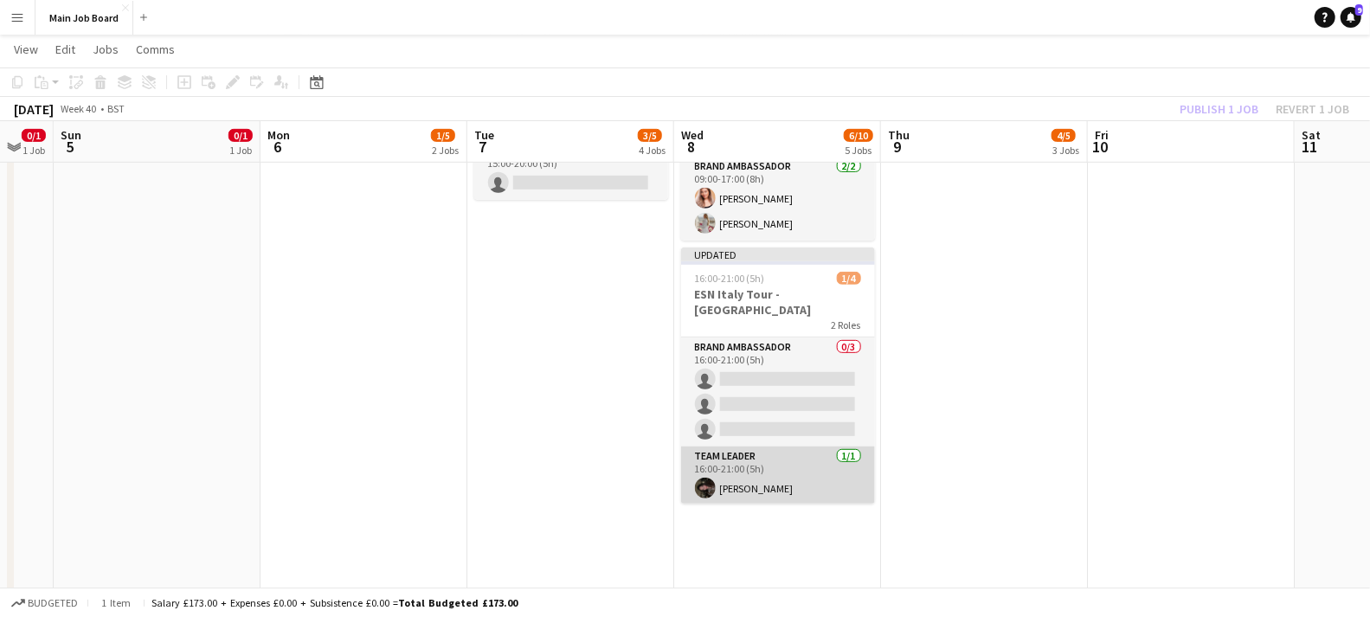
click at [809, 479] on app-card-role "Team Leader 1/1 16:00-21:00 (5h) Cristina Scopelliti" at bounding box center [778, 476] width 194 height 59
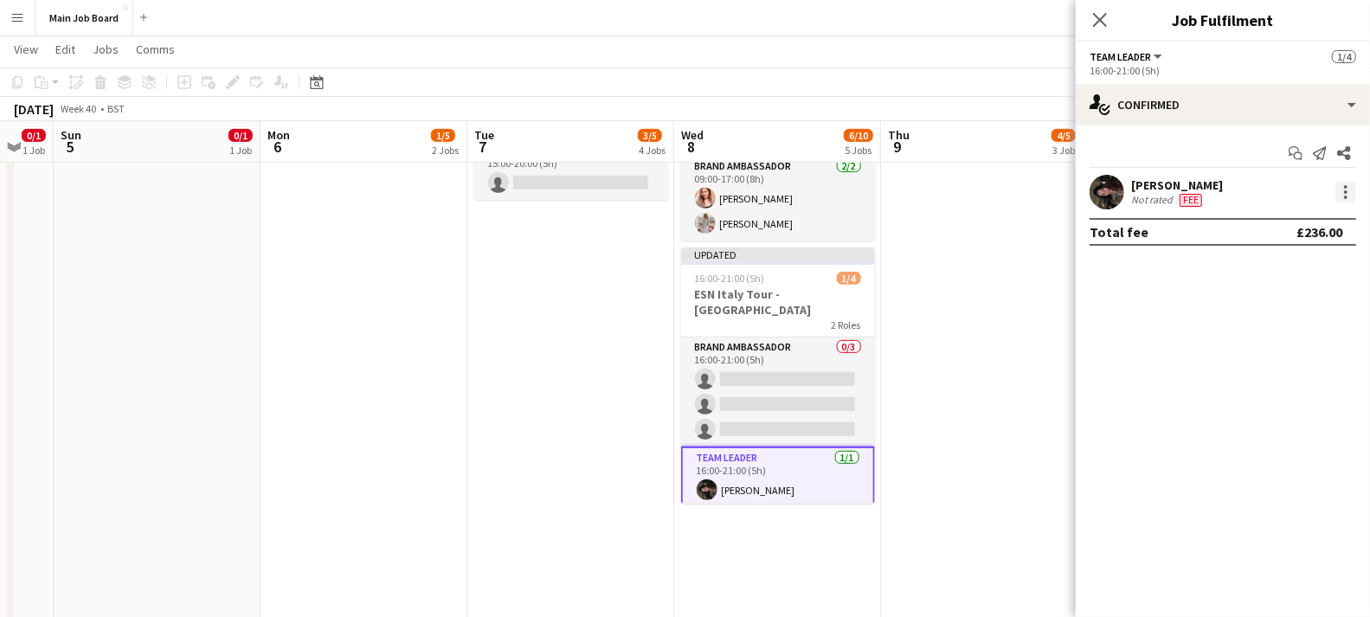
click at [1345, 191] on div at bounding box center [1345, 191] width 3 height 3
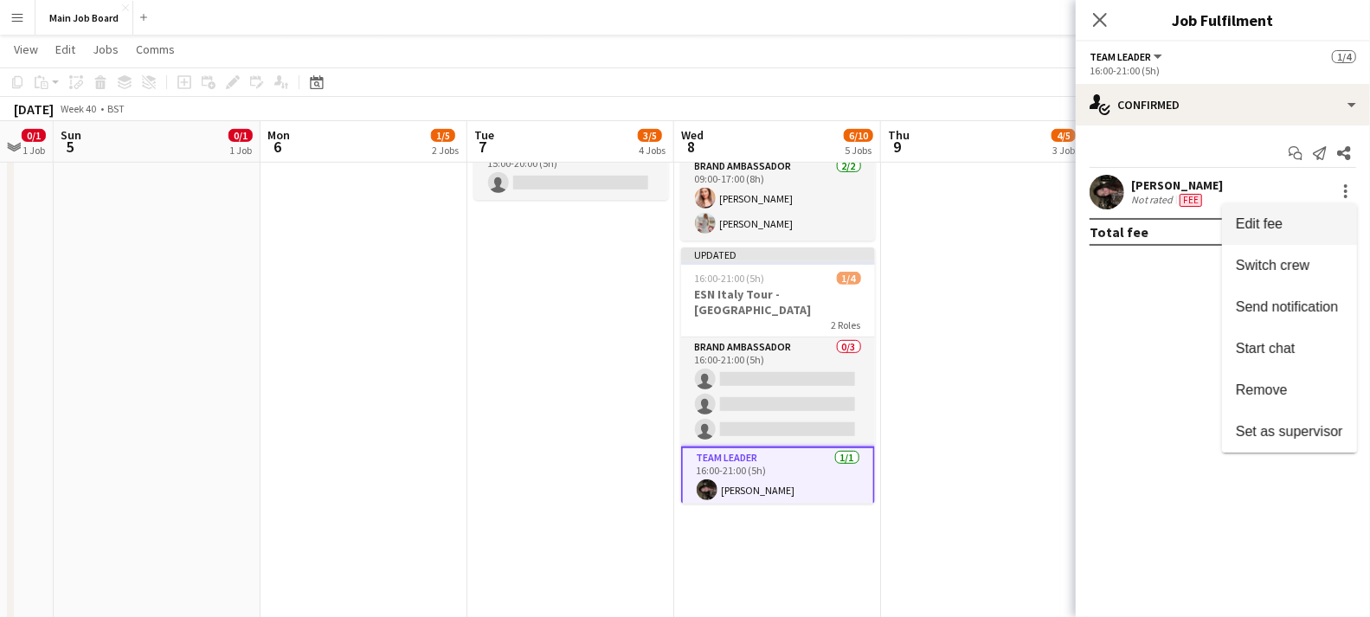
click at [1291, 226] on span "Edit fee" at bounding box center [1289, 224] width 107 height 16
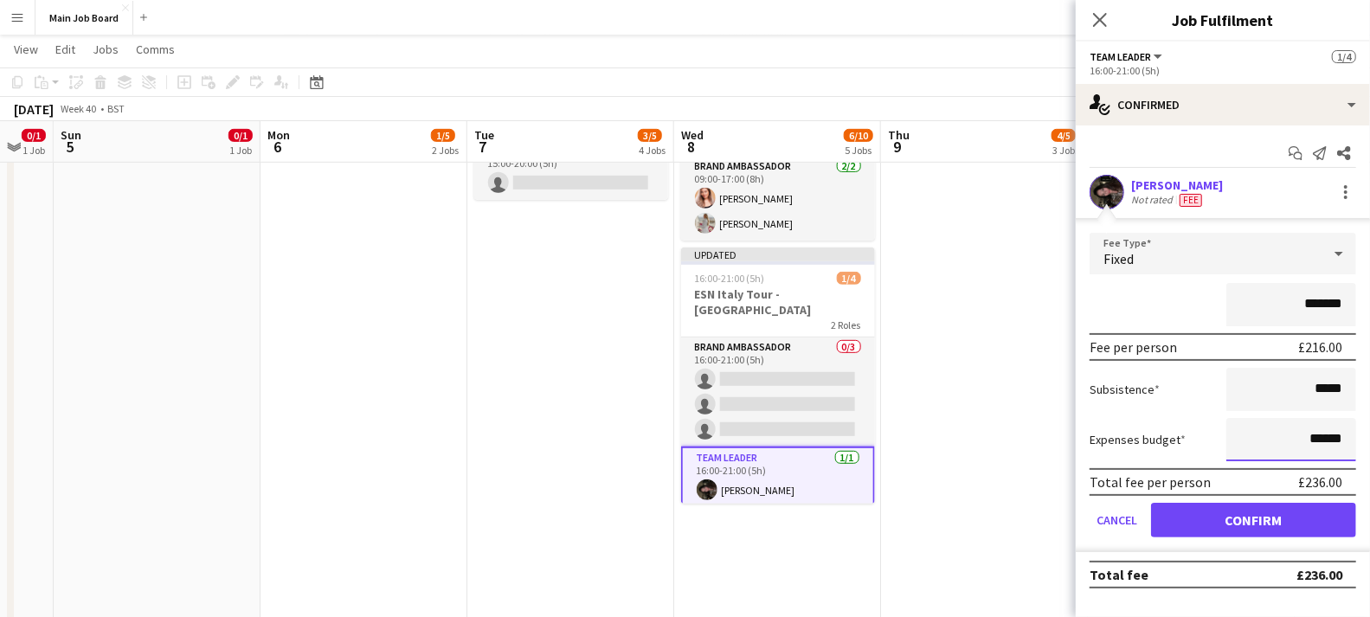
click at [1330, 441] on input "******" at bounding box center [1292, 439] width 130 height 43
drag, startPoint x: 1319, startPoint y: 441, endPoint x: 1326, endPoint y: 428, distance: 15.5
click at [1319, 441] on input "******" at bounding box center [1292, 439] width 130 height 43
click at [1325, 448] on input "*****" at bounding box center [1292, 439] width 130 height 43
click at [1325, 435] on input "*****" at bounding box center [1292, 439] width 130 height 43
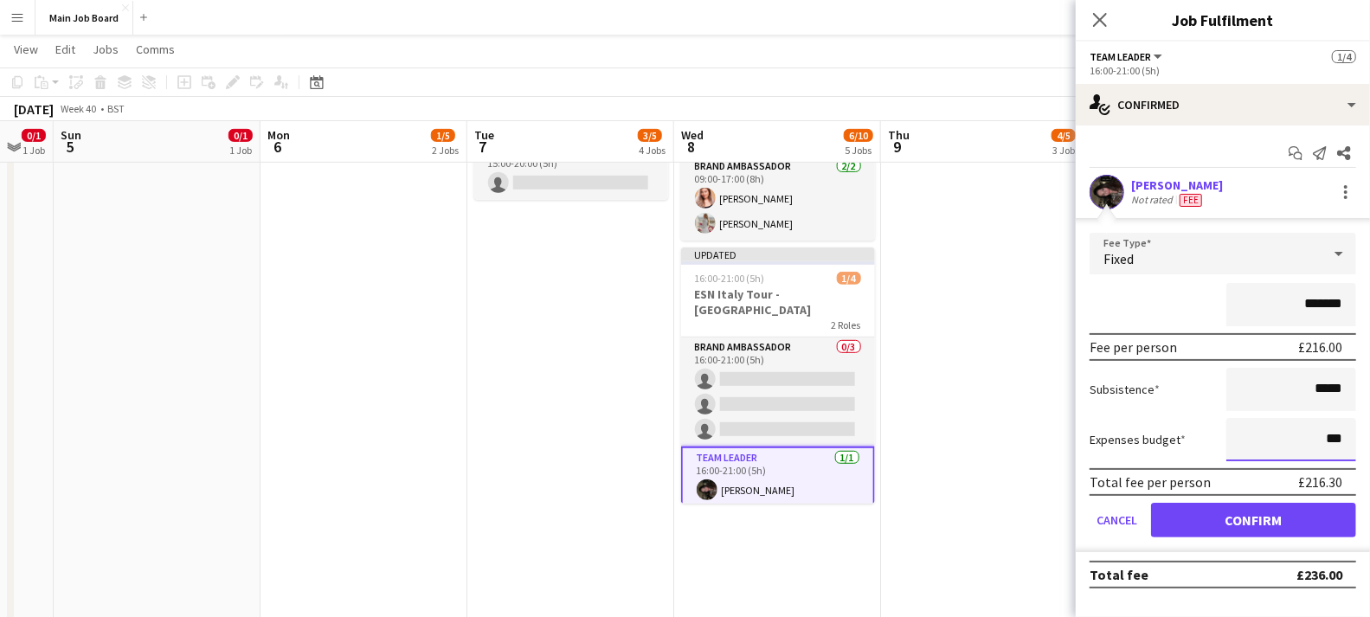
type input "**"
type input "******"
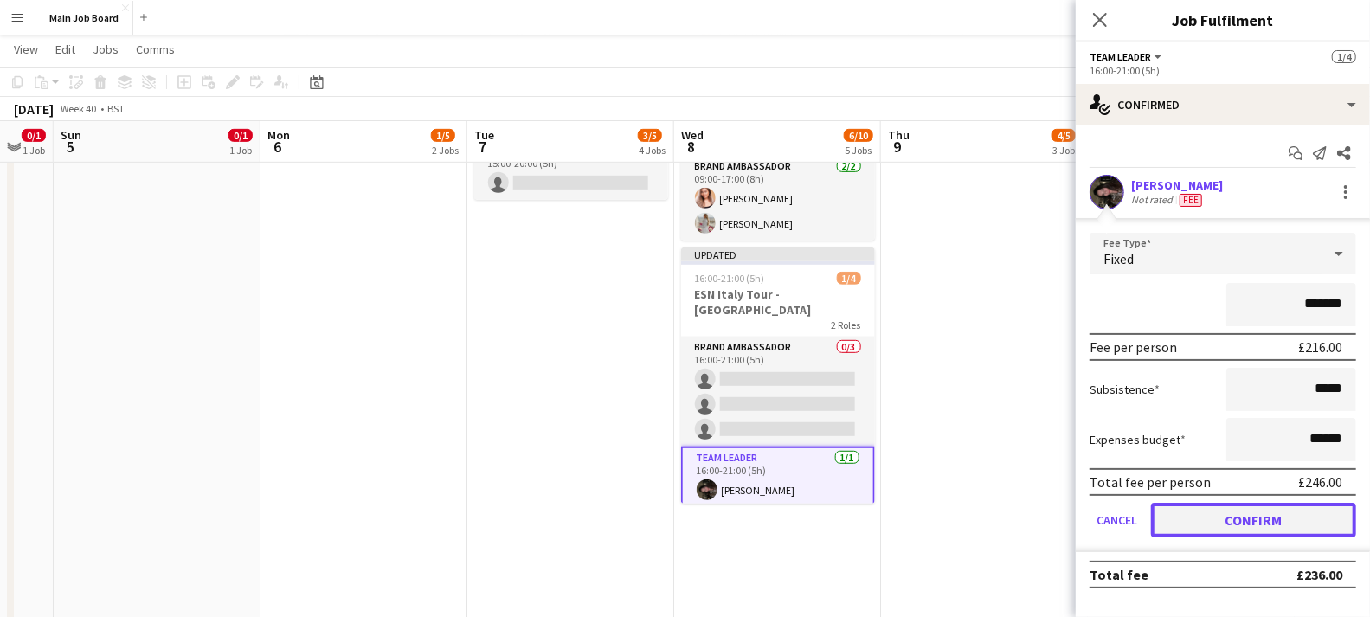
click at [1331, 516] on button "Confirm" at bounding box center [1253, 520] width 205 height 35
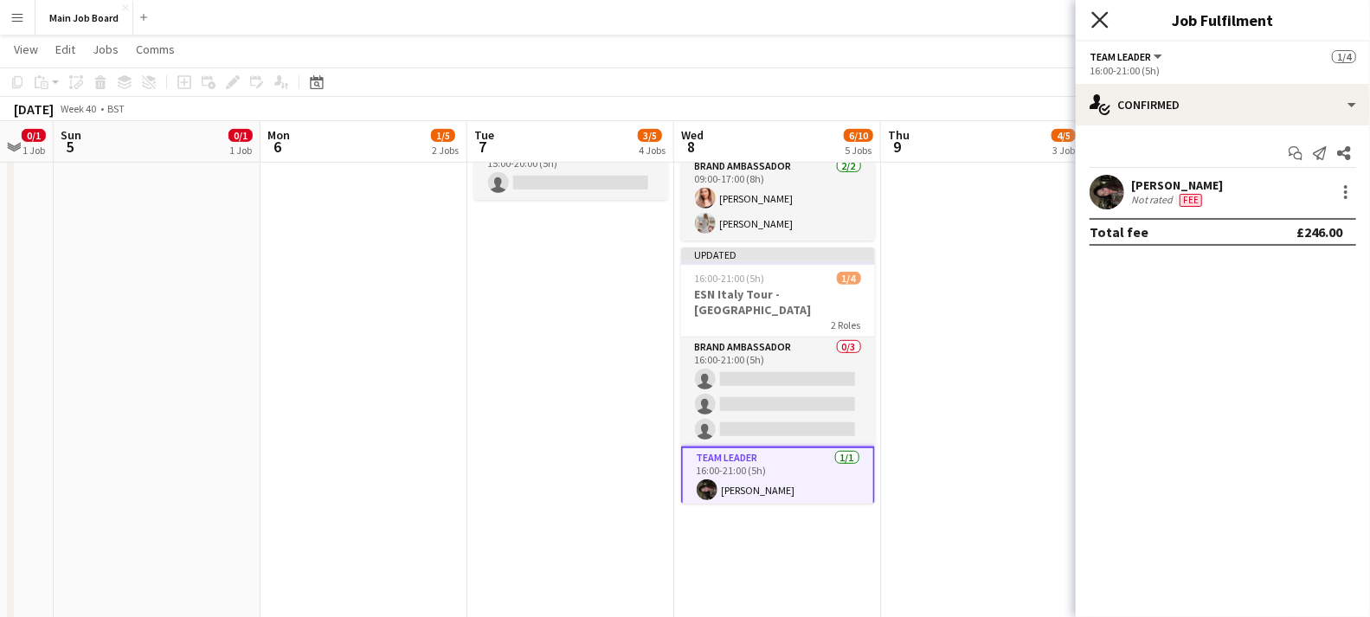
click at [1103, 14] on icon "Close pop-in" at bounding box center [1100, 19] width 16 height 16
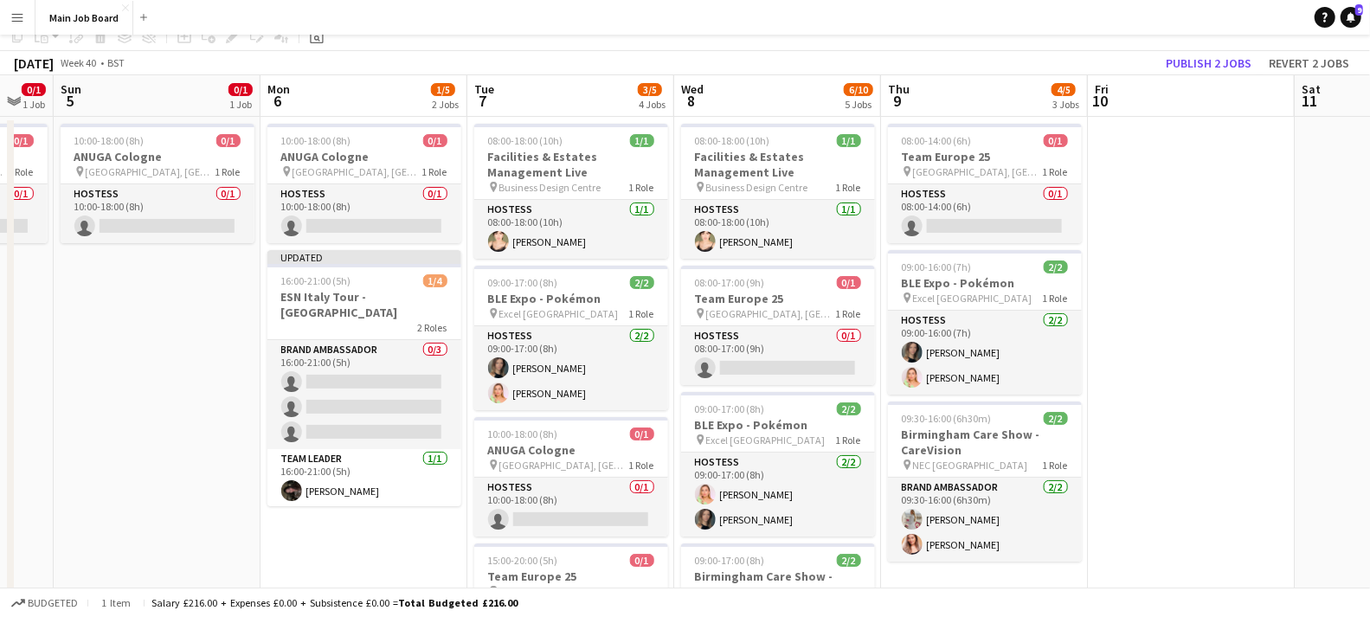
scroll to position [0, 0]
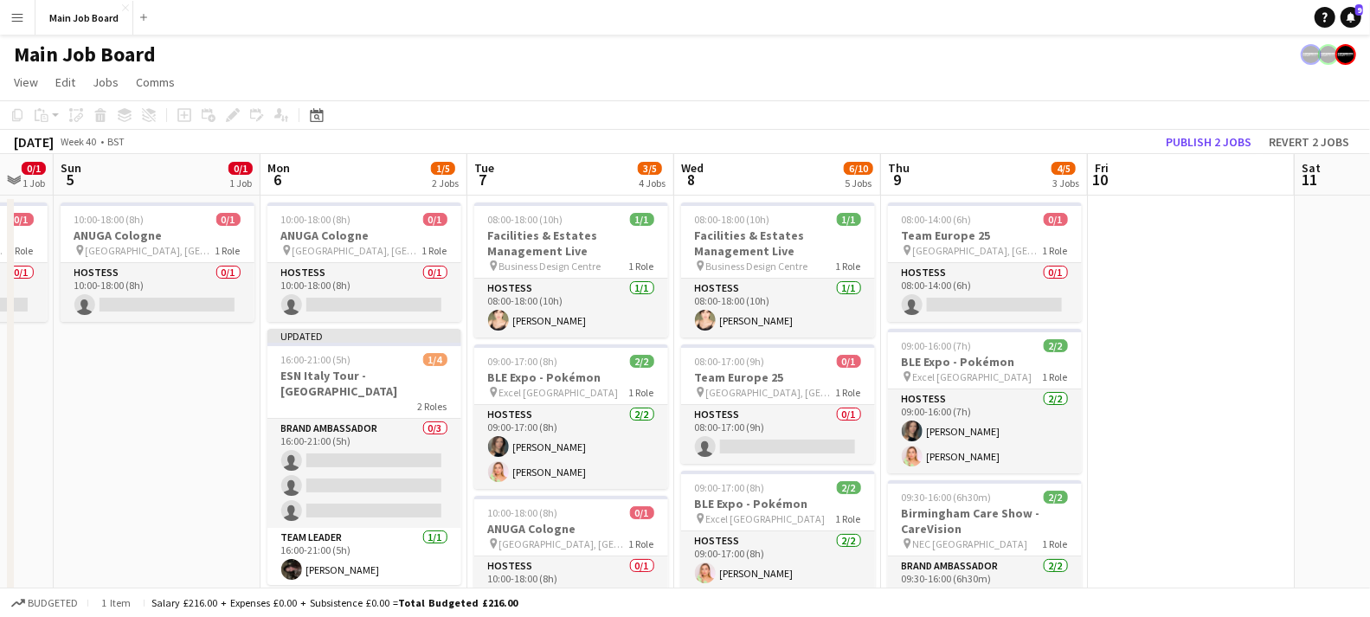
click at [1207, 153] on div "October 2025 Week 40 • BST Publish 2 jobs Revert 2 jobs" at bounding box center [685, 142] width 1370 height 24
click at [1208, 147] on button "Publish 2 jobs" at bounding box center [1209, 142] width 100 height 23
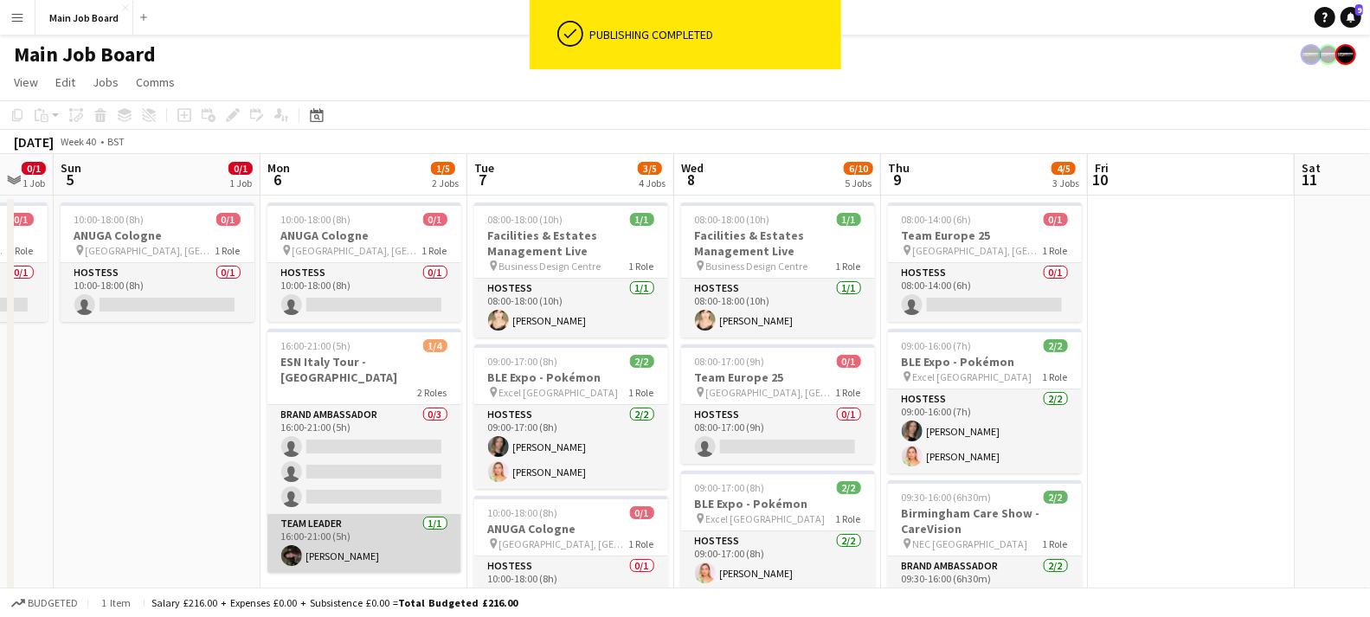
click at [427, 533] on app-card-role "Team Leader 1/1 16:00-21:00 (5h) Cristina Scopelliti" at bounding box center [364, 543] width 194 height 59
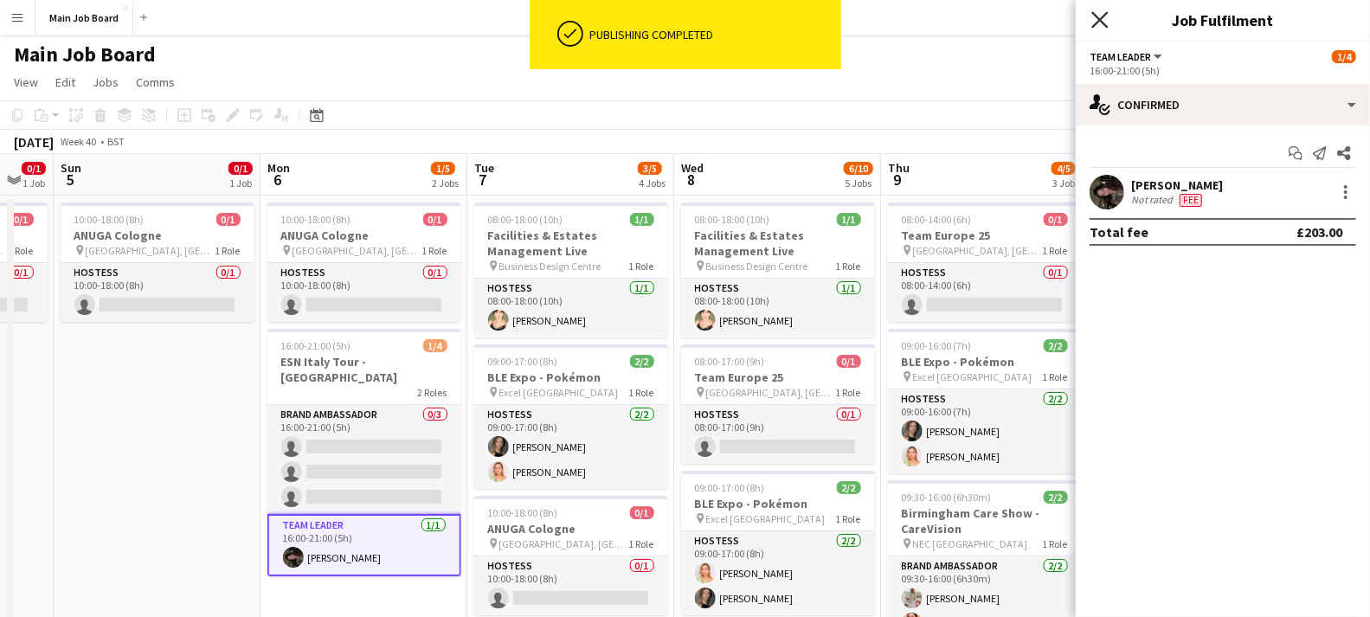
click at [1103, 18] on icon "Close pop-in" at bounding box center [1100, 19] width 16 height 16
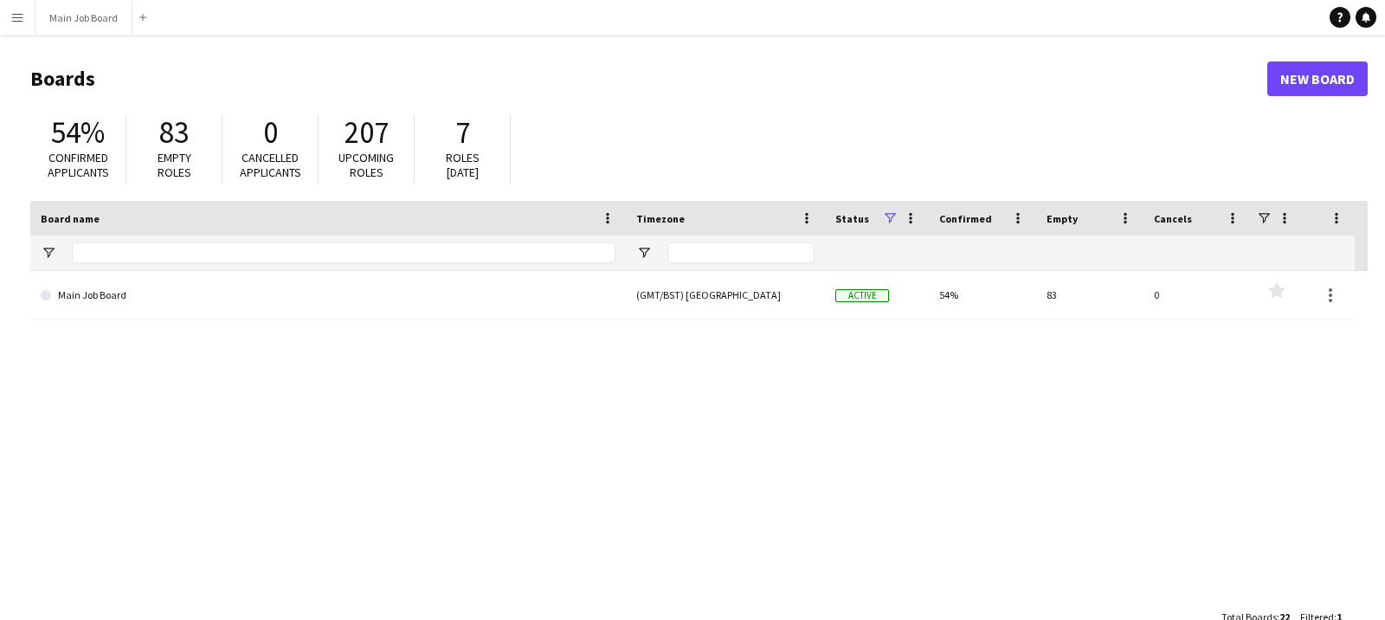
click at [7, 29] on button "Menu" at bounding box center [17, 17] width 35 height 35
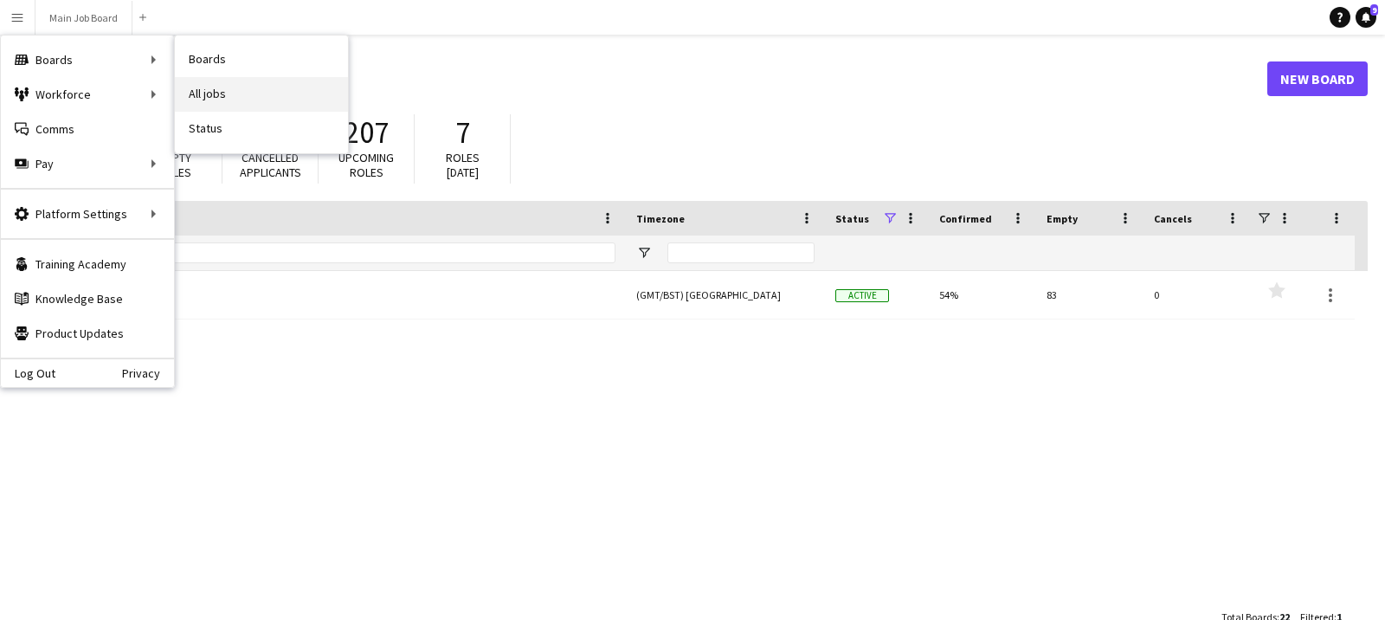
click at [234, 87] on link "All jobs" at bounding box center [261, 94] width 173 height 35
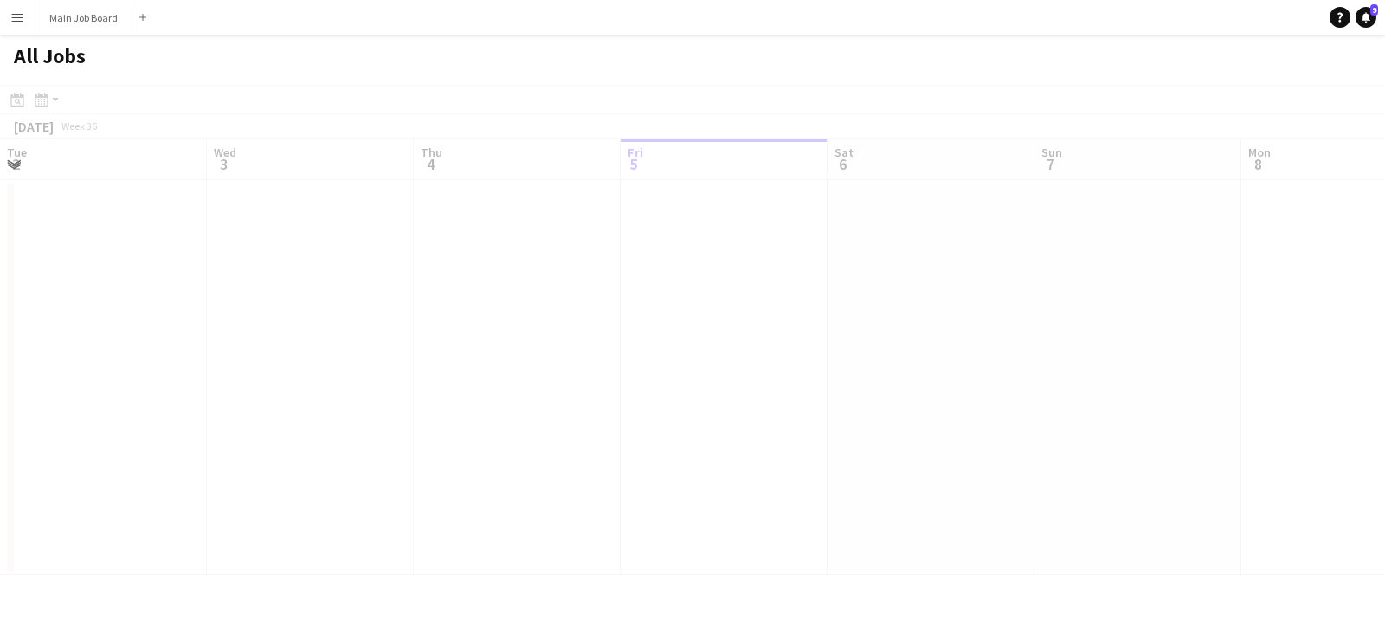
scroll to position [0, 413]
